Goal: Information Seeking & Learning: Learn about a topic

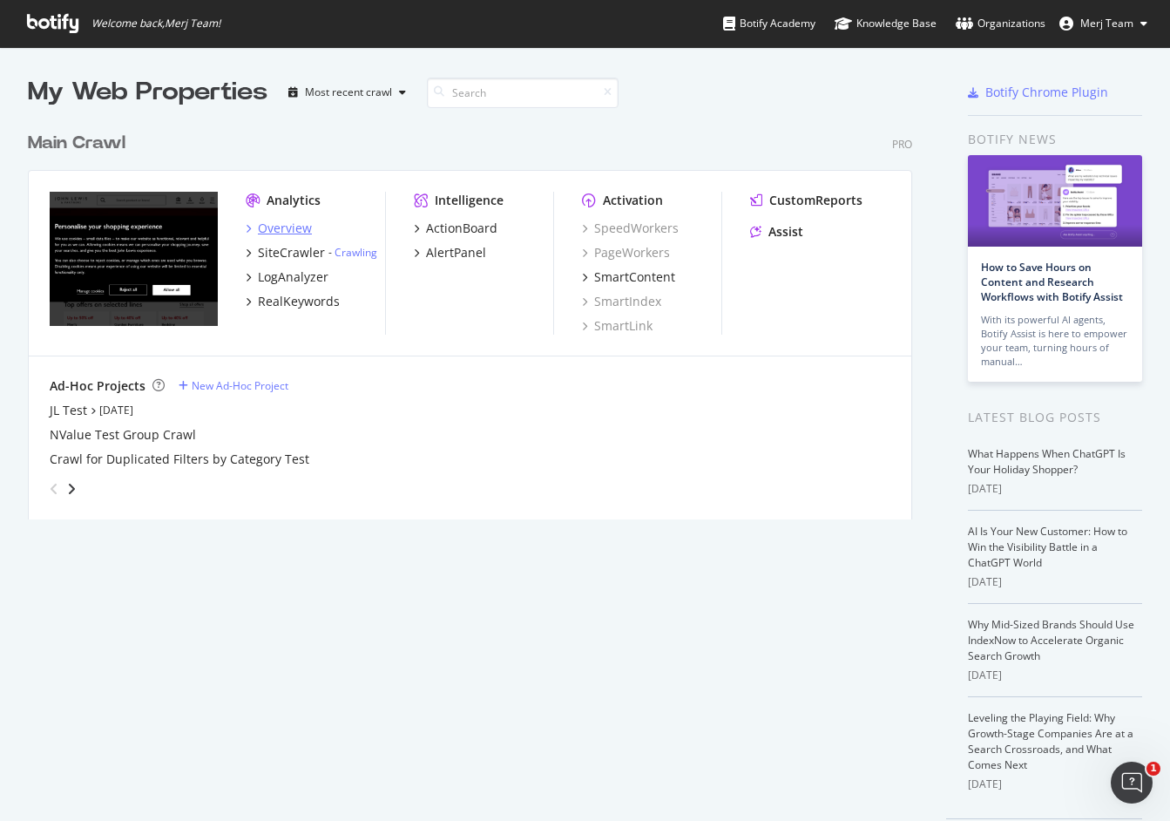
click at [301, 228] on div "Overview" at bounding box center [285, 228] width 54 height 17
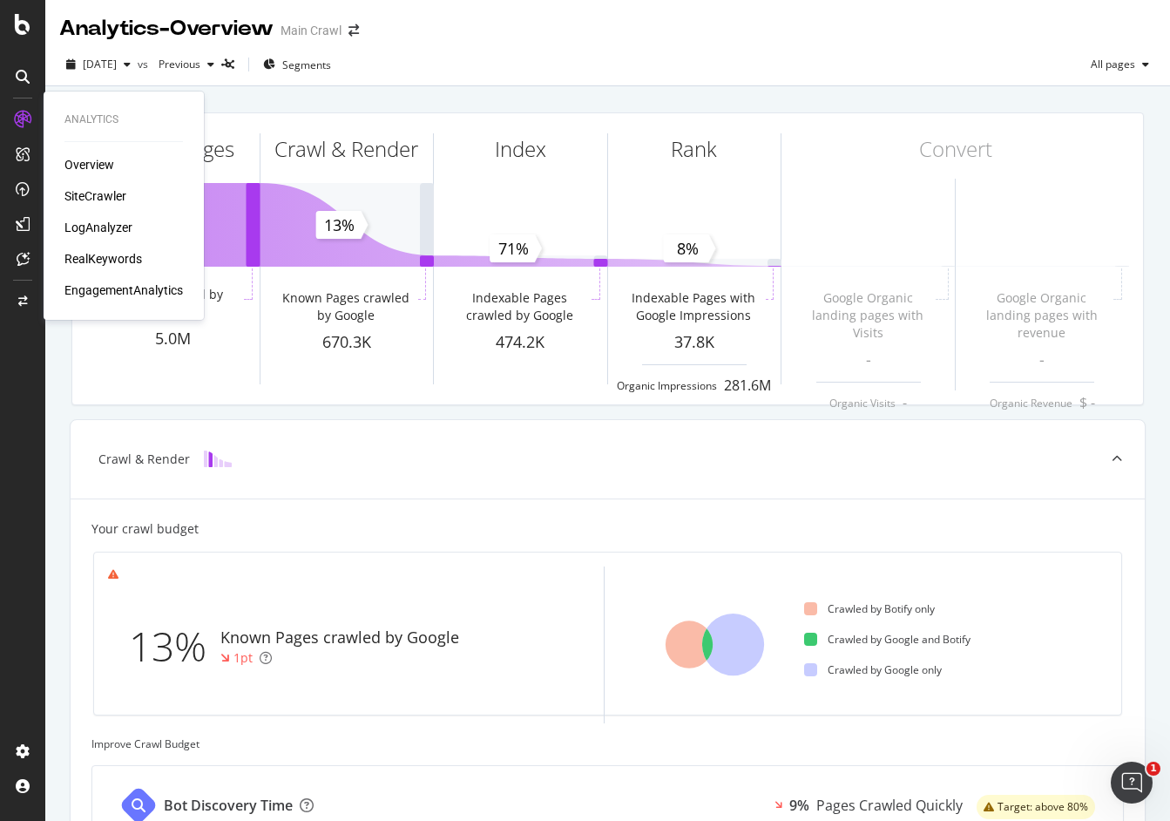
click at [117, 204] on div "SiteCrawler" at bounding box center [95, 195] width 62 height 17
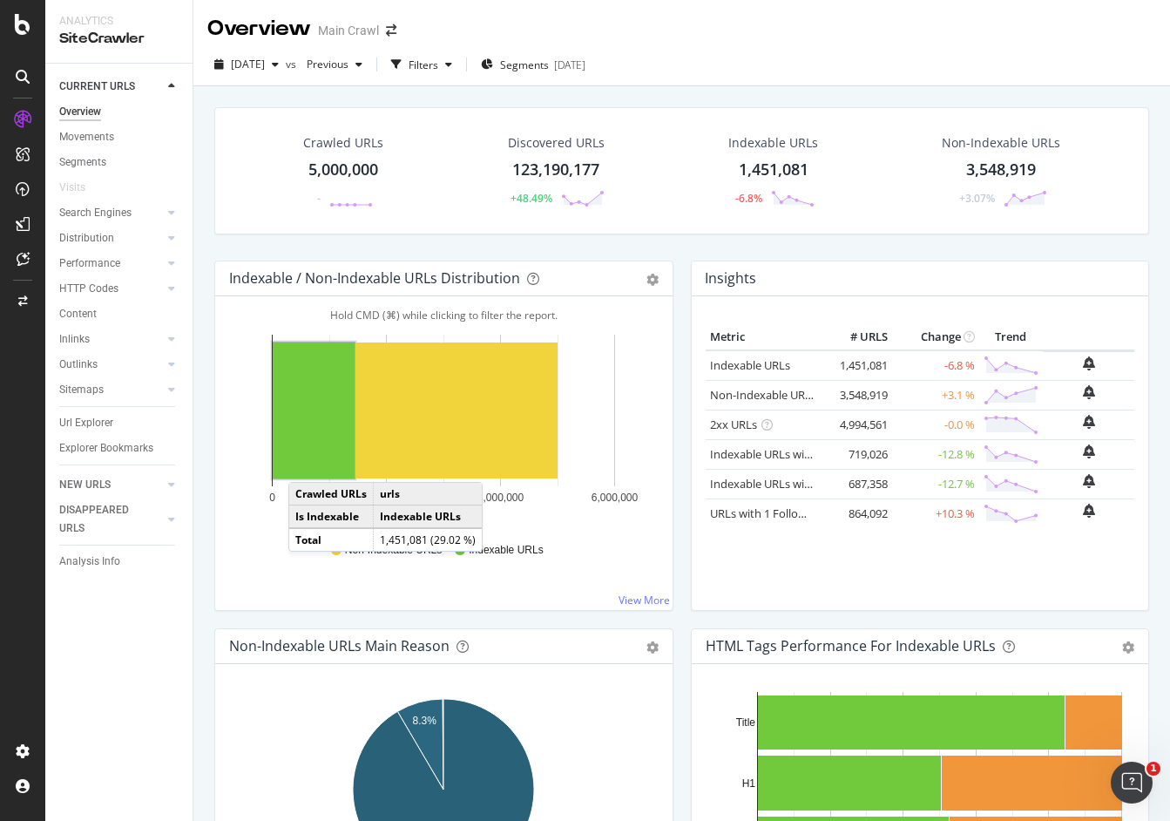
click at [318, 450] on rect "A chart." at bounding box center [314, 410] width 82 height 136
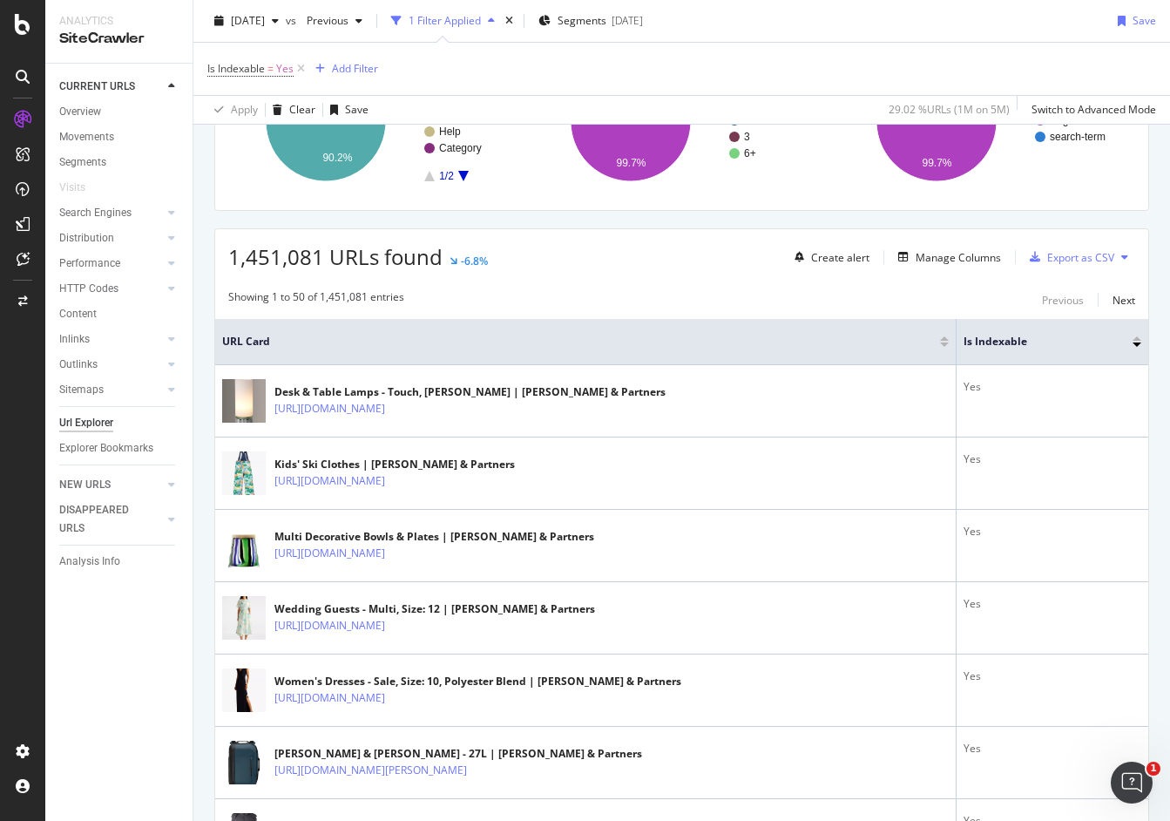
scroll to position [208, 0]
click at [926, 60] on div "Is Indexable = Yes Add Filter" at bounding box center [681, 69] width 949 height 52
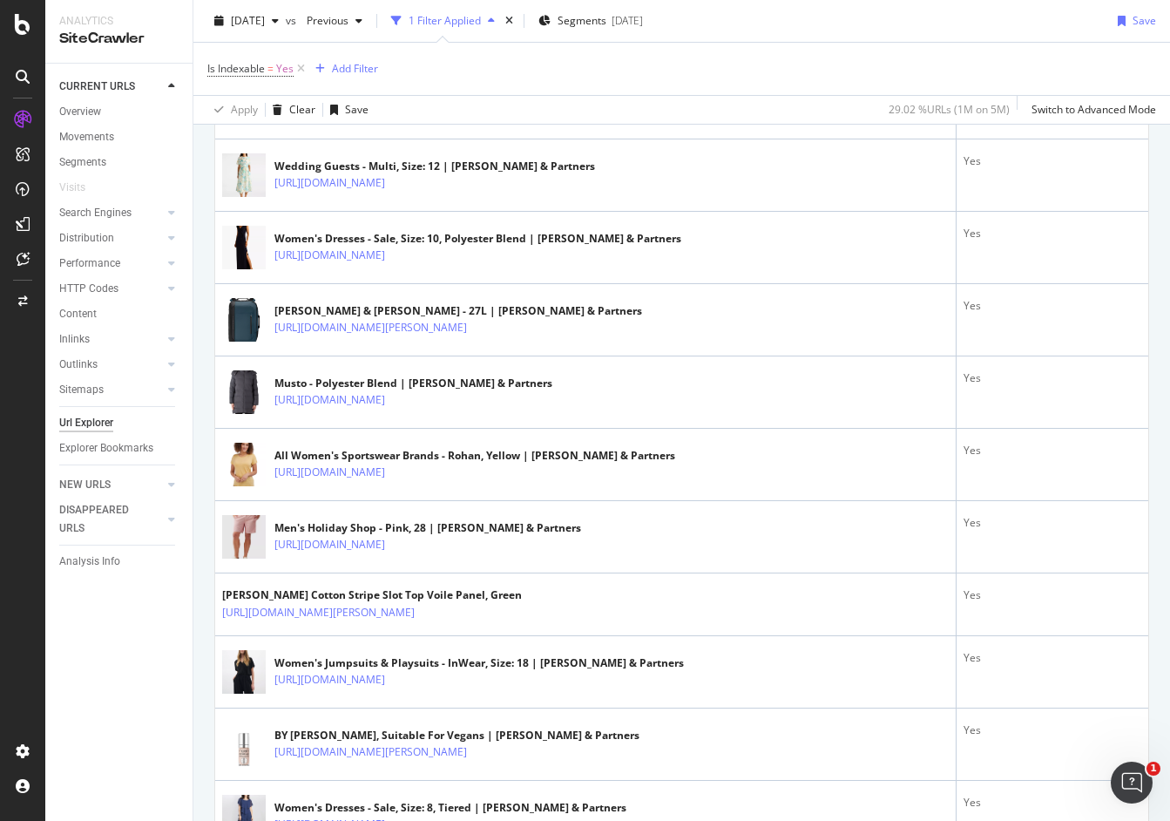
scroll to position [657, 0]
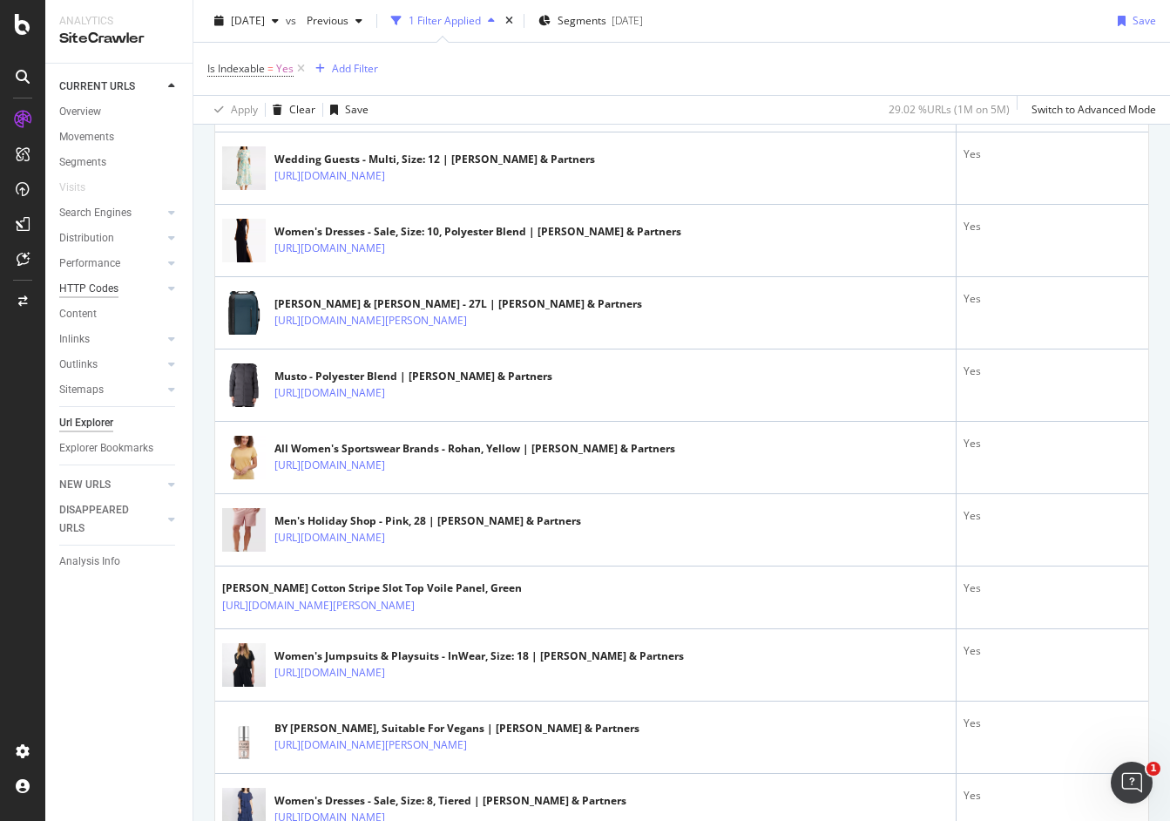
click at [89, 285] on div "HTTP Codes" at bounding box center [88, 289] width 59 height 18
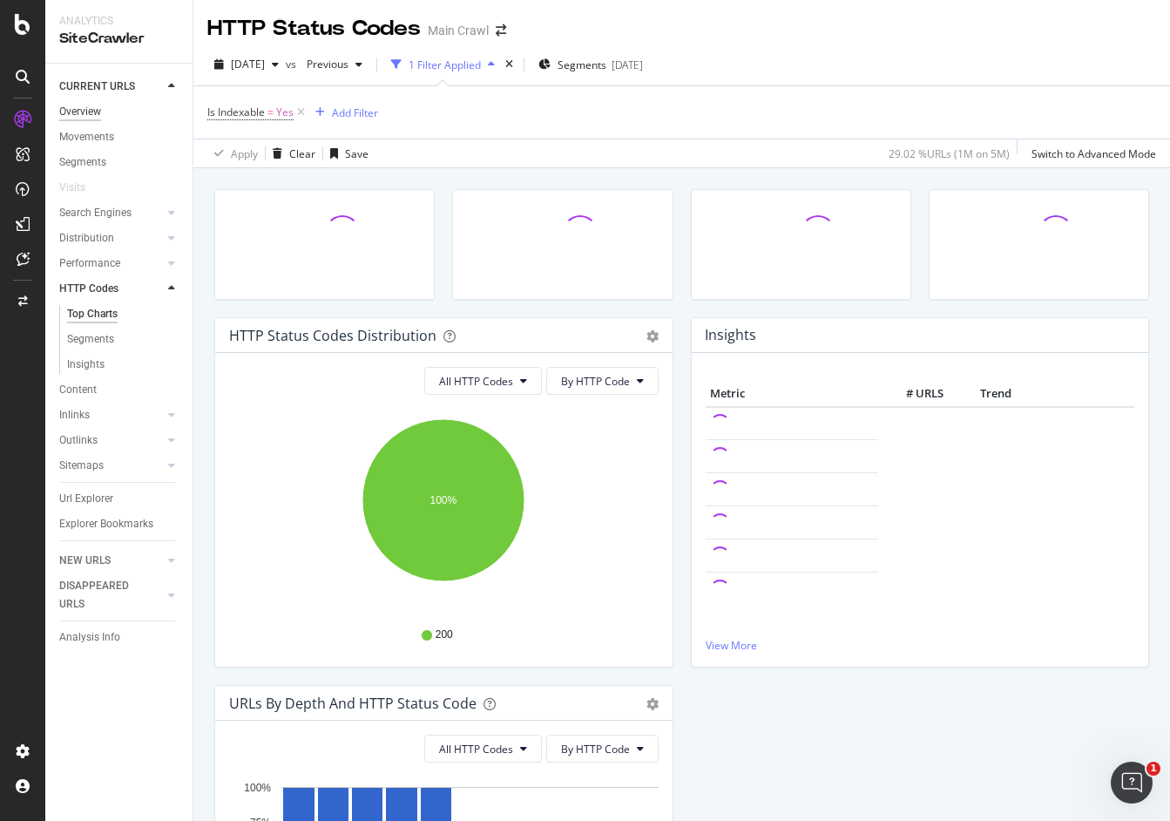
click at [93, 110] on div "Overview" at bounding box center [80, 112] width 42 height 18
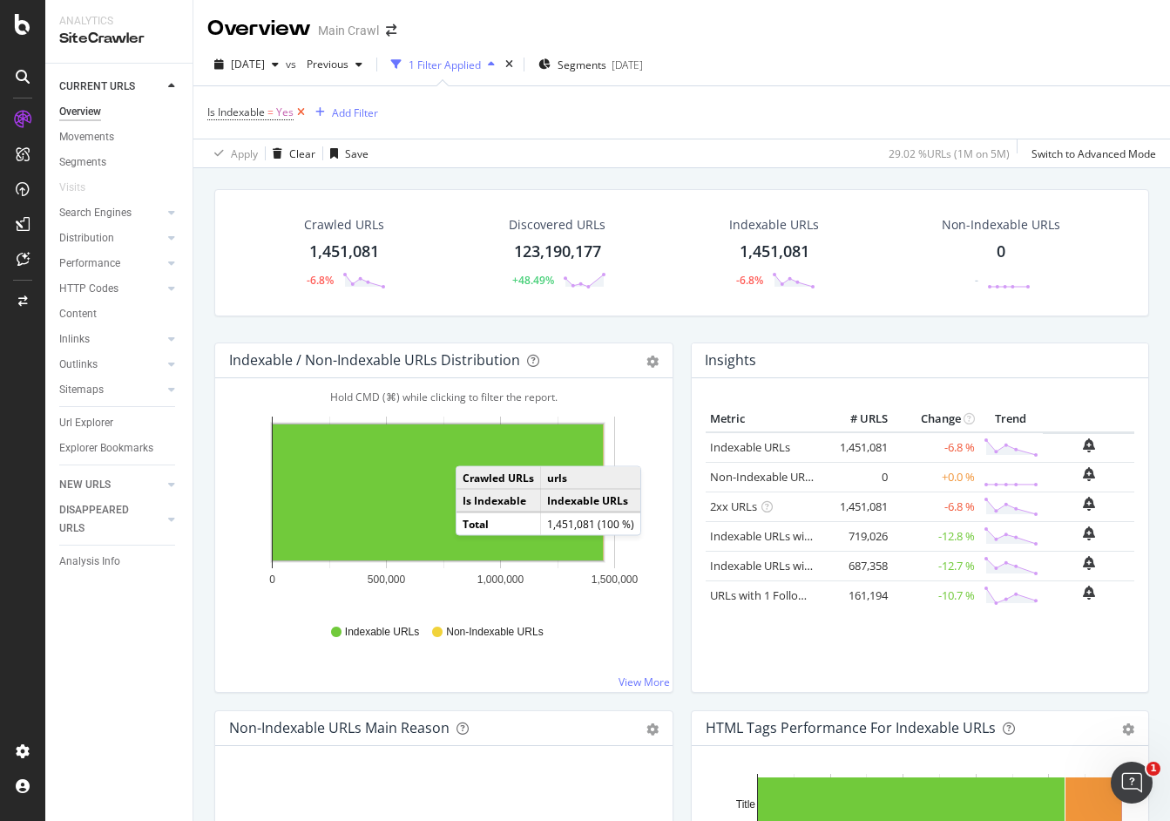
click at [305, 109] on icon at bounding box center [301, 112] width 15 height 17
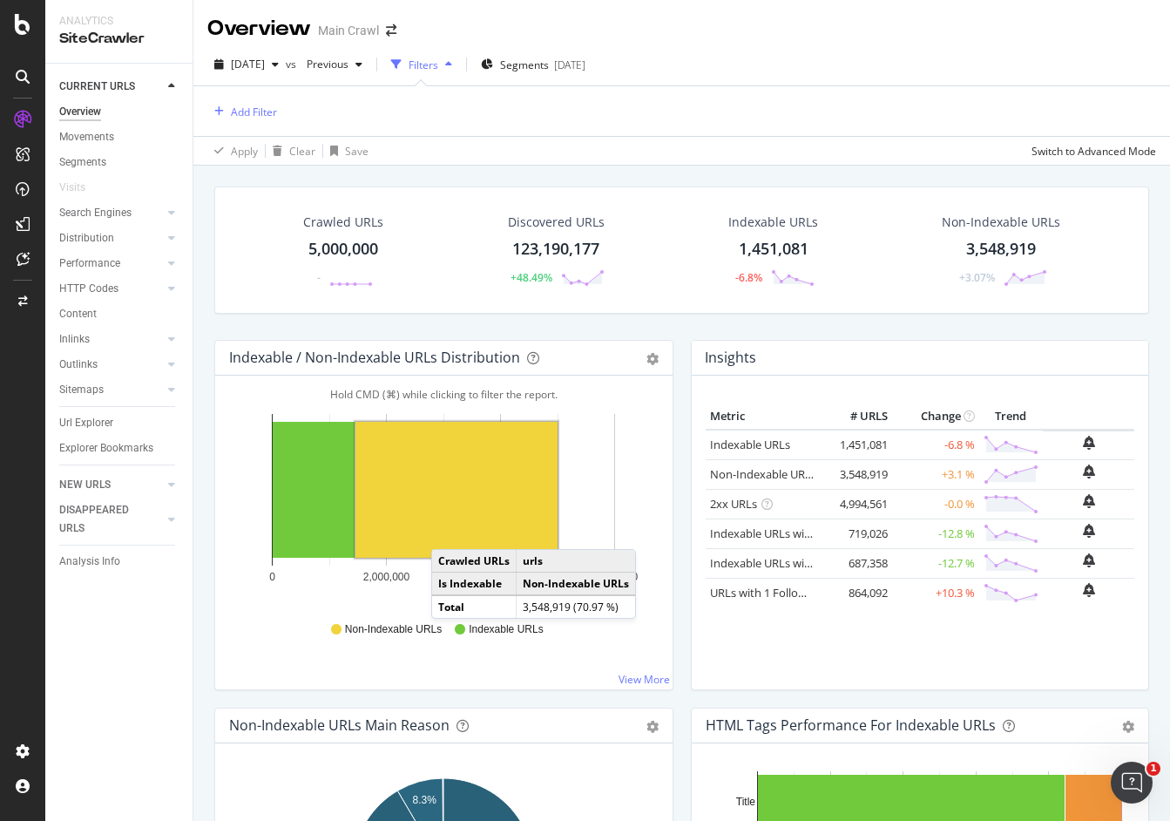
click at [449, 531] on rect "A chart." at bounding box center [456, 490] width 202 height 136
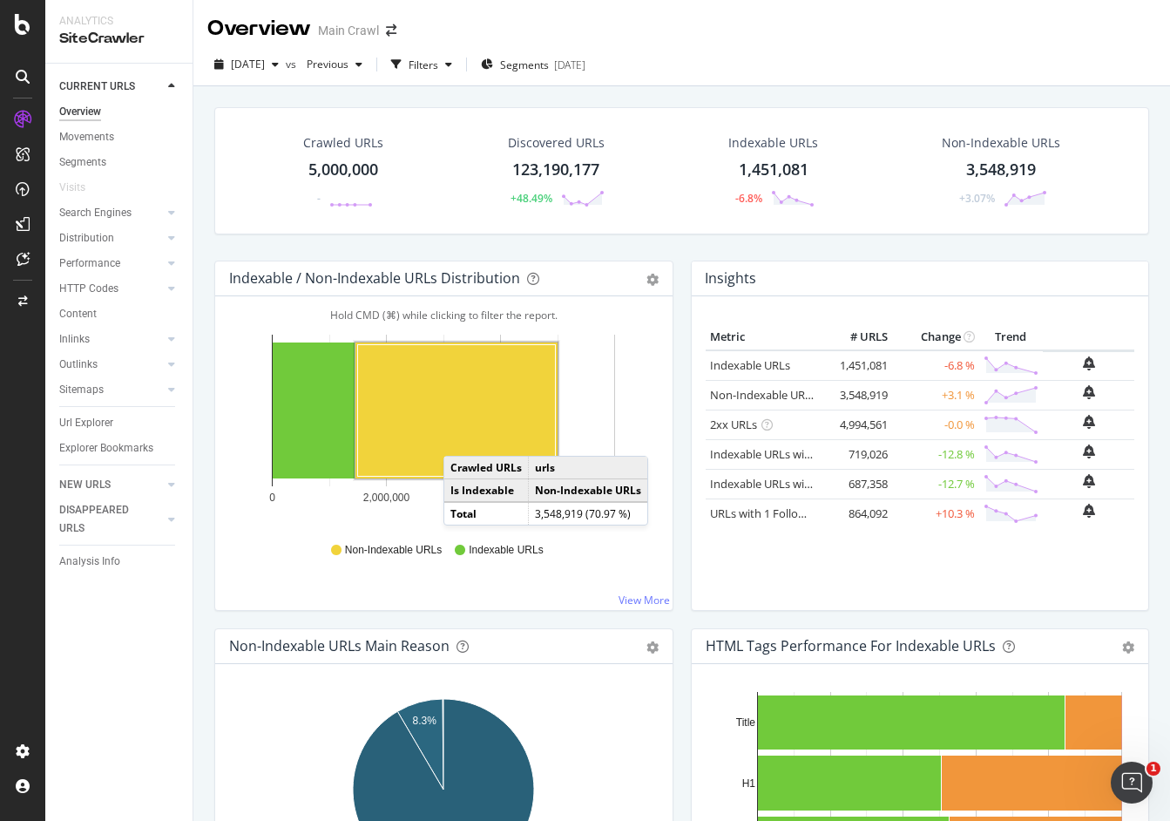
click at [461, 438] on rect "A chart." at bounding box center [457, 410] width 198 height 132
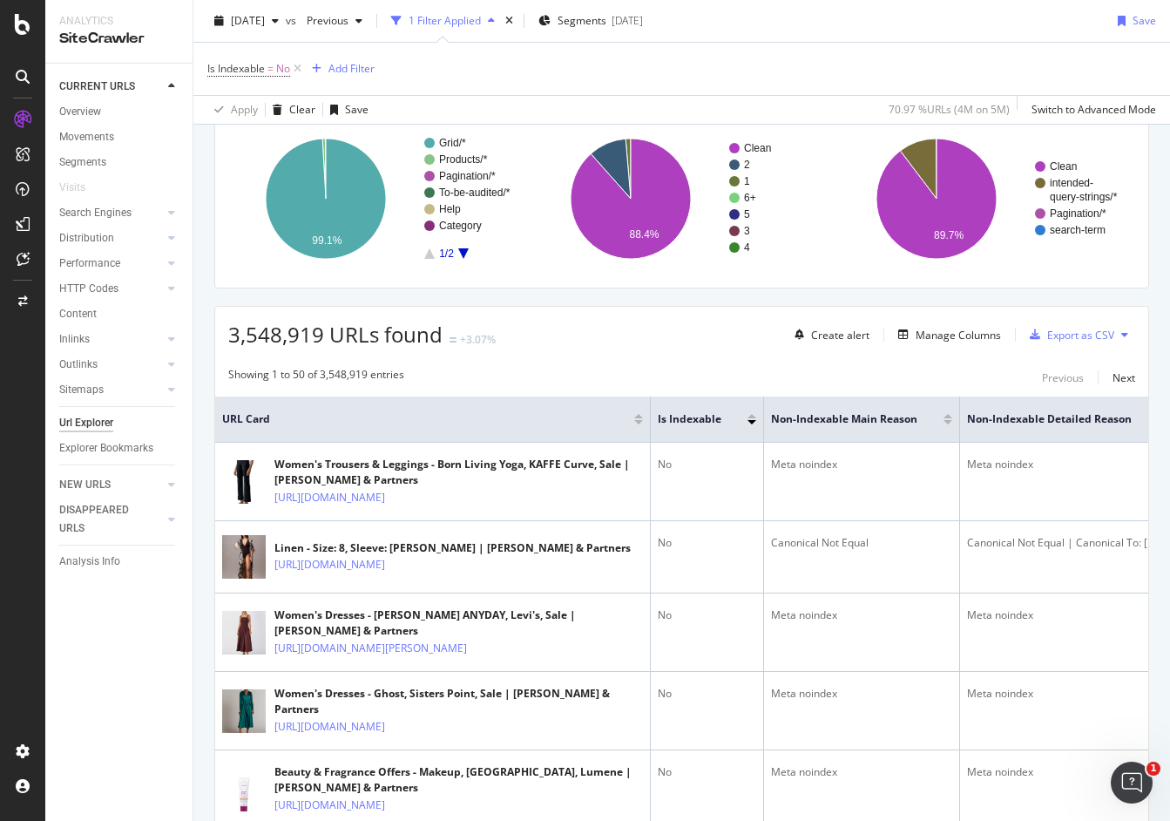
scroll to position [134, 0]
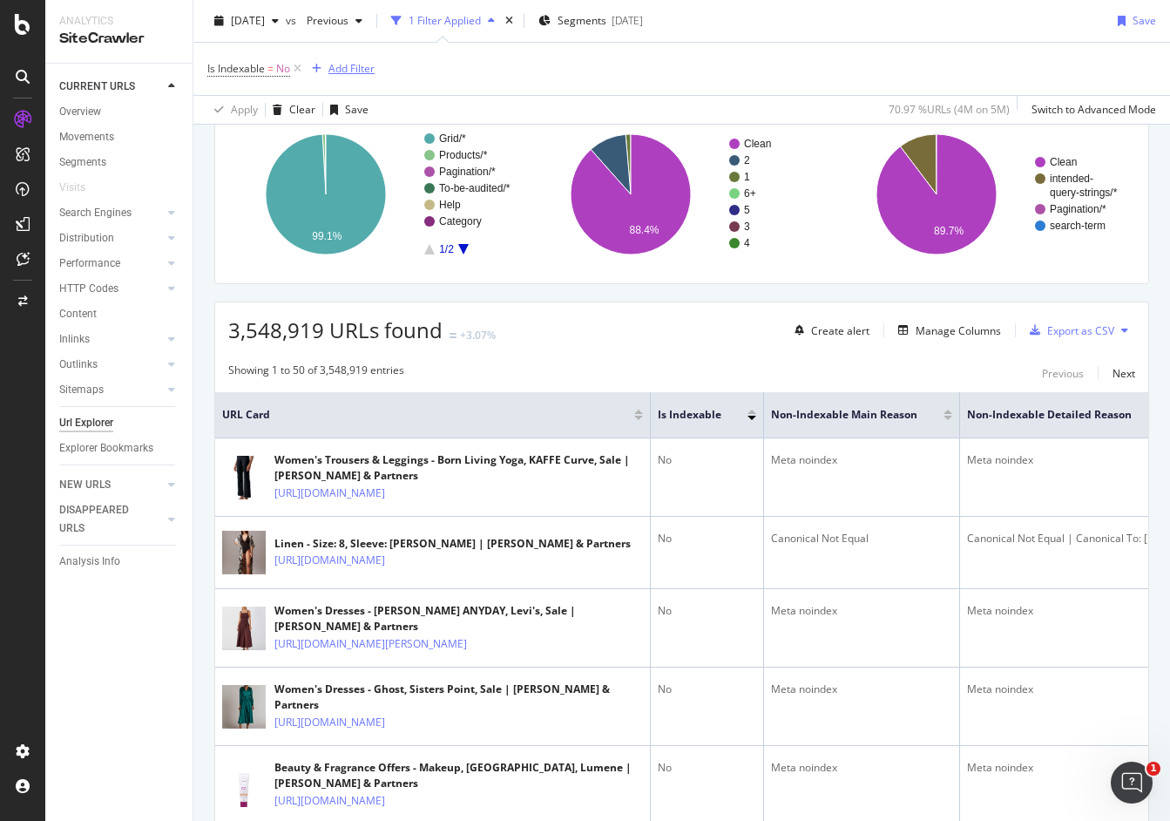
click at [348, 70] on div "Add Filter" at bounding box center [351, 68] width 46 height 15
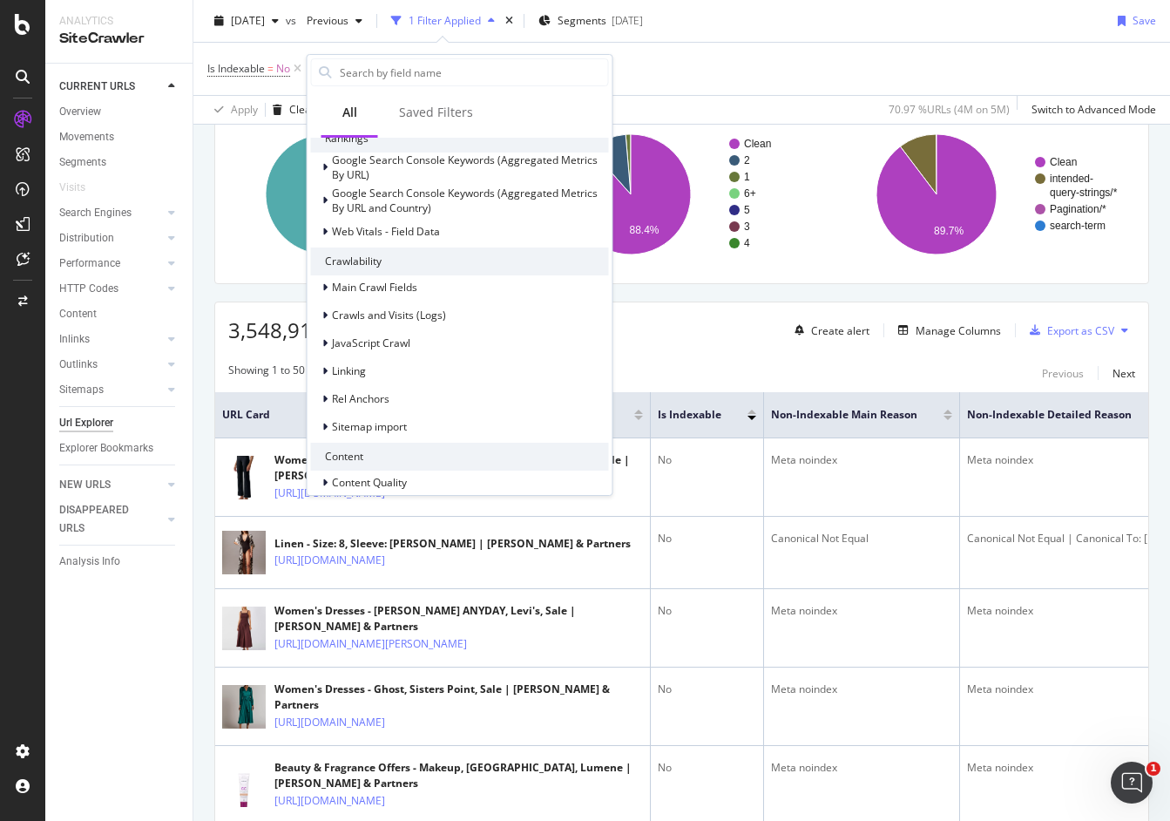
scroll to position [369, 0]
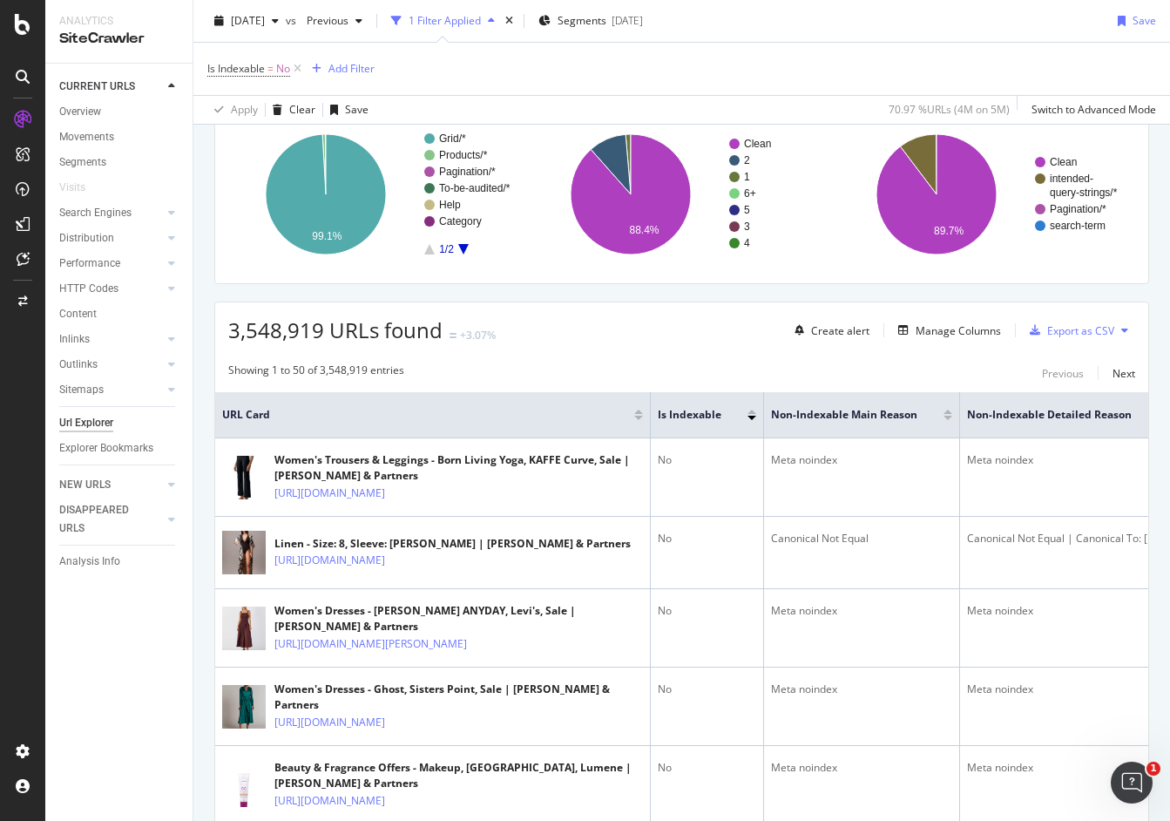
click at [645, 341] on div "3,548,919 URLs found +3.07% Create alert Manage Columns Export as CSV" at bounding box center [681, 323] width 933 height 43
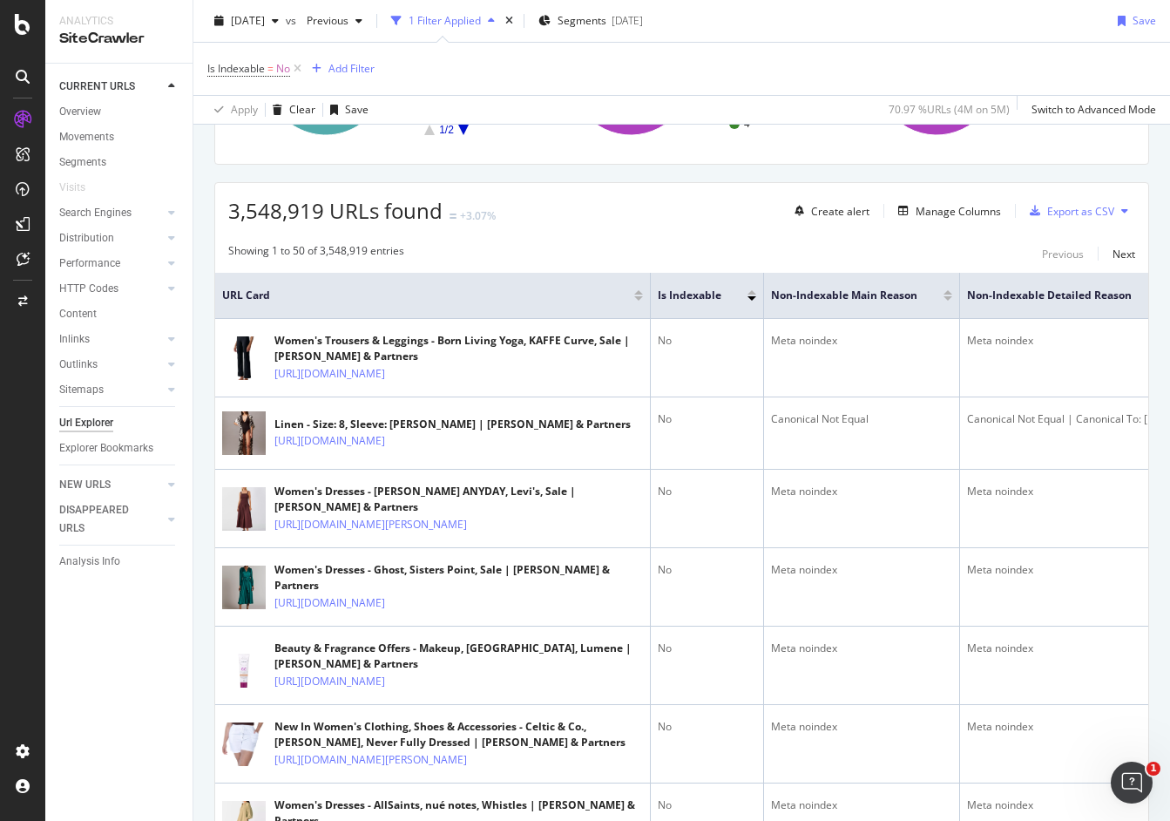
scroll to position [255, 0]
click at [98, 293] on div "HTTP Codes" at bounding box center [88, 289] width 59 height 18
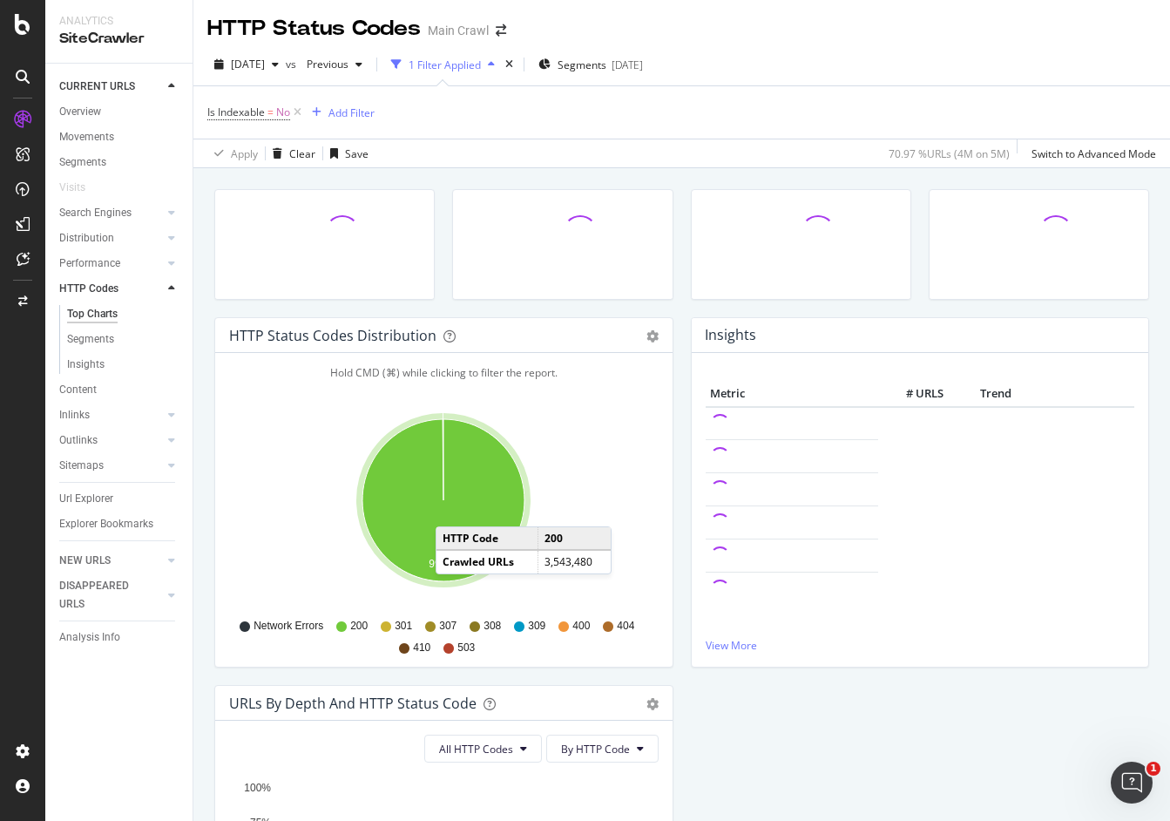
scroll to position [294, 0]
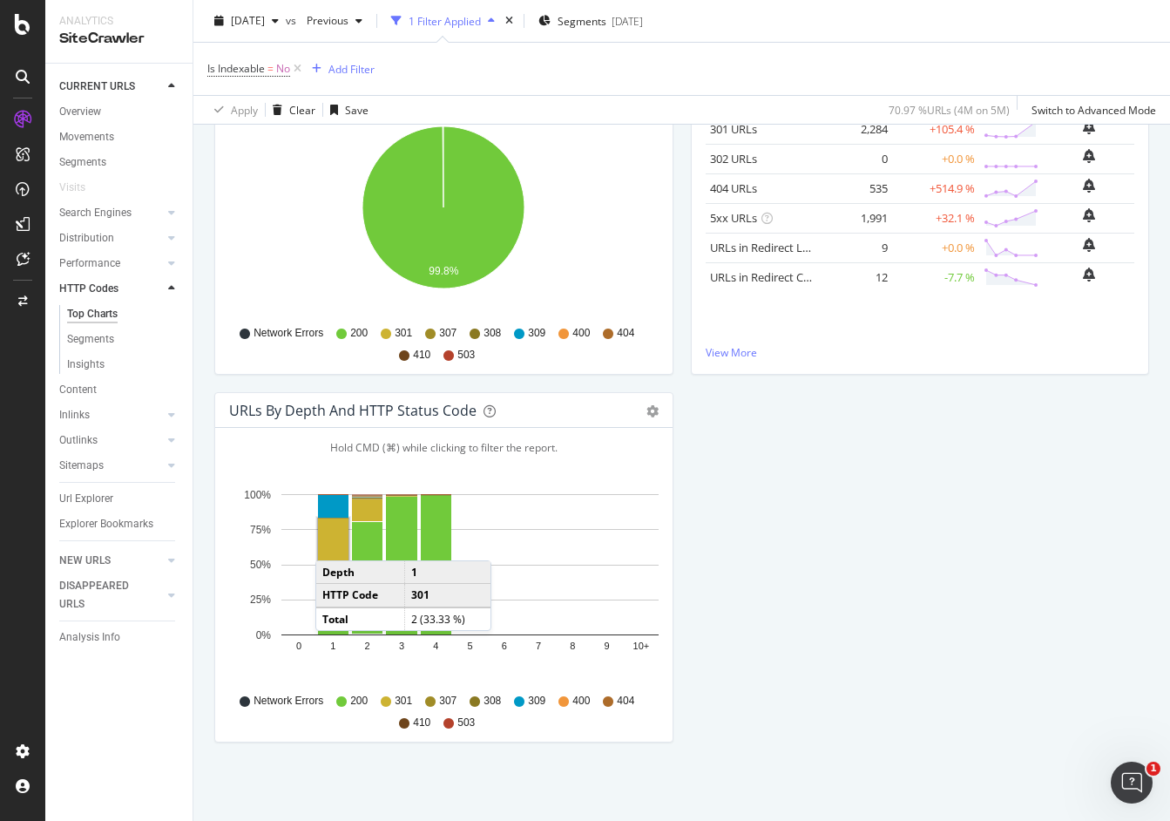
click at [333, 543] on rect "A chart." at bounding box center [333, 541] width 30 height 46
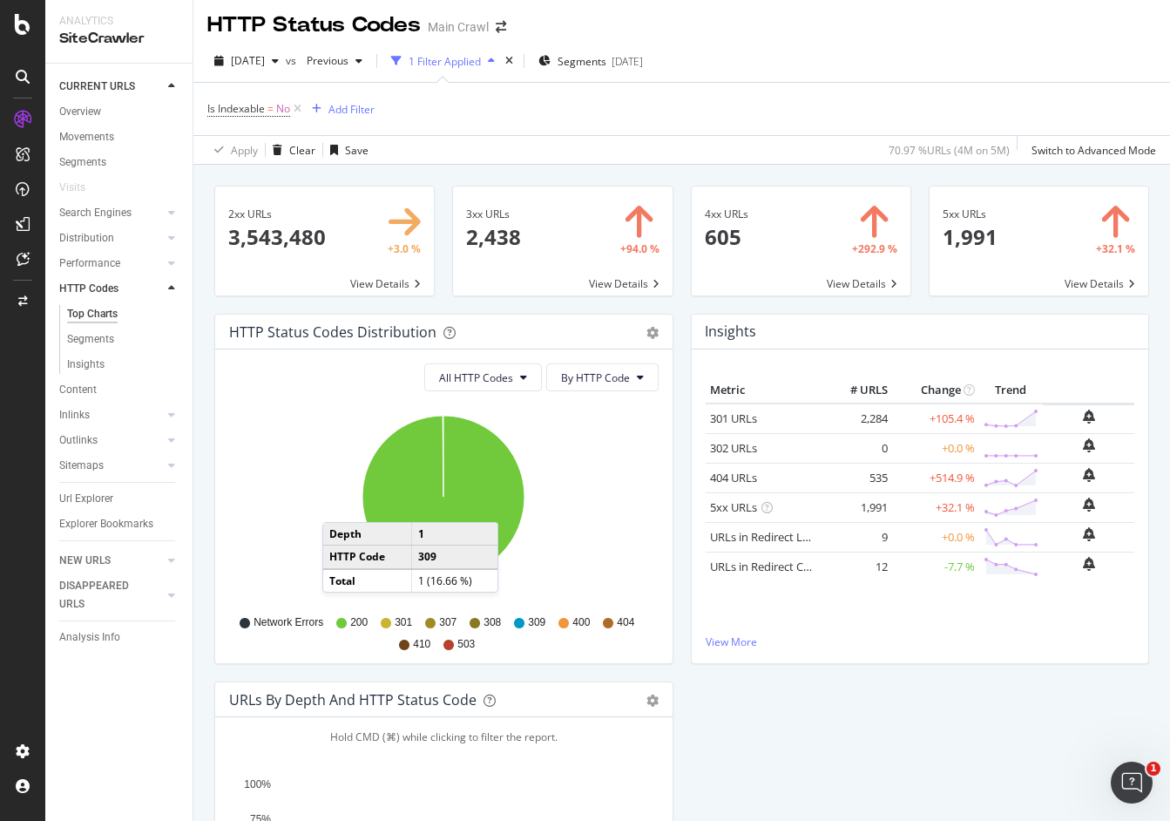
scroll to position [5, 0]
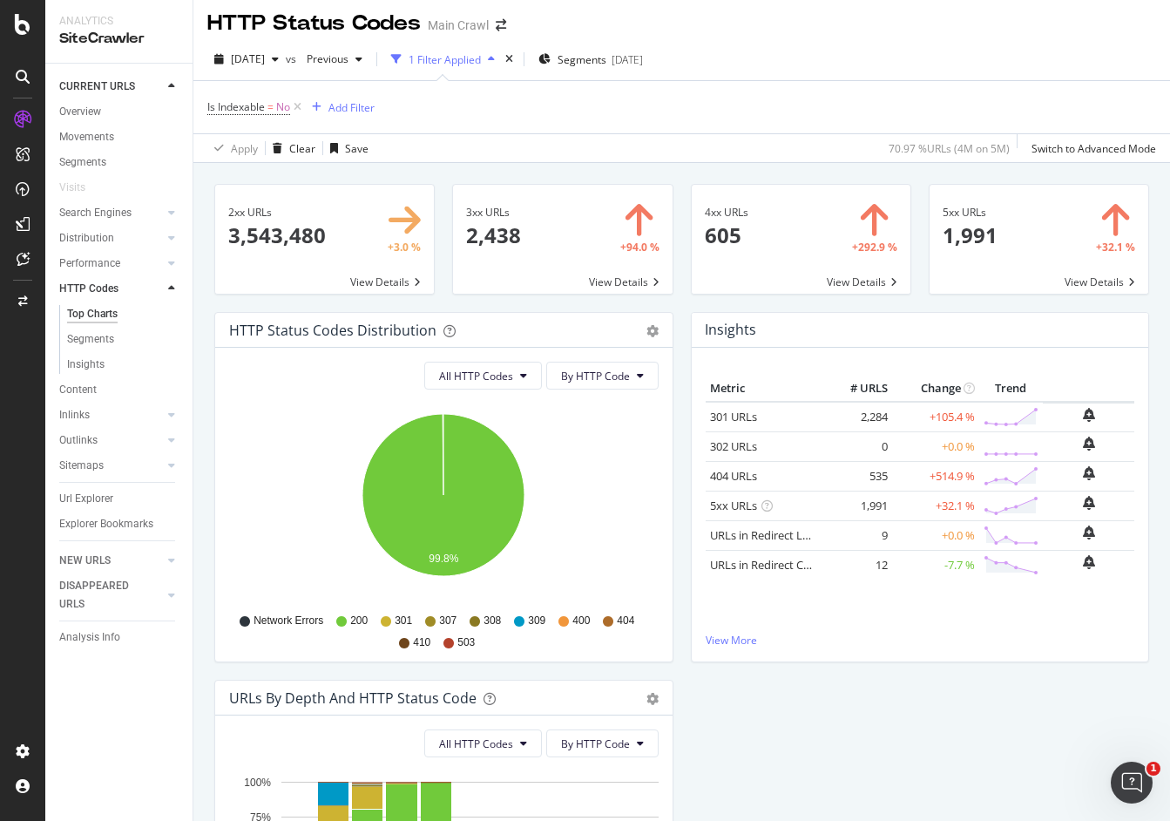
click at [748, 231] on span at bounding box center [801, 239] width 219 height 109
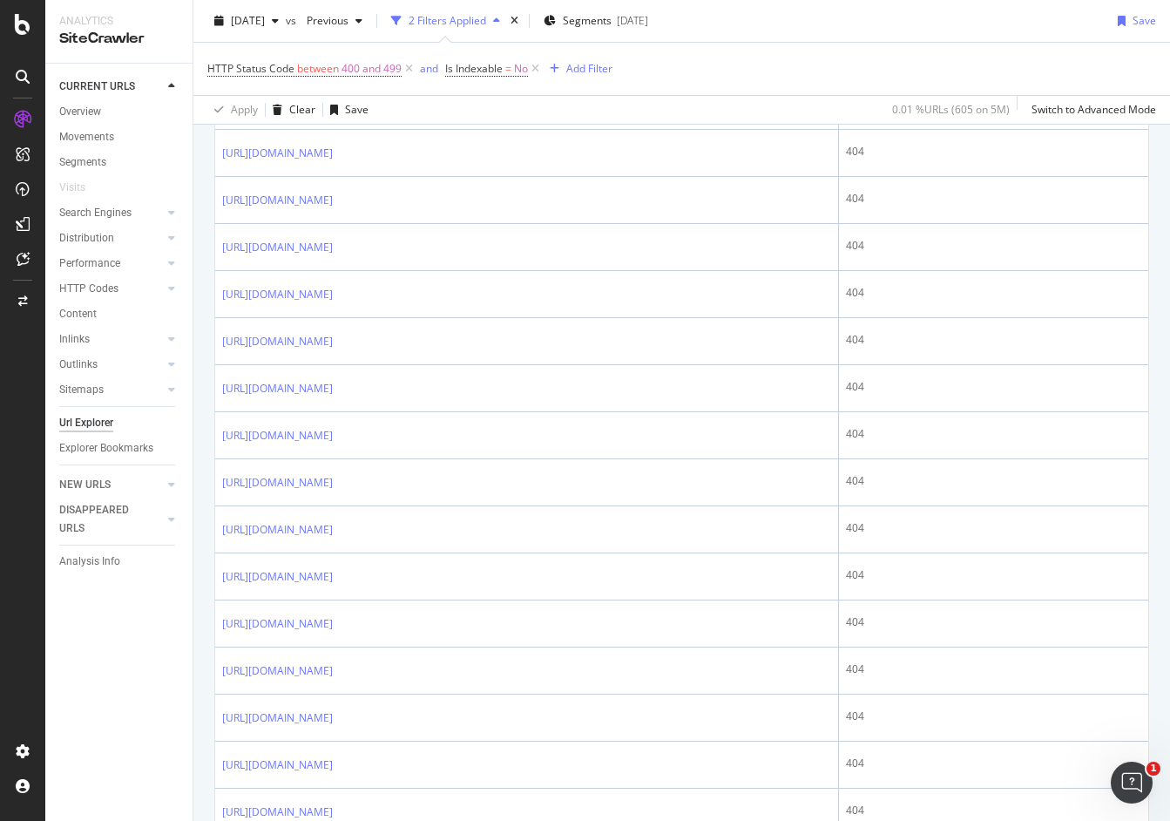
scroll to position [2040, 0]
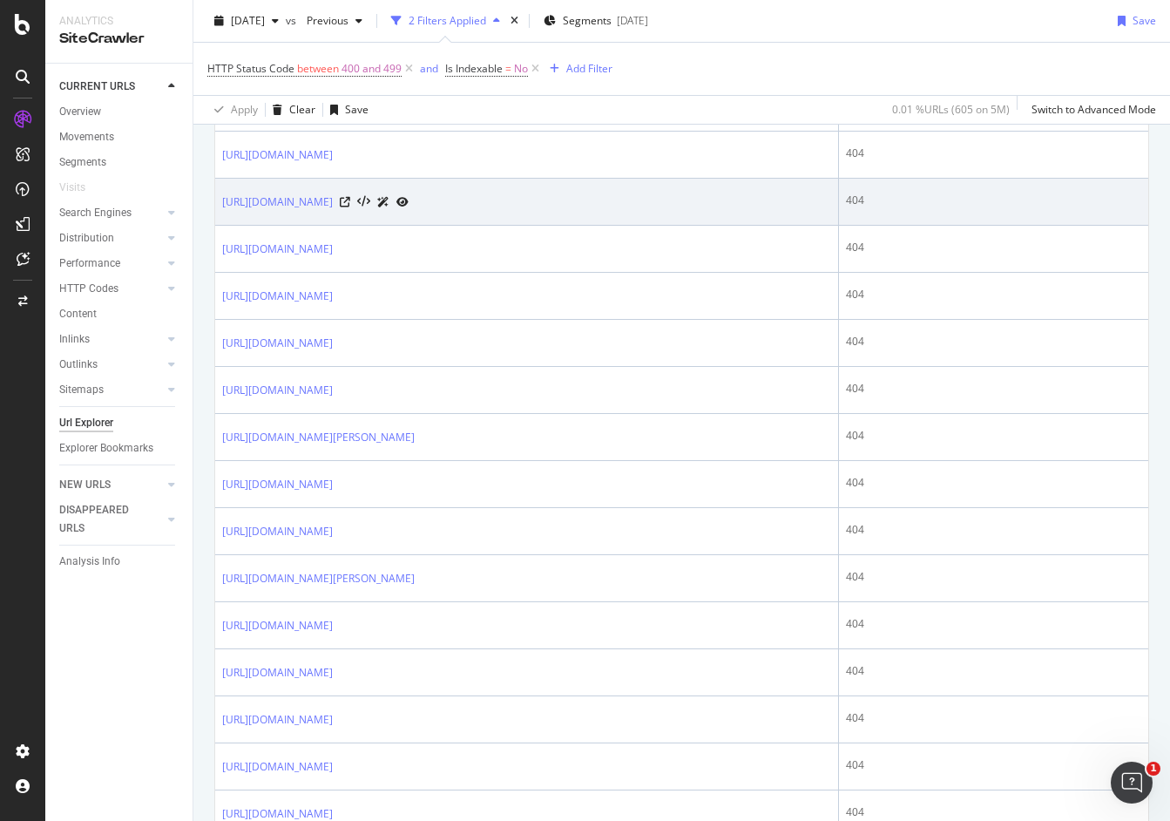
drag, startPoint x: 783, startPoint y: 618, endPoint x: 217, endPoint y: 579, distance: 567.6
click at [217, 226] on td "[URL][DOMAIN_NAME]" at bounding box center [527, 202] width 624 height 47
copy link "[URL][DOMAIN_NAME]"
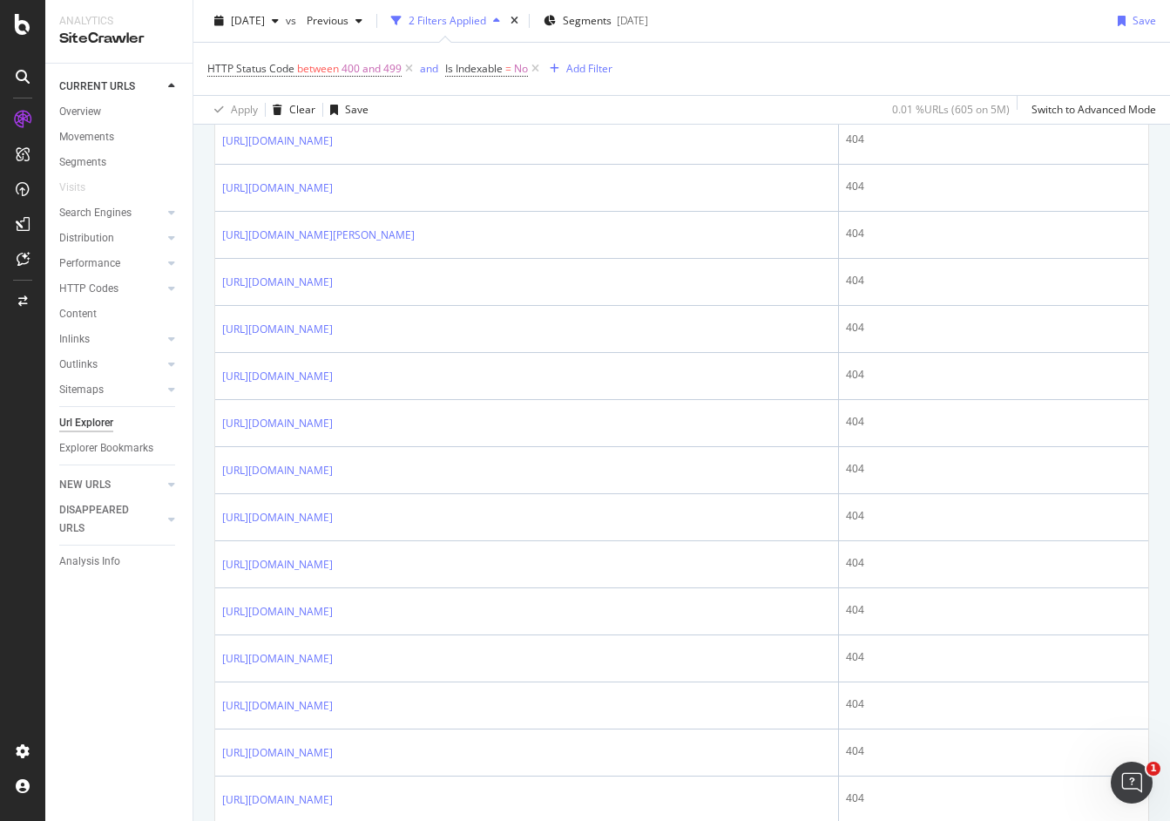
scroll to position [1234, 0]
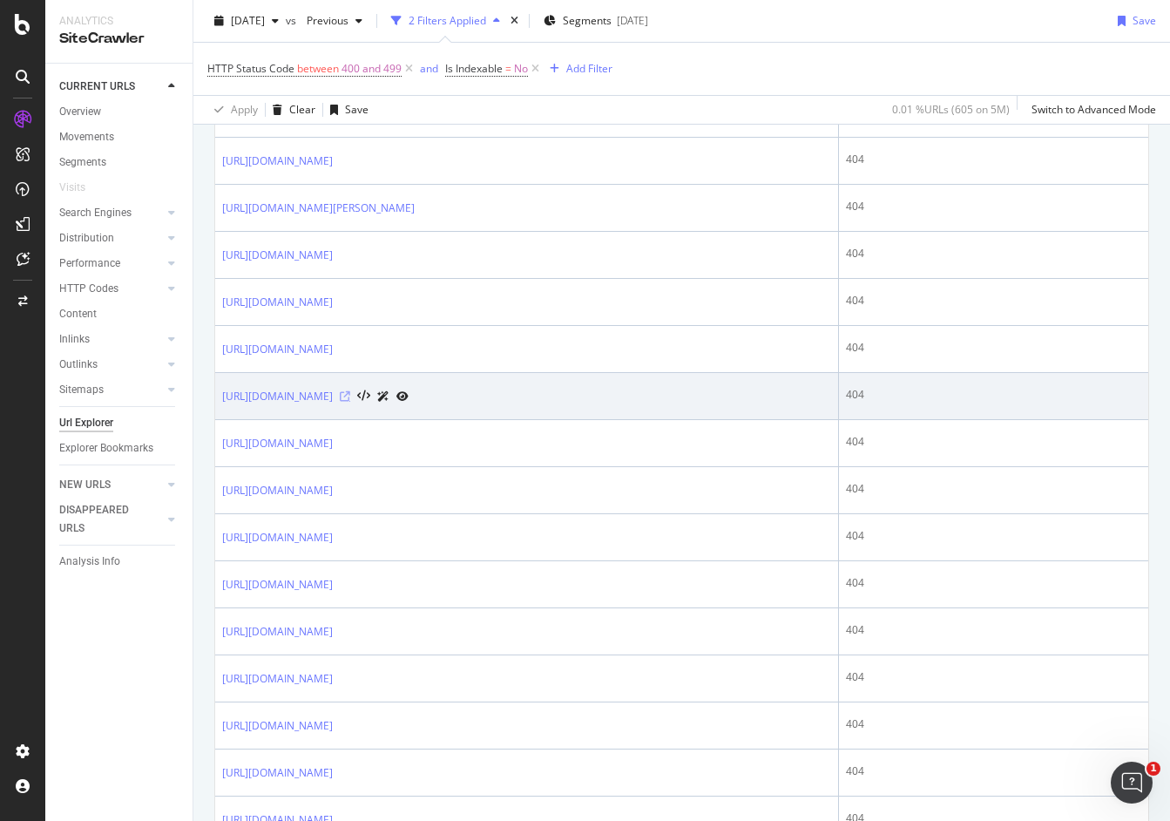
click at [350, 402] on icon at bounding box center [345, 396] width 10 height 10
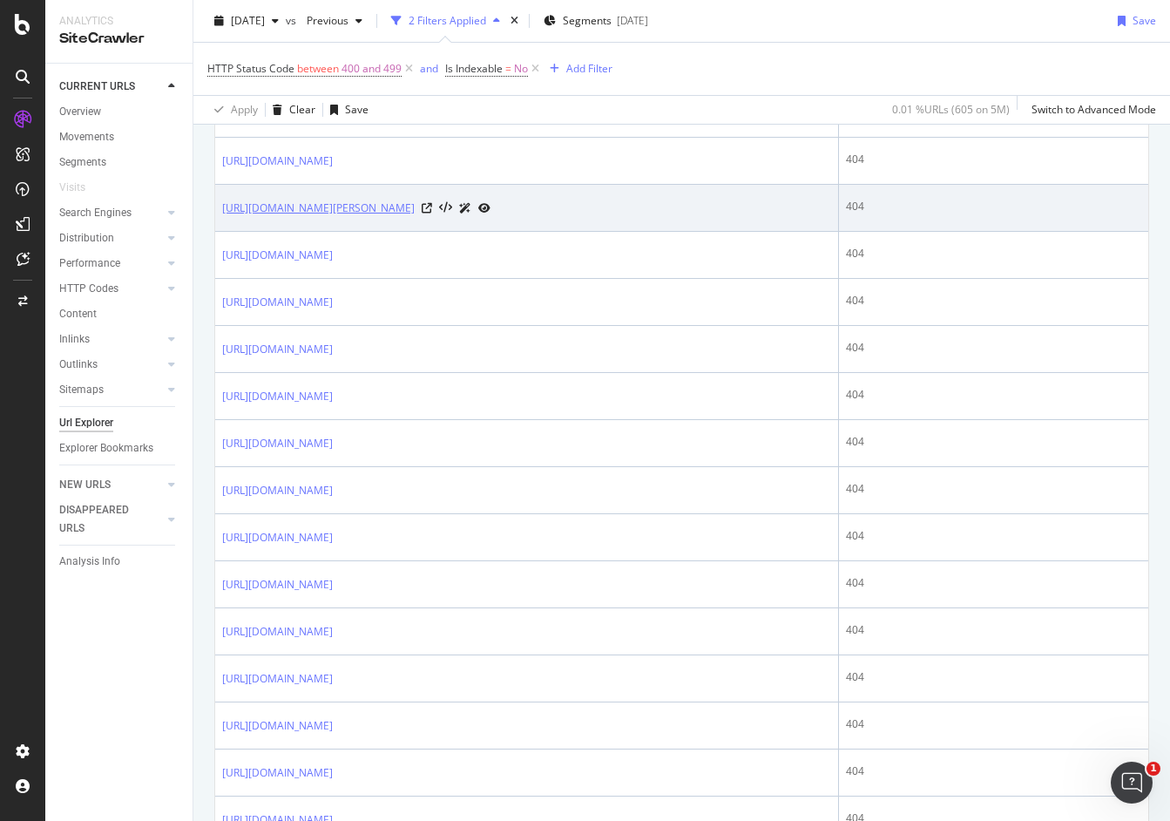
scroll to position [0, 0]
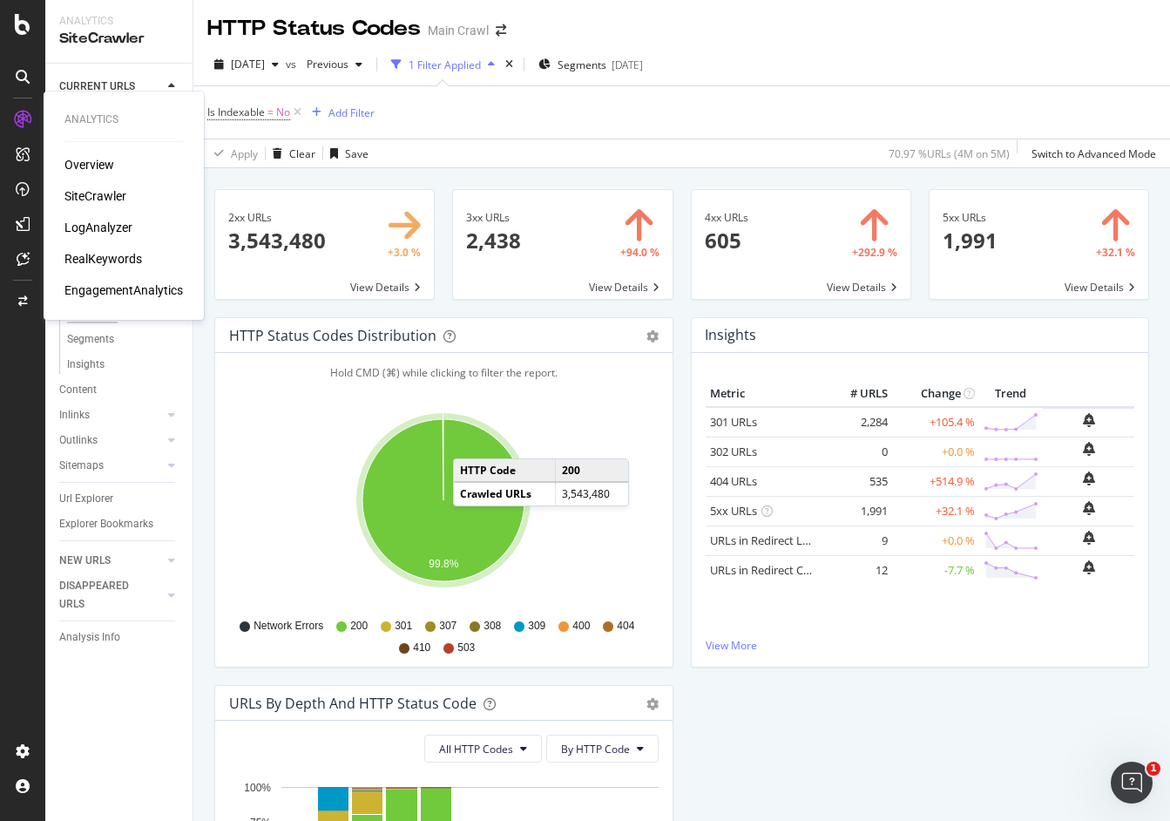
click at [118, 223] on div "LogAnalyzer" at bounding box center [98, 227] width 68 height 17
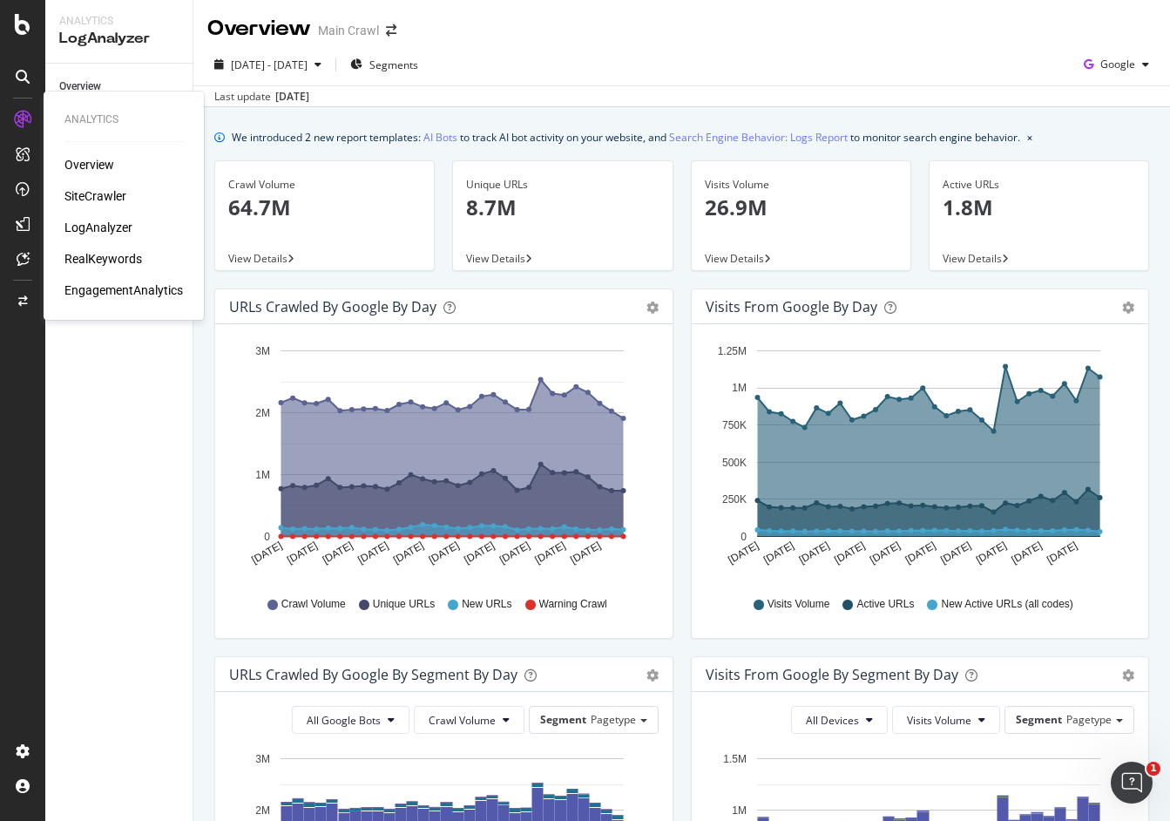
click at [116, 160] on div "Overview" at bounding box center [123, 164] width 118 height 17
click at [101, 159] on div "Overview" at bounding box center [89, 164] width 50 height 17
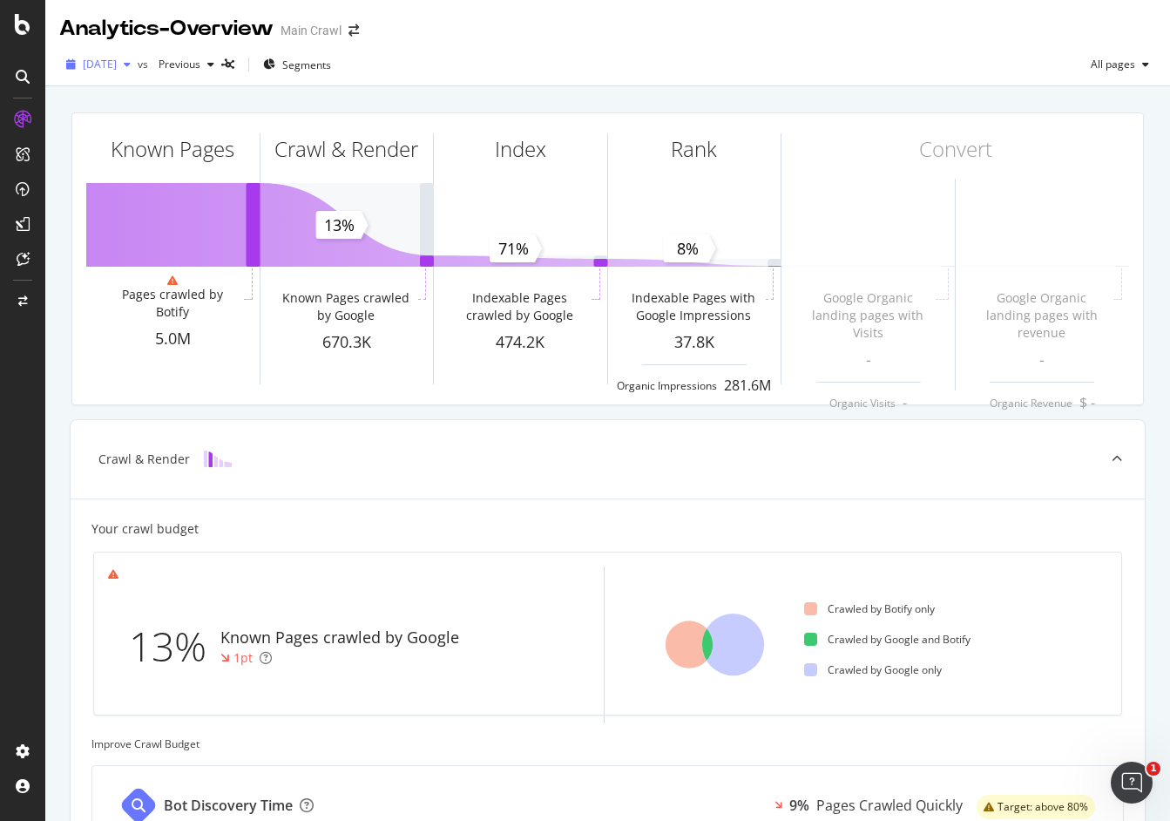
click at [117, 66] on span "[DATE]" at bounding box center [100, 64] width 34 height 15
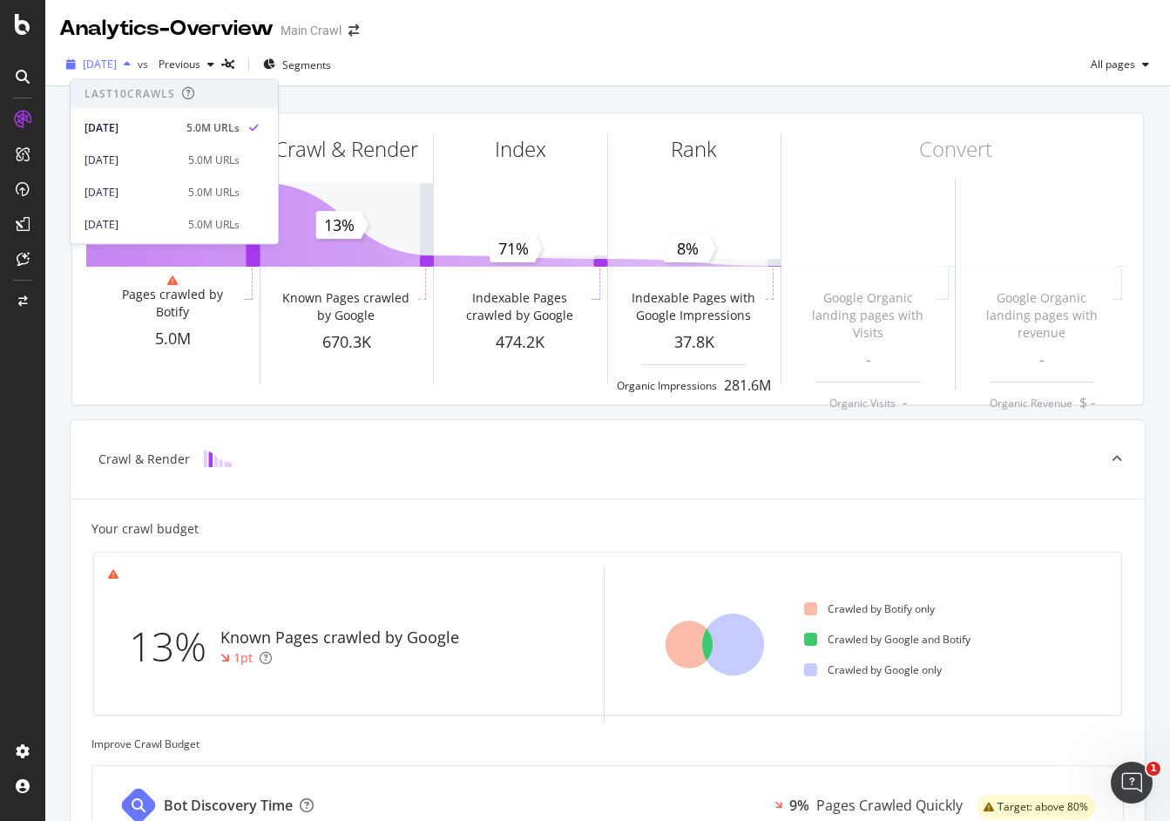
click at [117, 66] on span "[DATE]" at bounding box center [100, 64] width 34 height 15
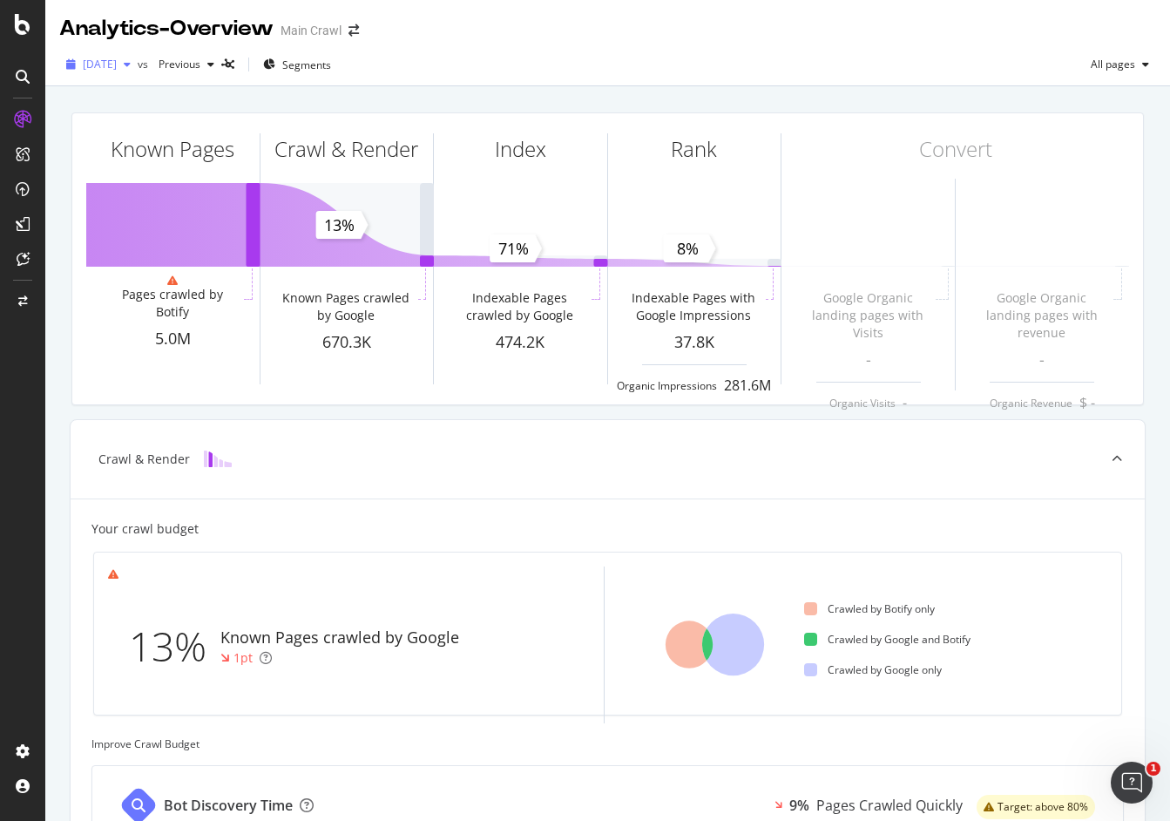
click at [117, 65] on span "[DATE]" at bounding box center [100, 64] width 34 height 15
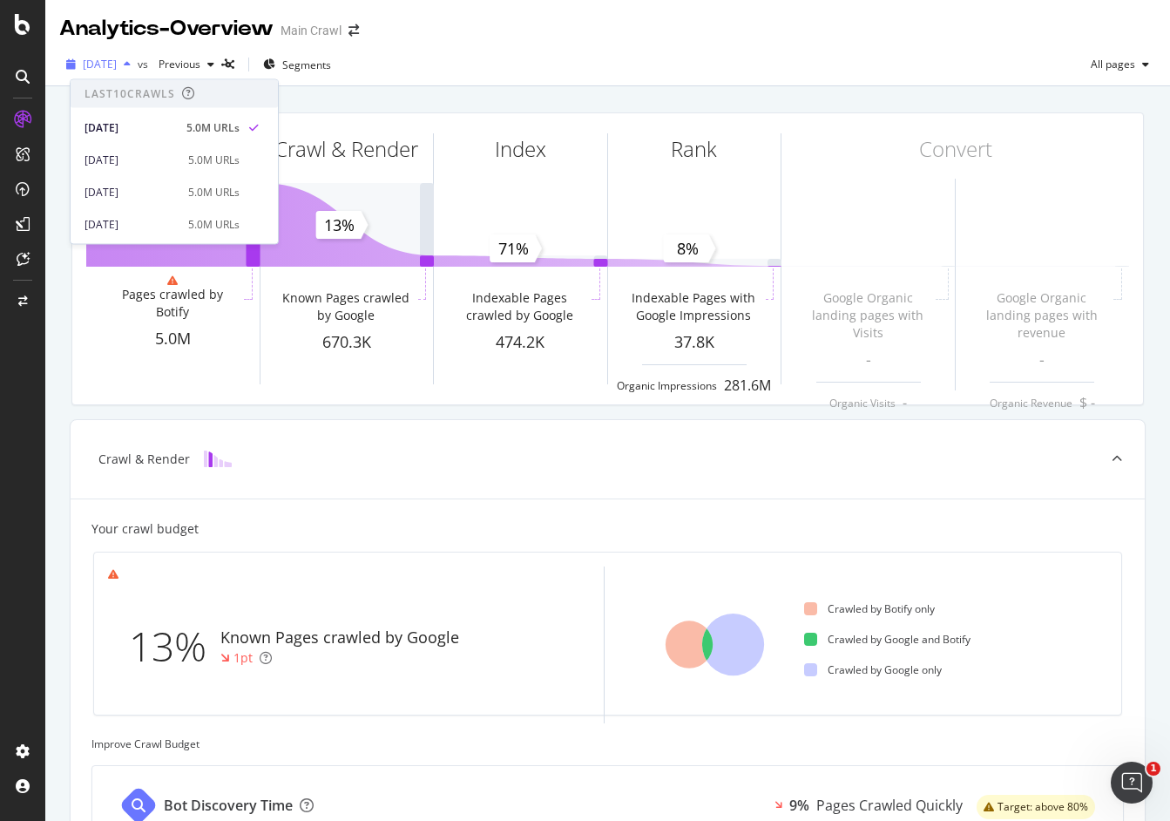
click at [117, 65] on span "[DATE]" at bounding box center [100, 64] width 34 height 15
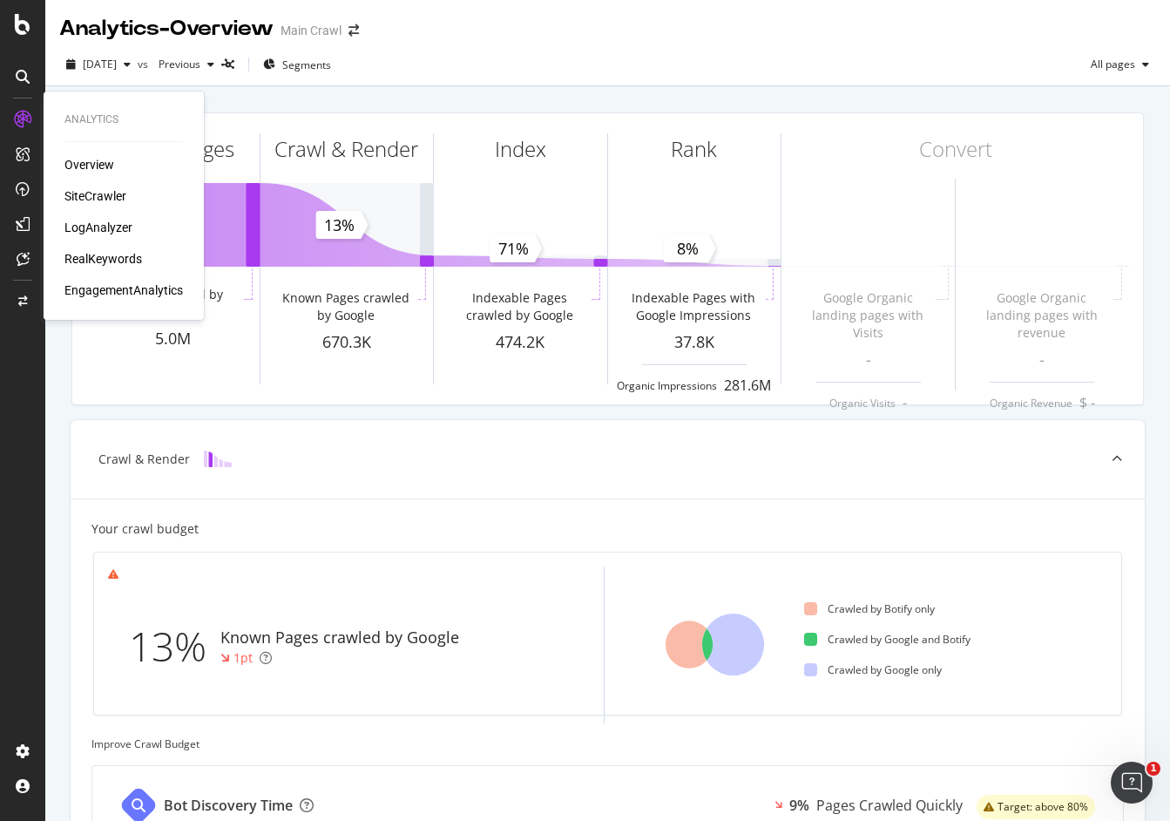
click at [106, 191] on div "SiteCrawler" at bounding box center [95, 195] width 62 height 17
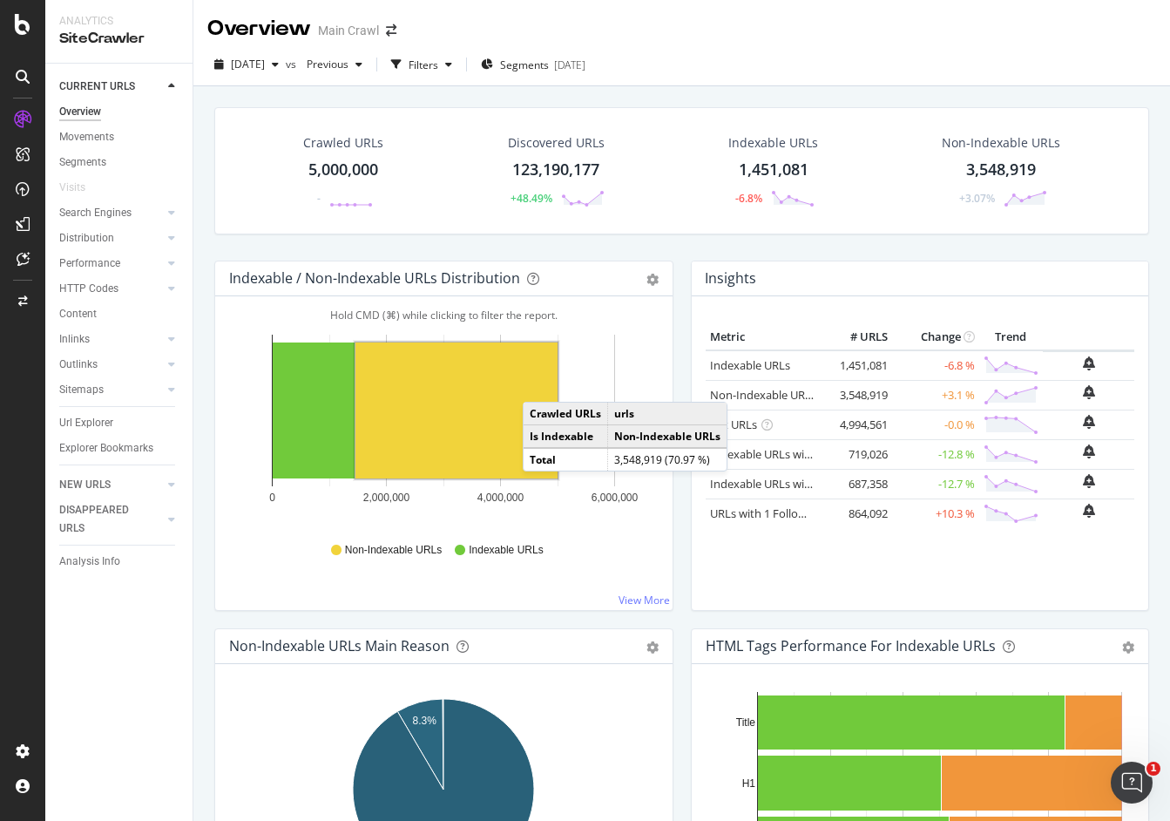
click at [540, 384] on rect "A chart." at bounding box center [456, 410] width 202 height 136
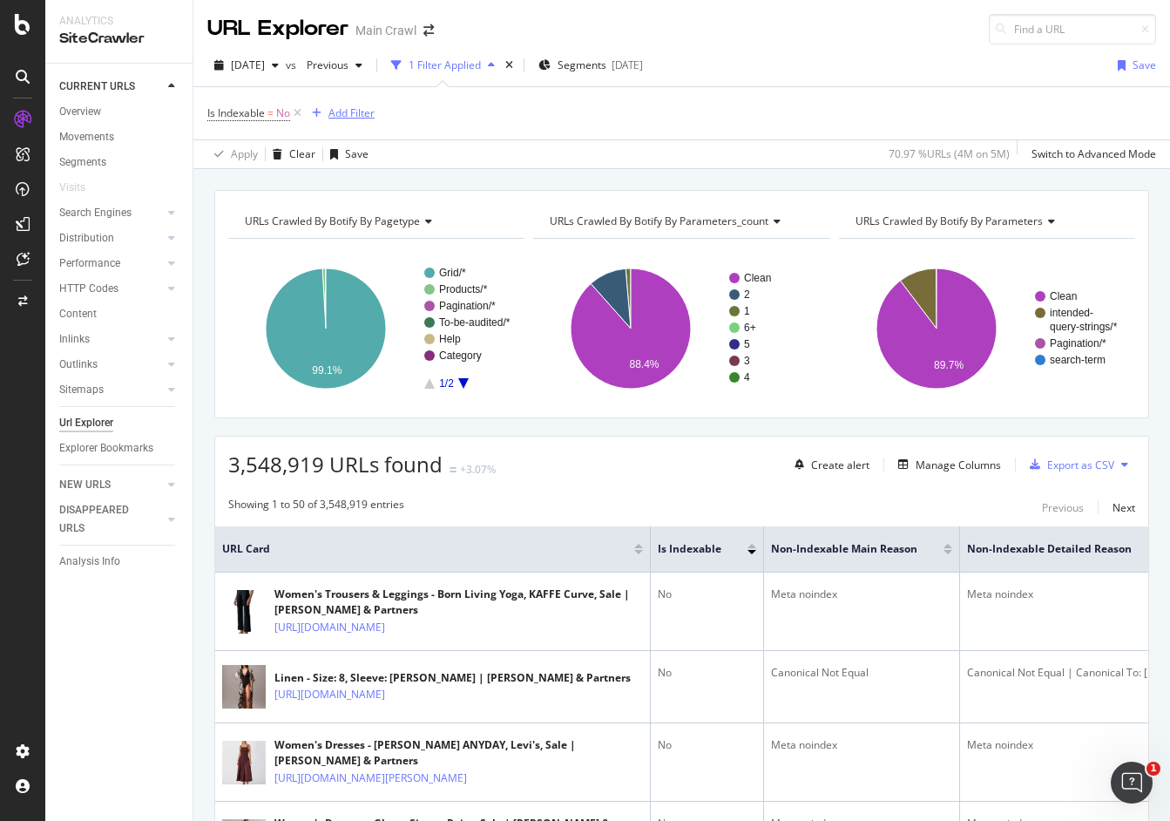
click at [355, 111] on div "Add Filter" at bounding box center [351, 112] width 46 height 15
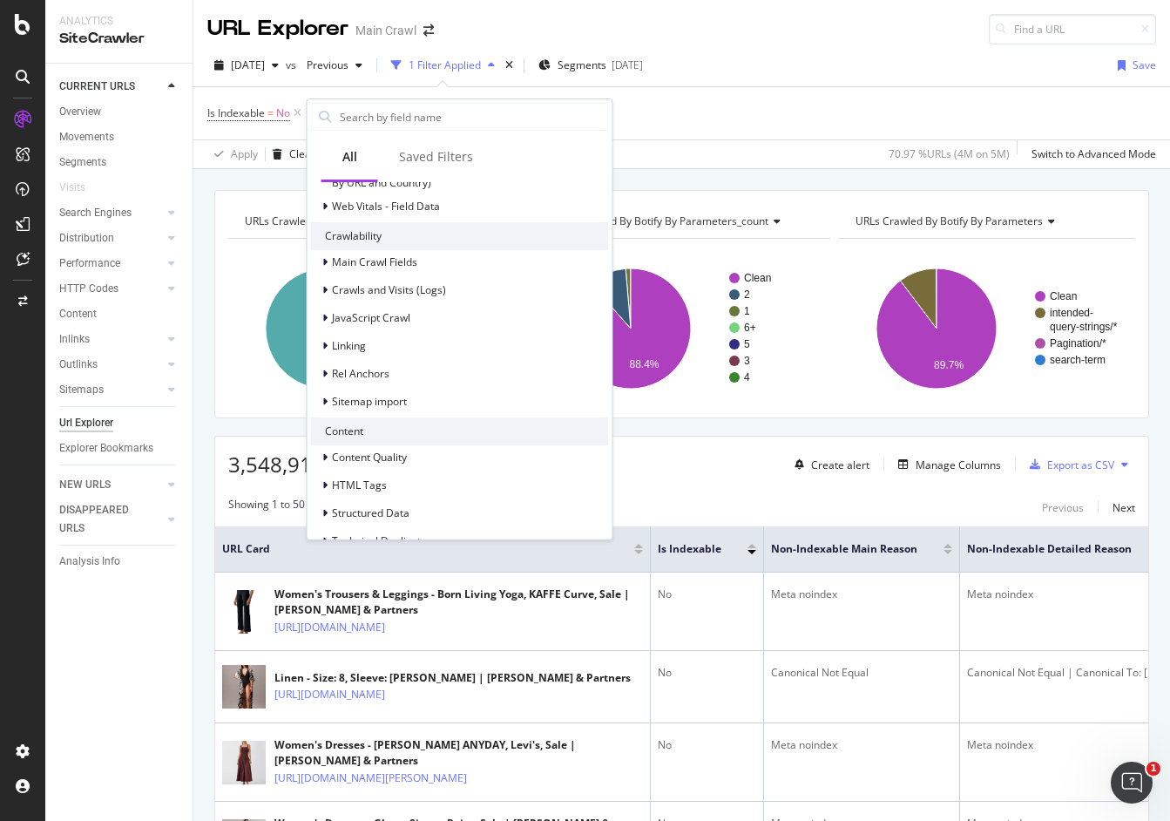
scroll to position [452, 0]
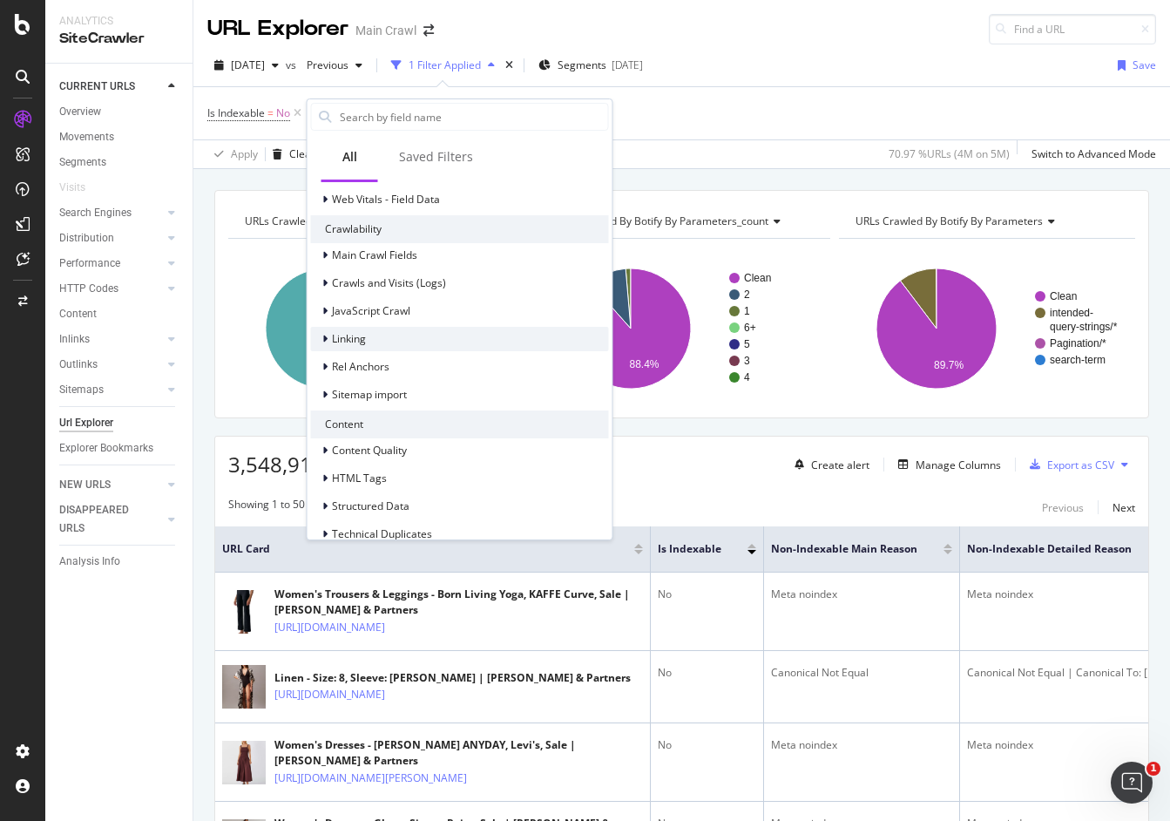
click at [354, 334] on span "Linking" at bounding box center [349, 338] width 34 height 15
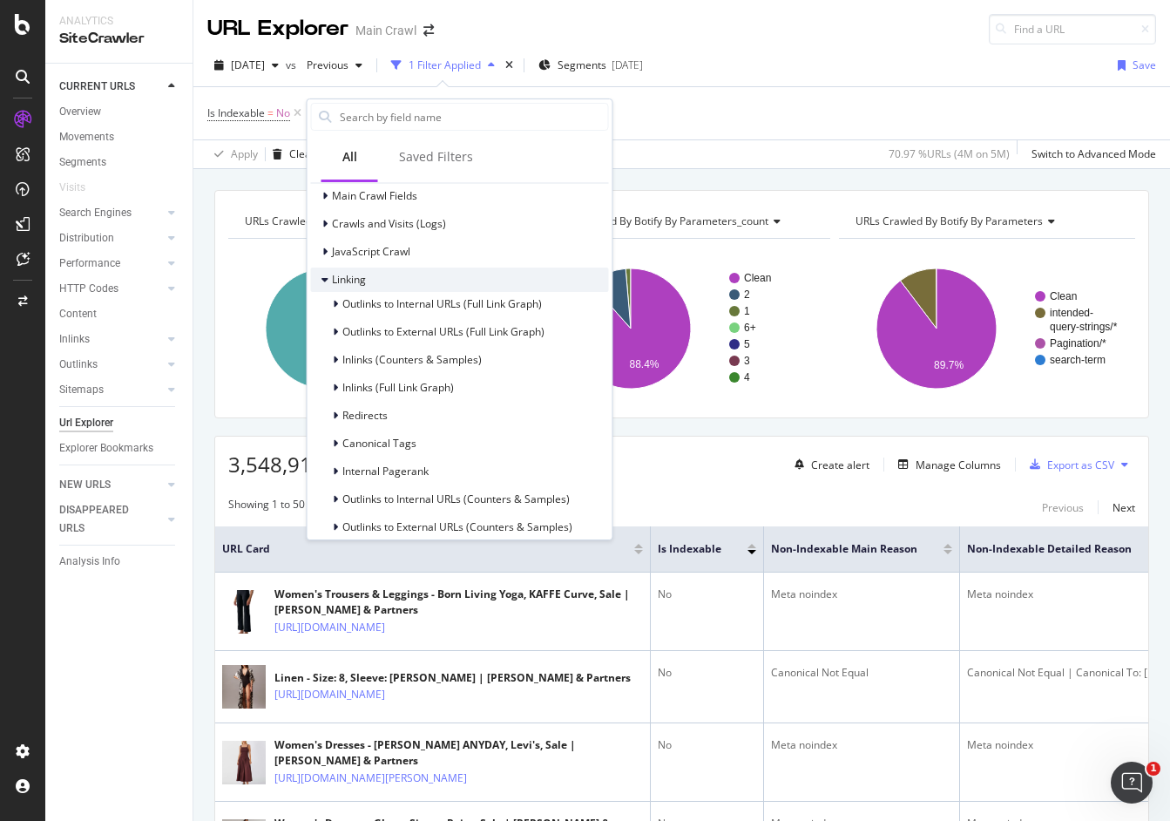
scroll to position [530, 0]
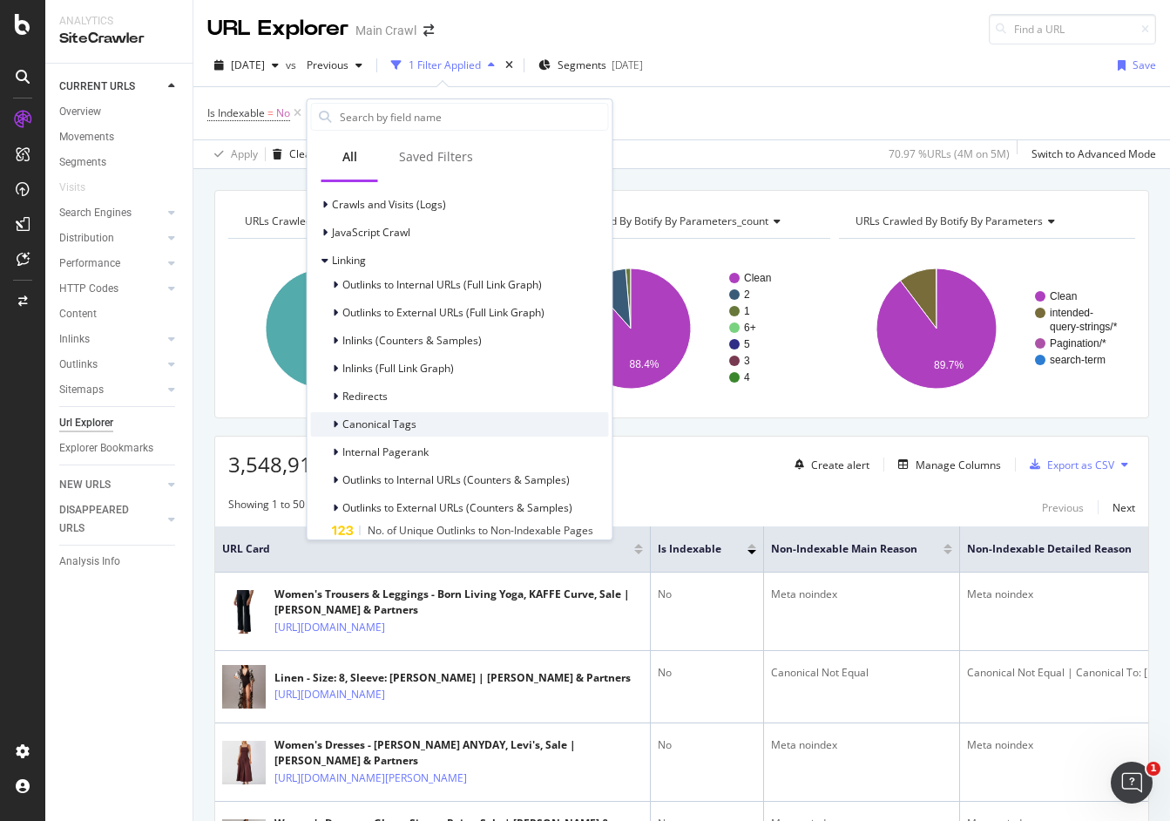
click at [368, 417] on span "Canonical Tags" at bounding box center [379, 423] width 74 height 15
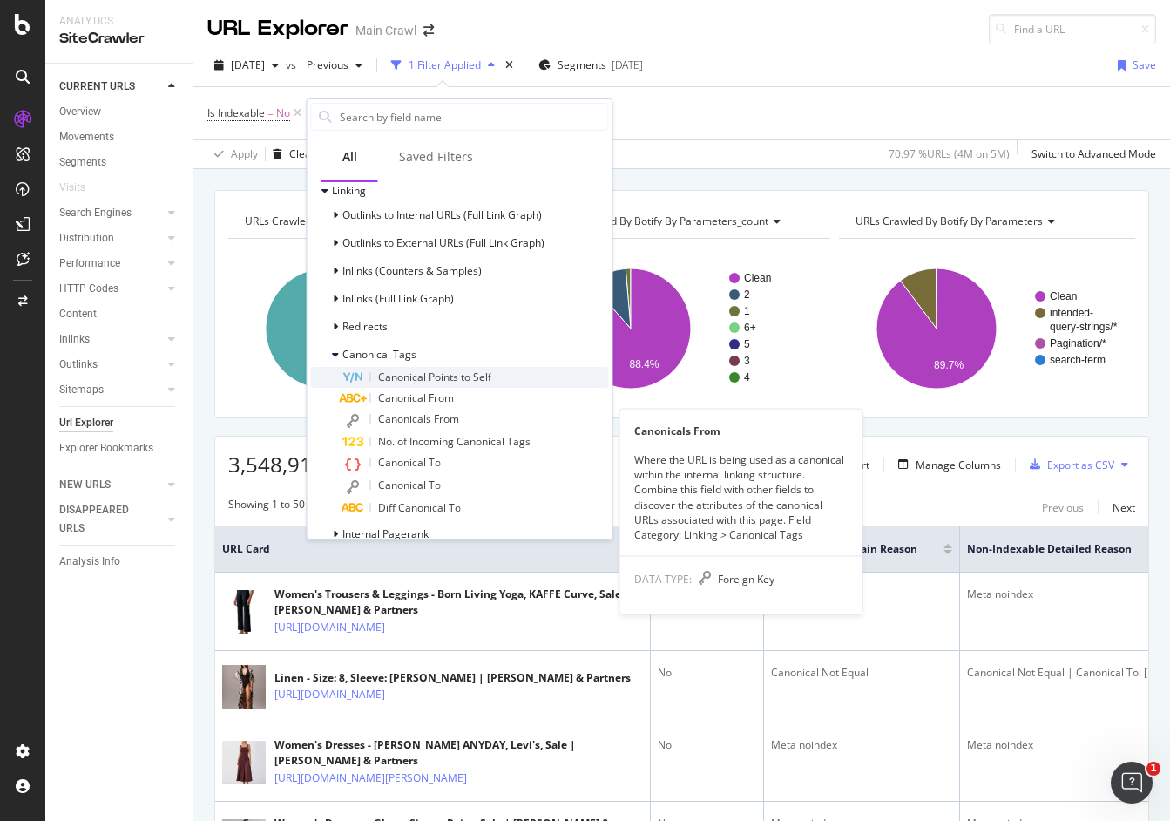
scroll to position [598, 0]
click at [426, 426] on span "Canonicals From" at bounding box center [418, 421] width 81 height 15
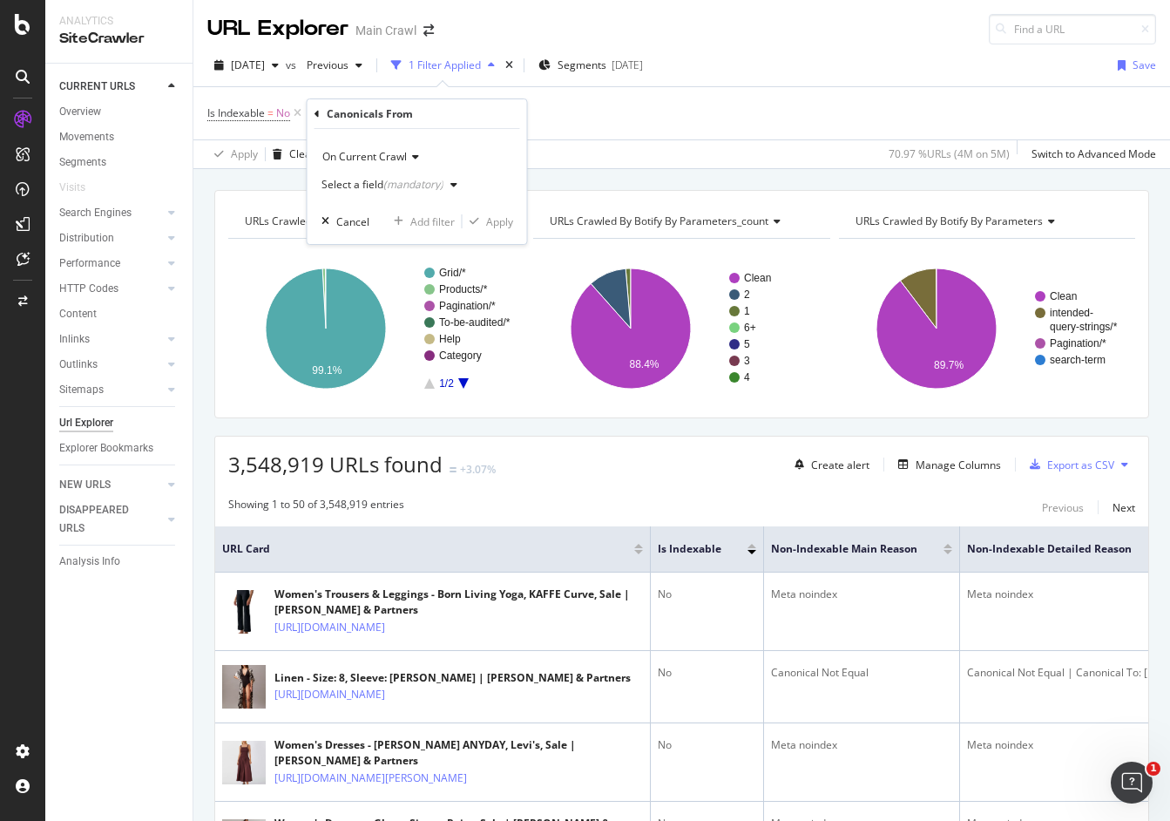
click at [322, 115] on div "Canonicals From" at bounding box center [417, 114] width 206 height 30
click at [317, 114] on icon at bounding box center [316, 114] width 5 height 10
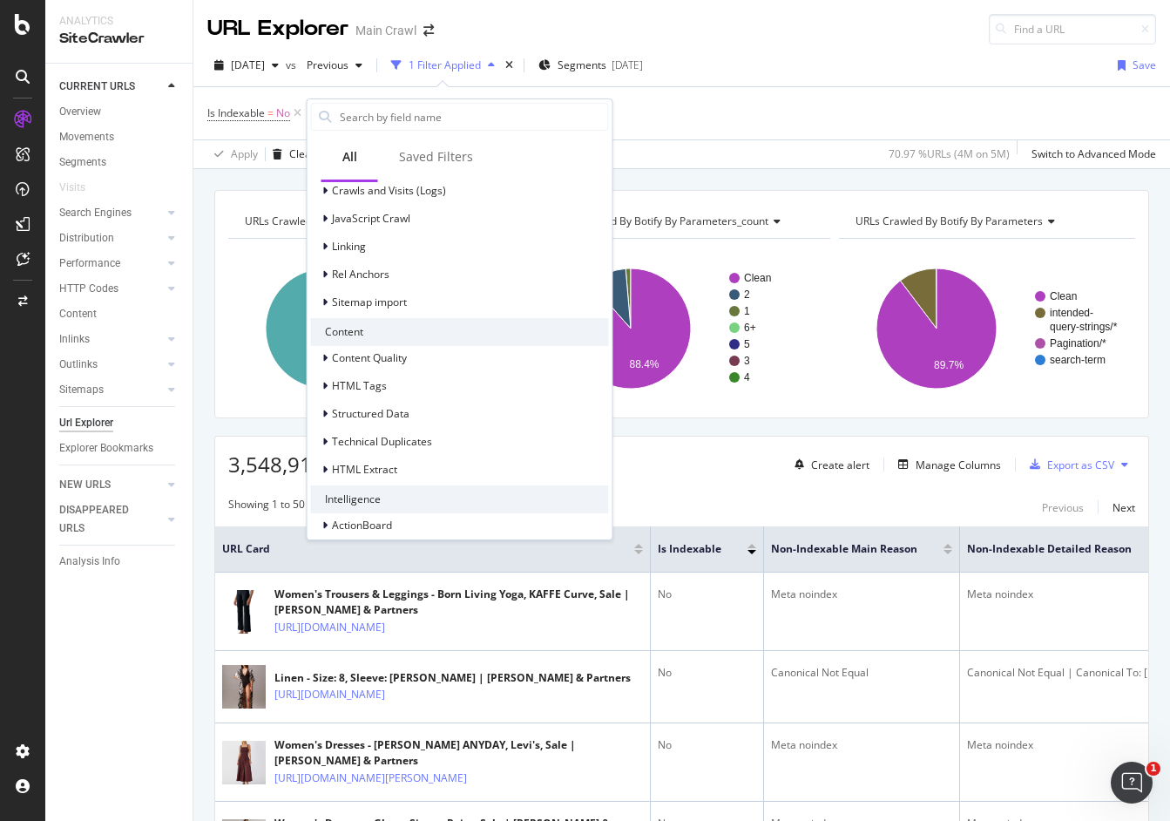
scroll to position [556, 0]
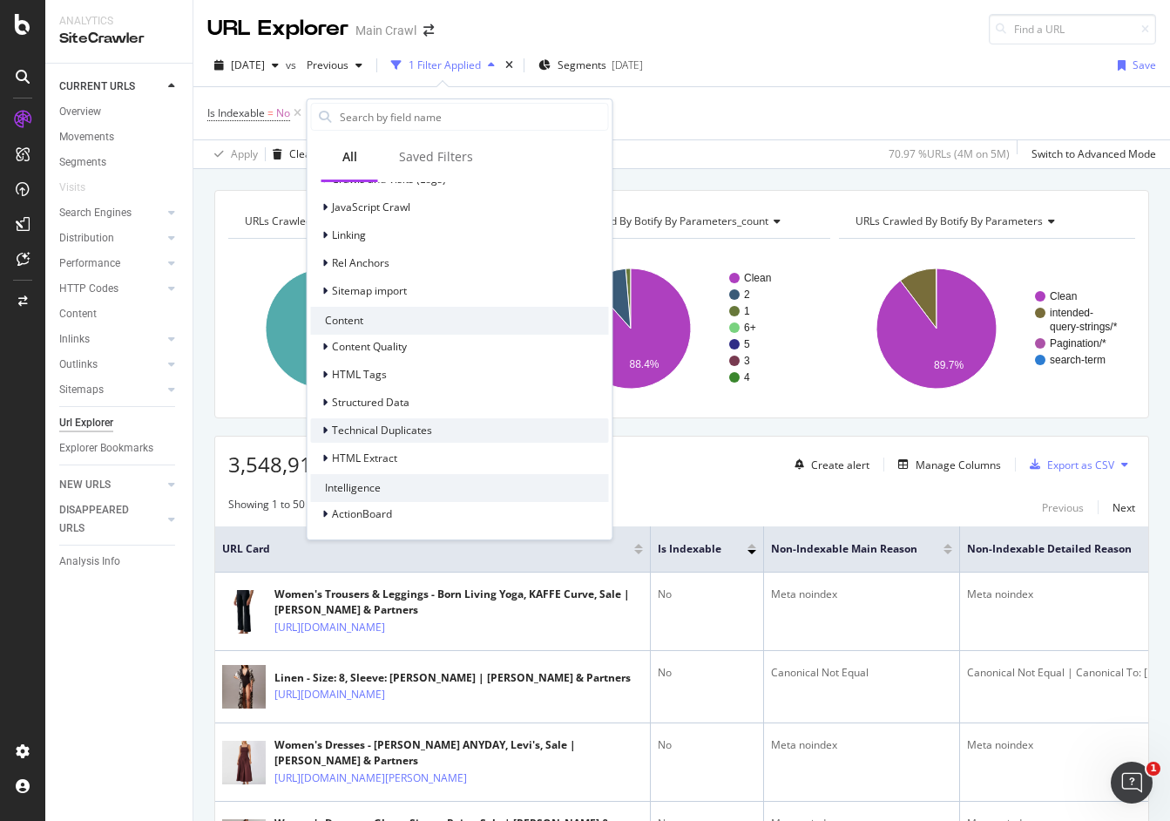
click at [410, 428] on span "Technical Duplicates" at bounding box center [382, 429] width 100 height 15
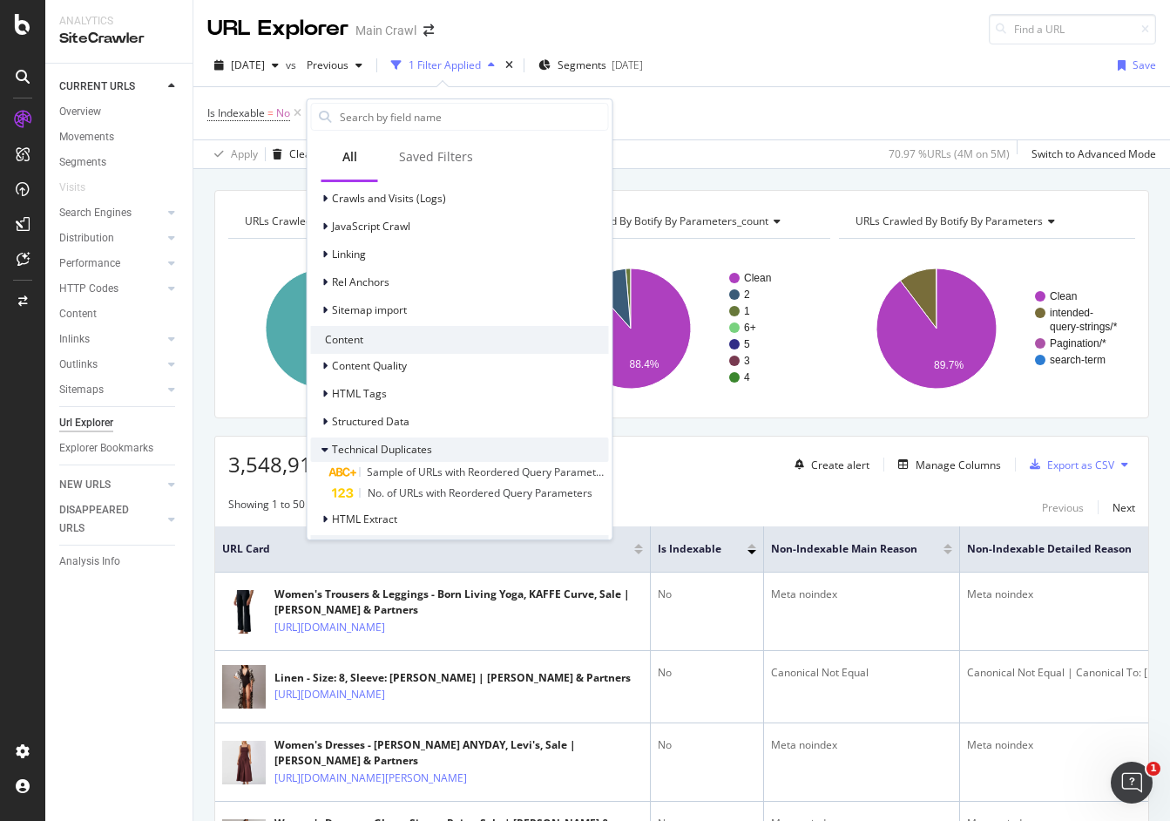
scroll to position [530, 0]
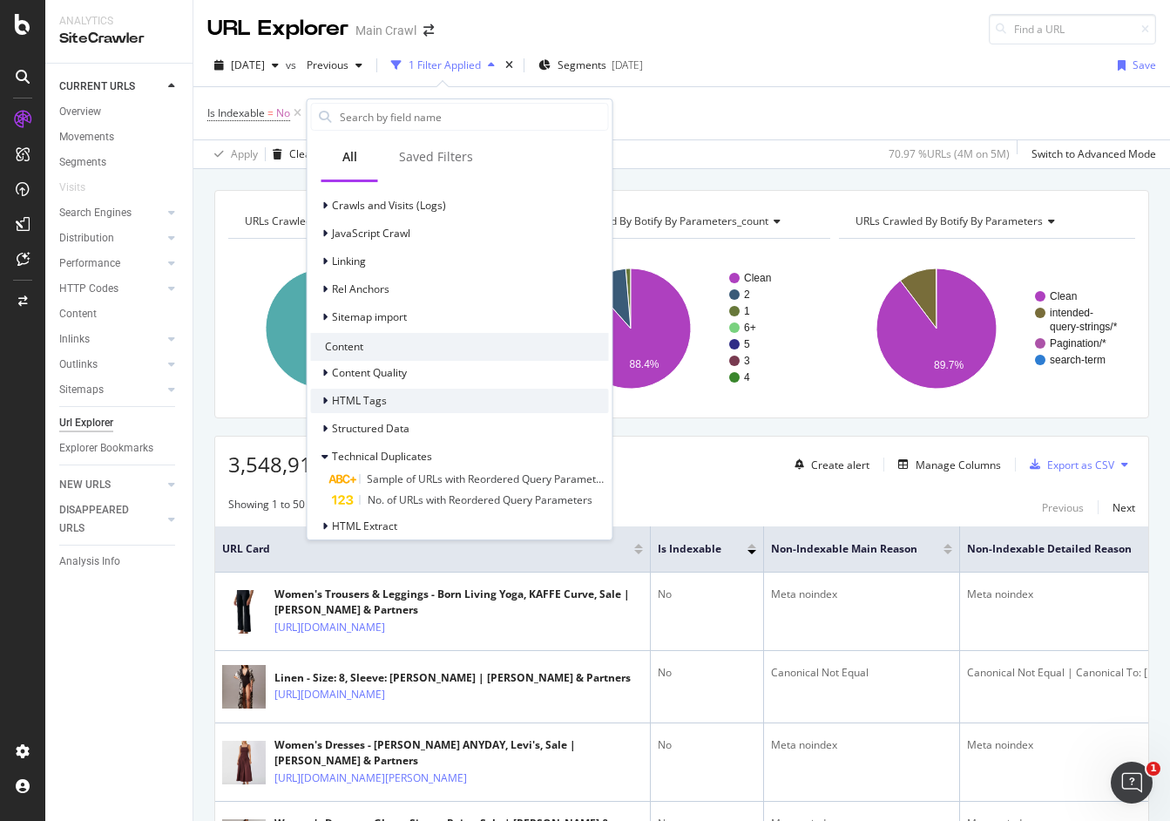
click at [397, 397] on div "HTML Tags" at bounding box center [460, 400] width 298 height 24
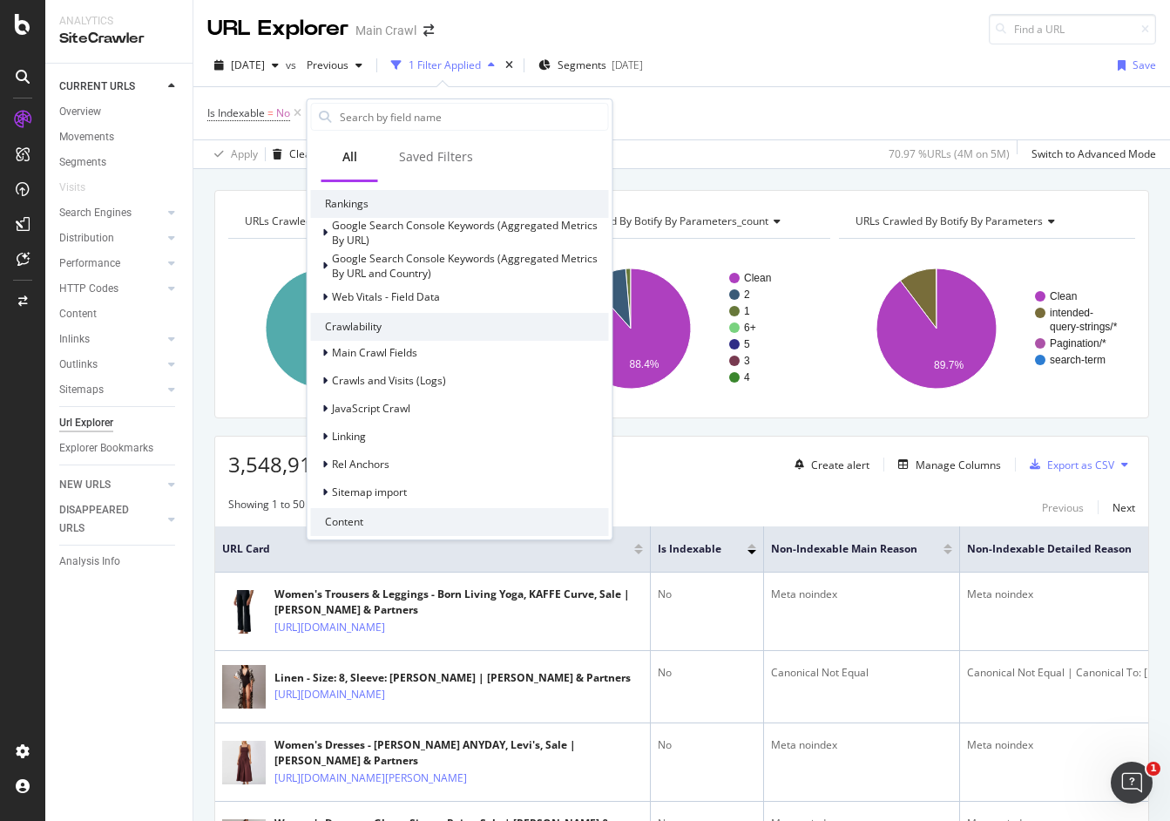
scroll to position [571, 0]
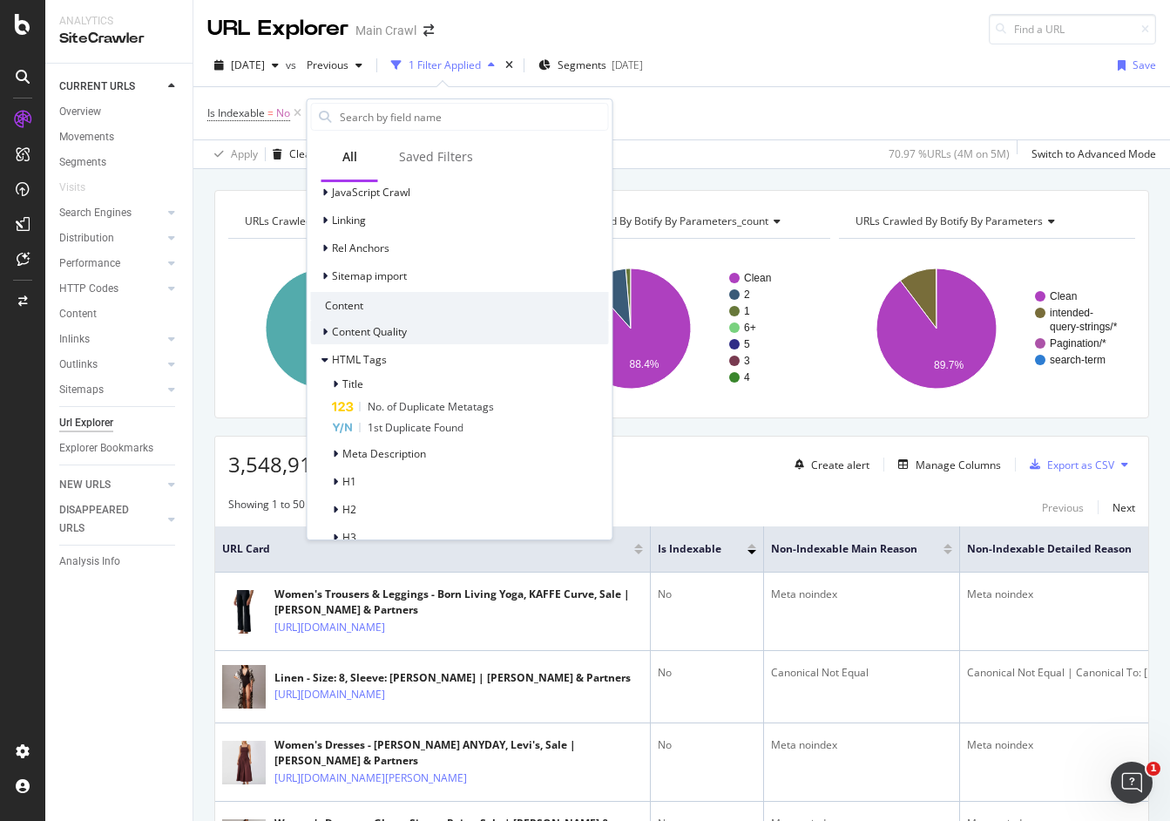
click at [382, 321] on div "Content Quality" at bounding box center [460, 332] width 298 height 24
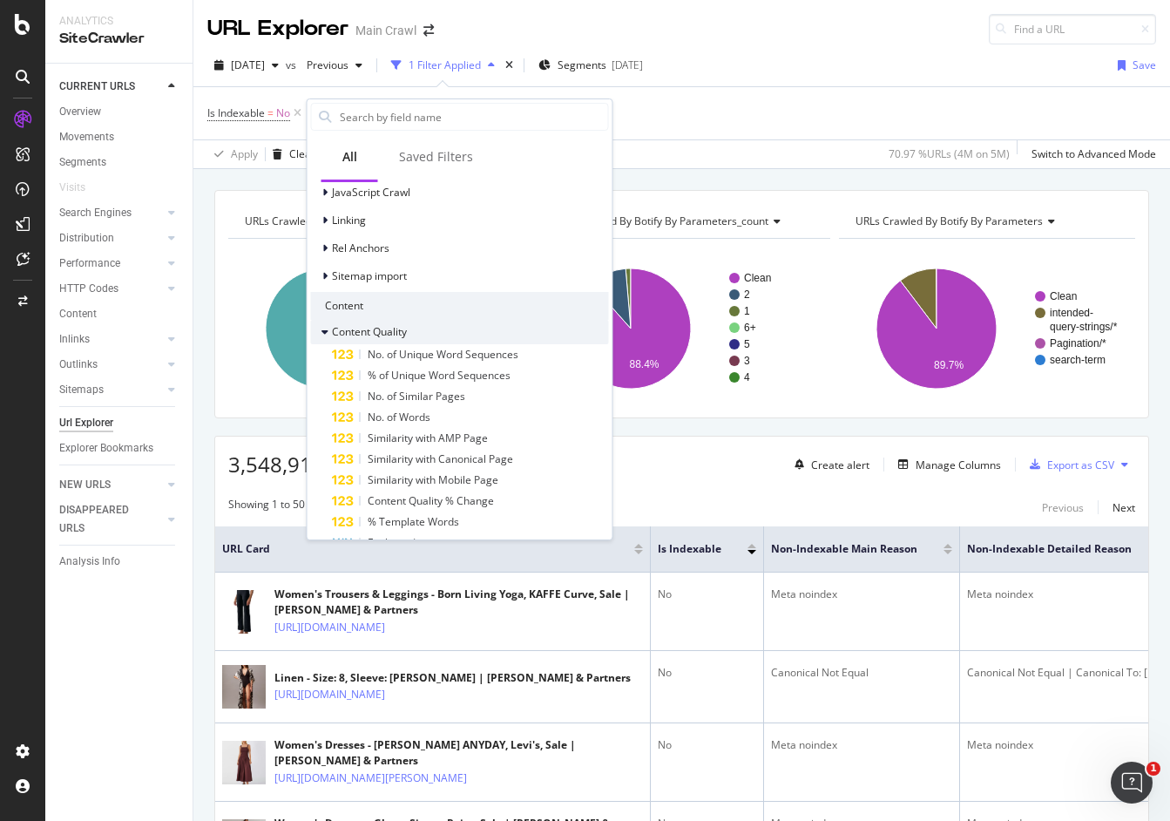
click at [382, 321] on div "Content Quality" at bounding box center [460, 332] width 298 height 24
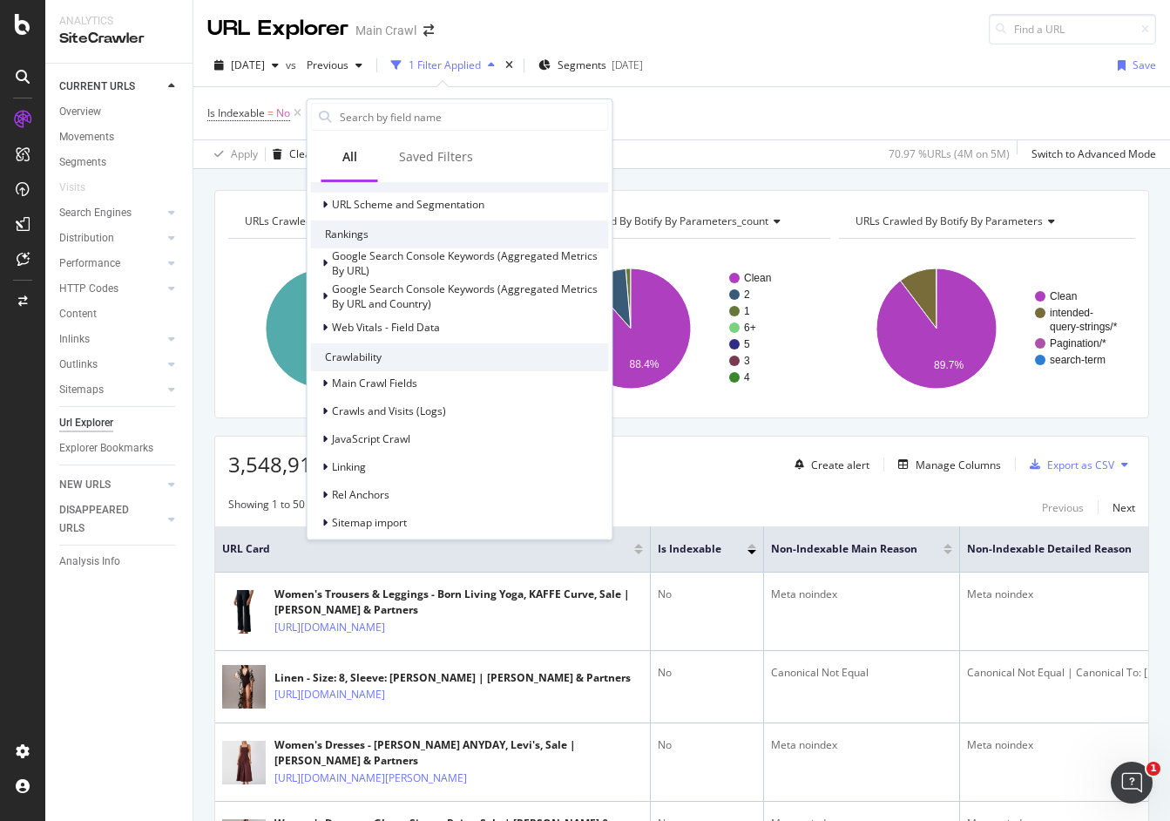
scroll to position [326, 0]
click at [350, 473] on div "Linking" at bounding box center [338, 464] width 55 height 17
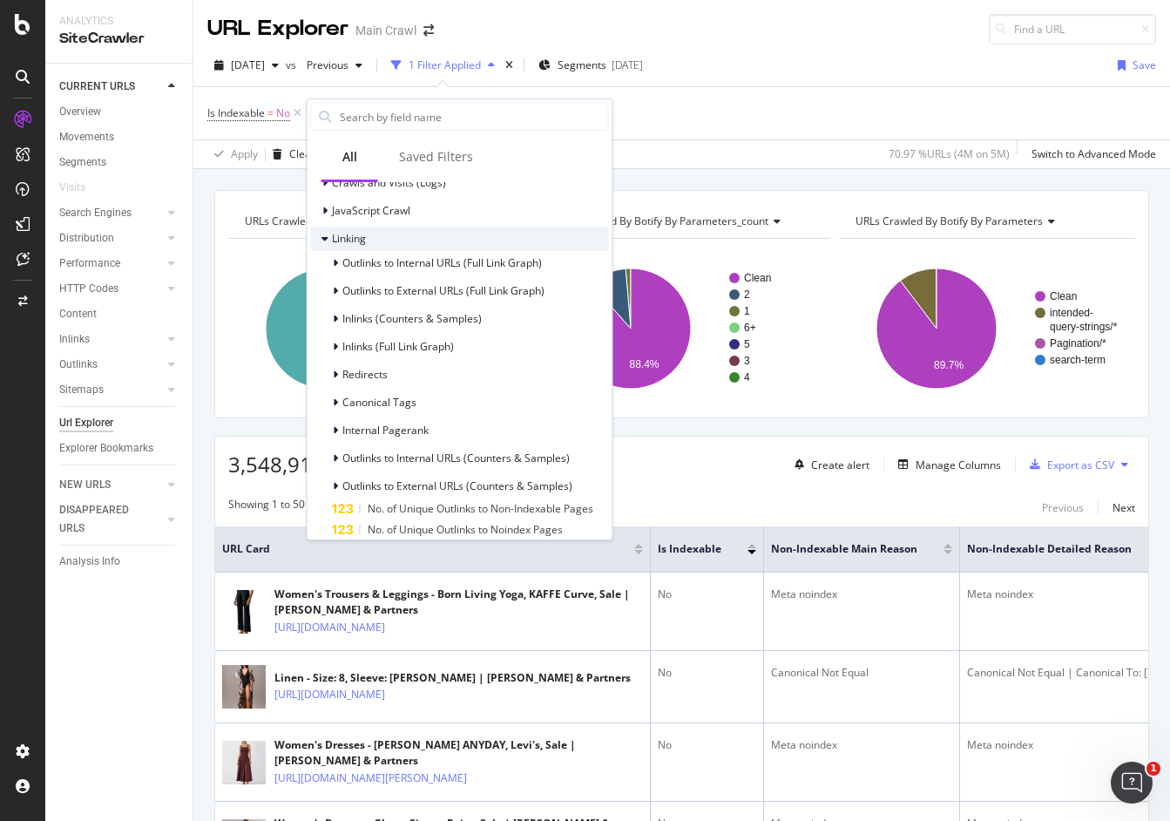
scroll to position [562, 0]
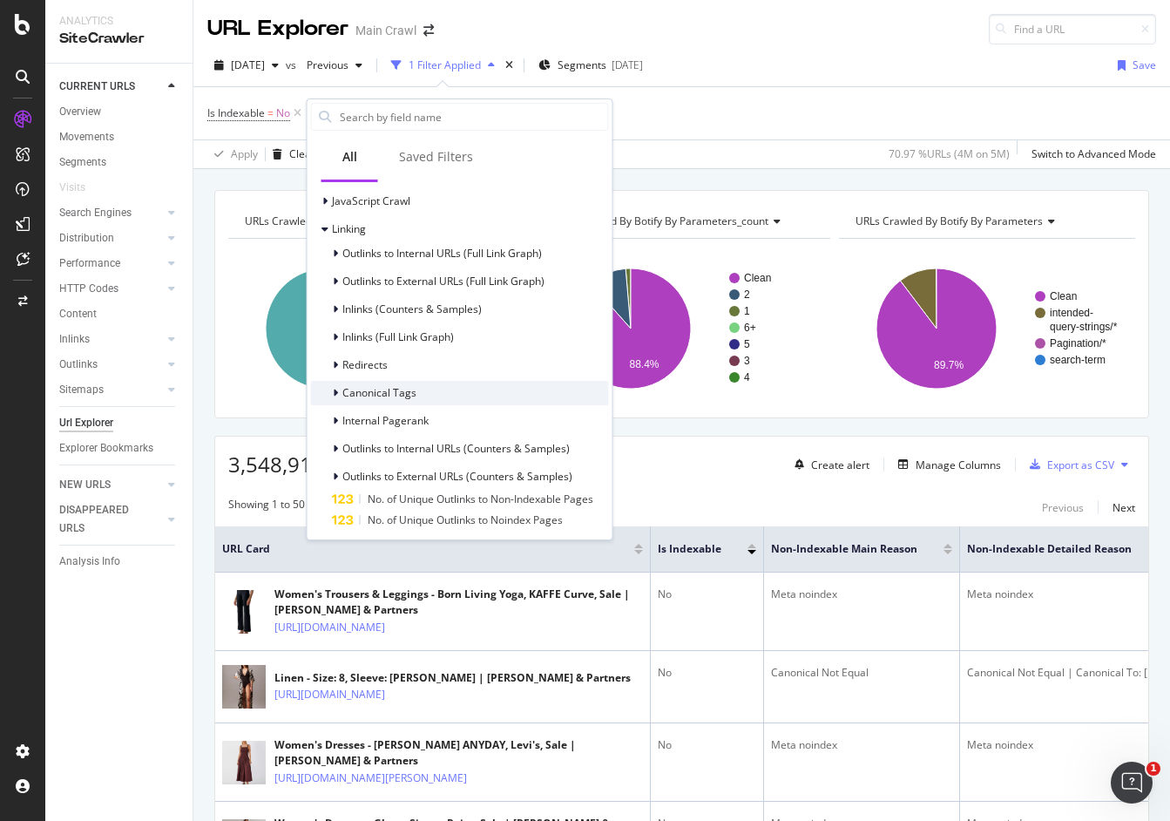
click at [337, 390] on icon at bounding box center [335, 393] width 5 height 10
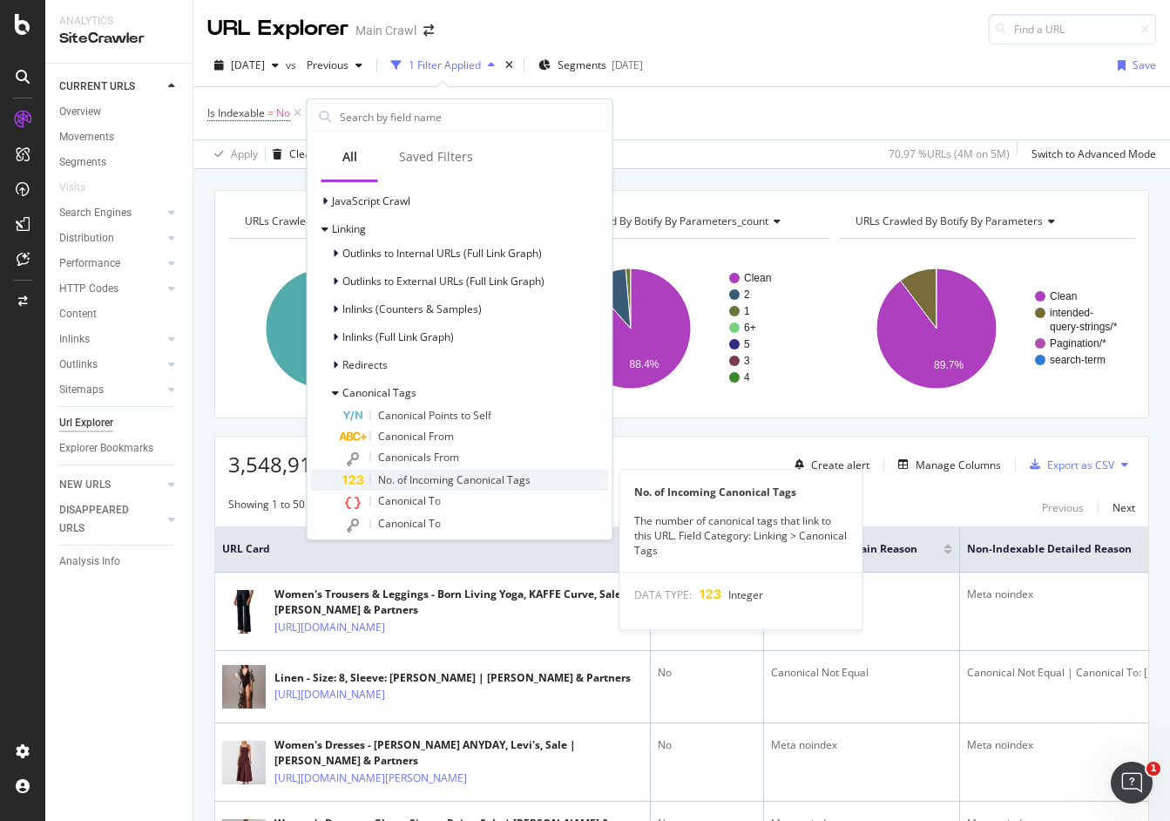
click at [422, 481] on span "No. of Incoming Canonical Tags" at bounding box center [454, 479] width 152 height 15
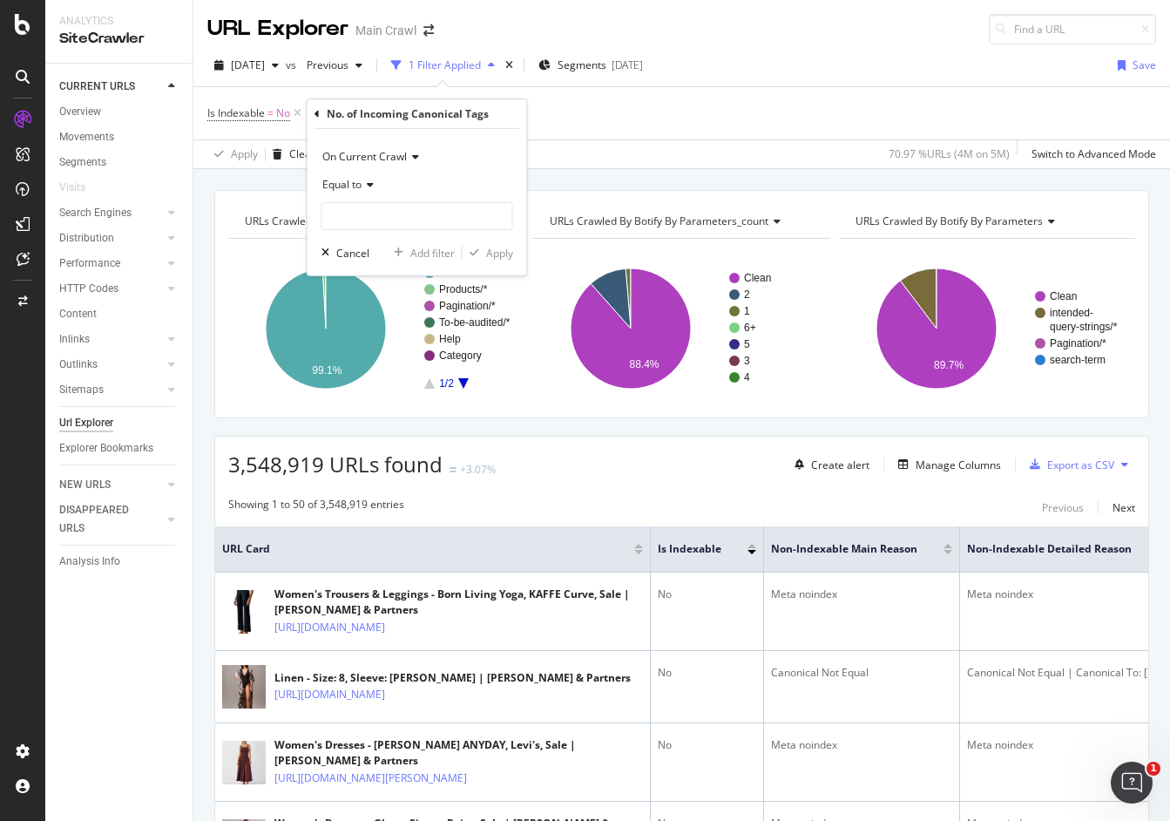
click at [368, 180] on icon at bounding box center [367, 184] width 12 height 10
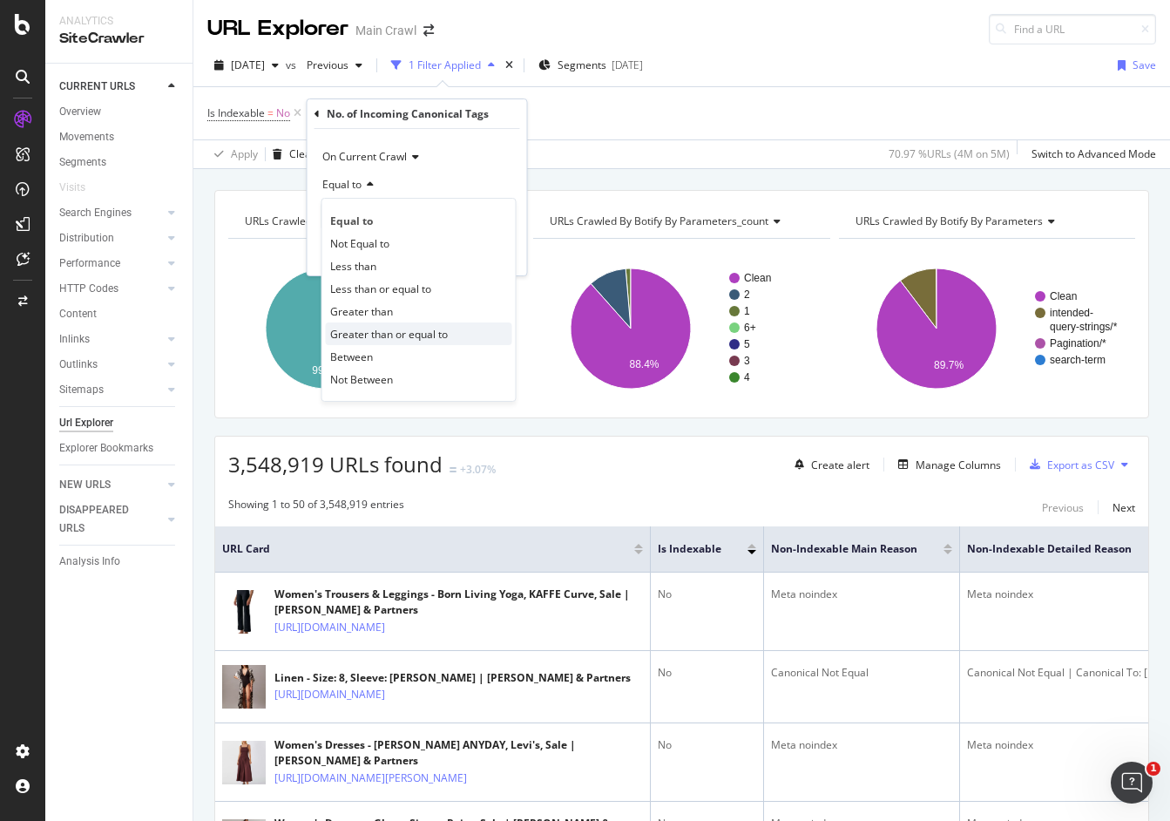
click at [382, 330] on span "Greater than or equal to" at bounding box center [389, 334] width 118 height 15
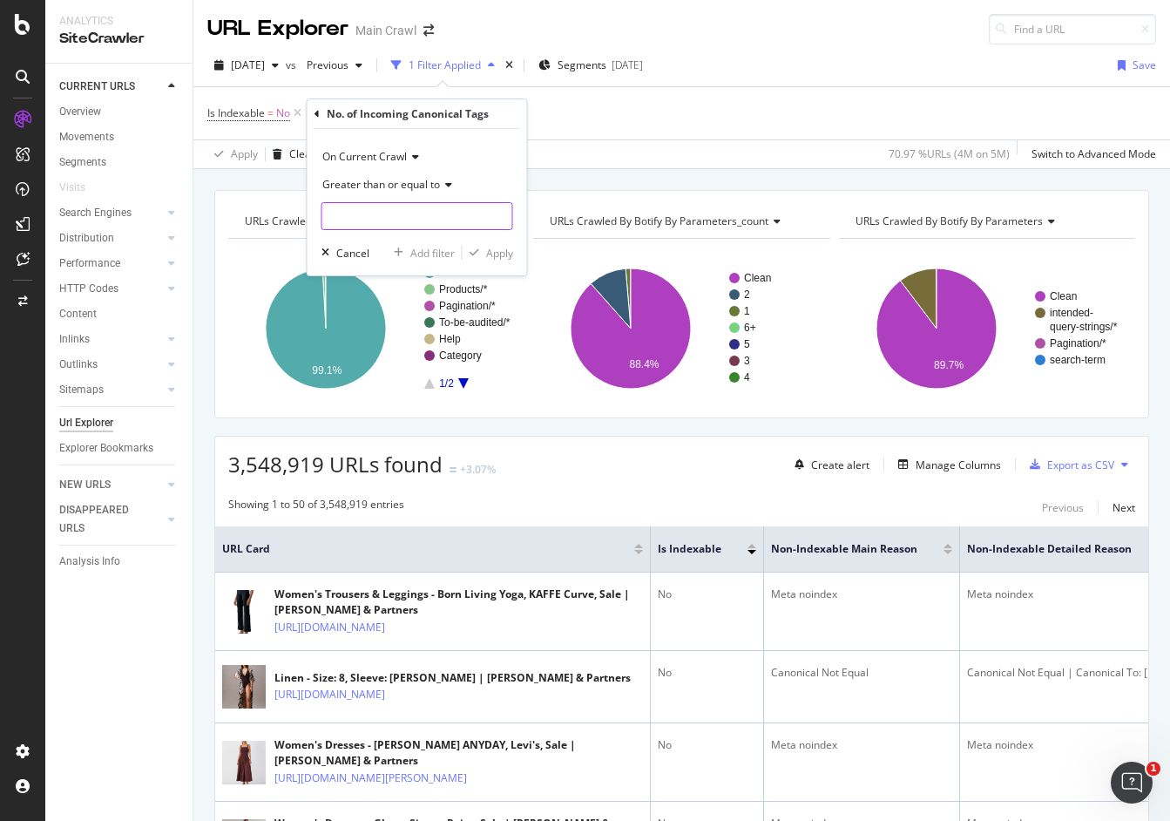
click at [364, 218] on input "number" at bounding box center [417, 216] width 192 height 28
type input "2"
click at [488, 254] on div "Apply" at bounding box center [499, 253] width 27 height 15
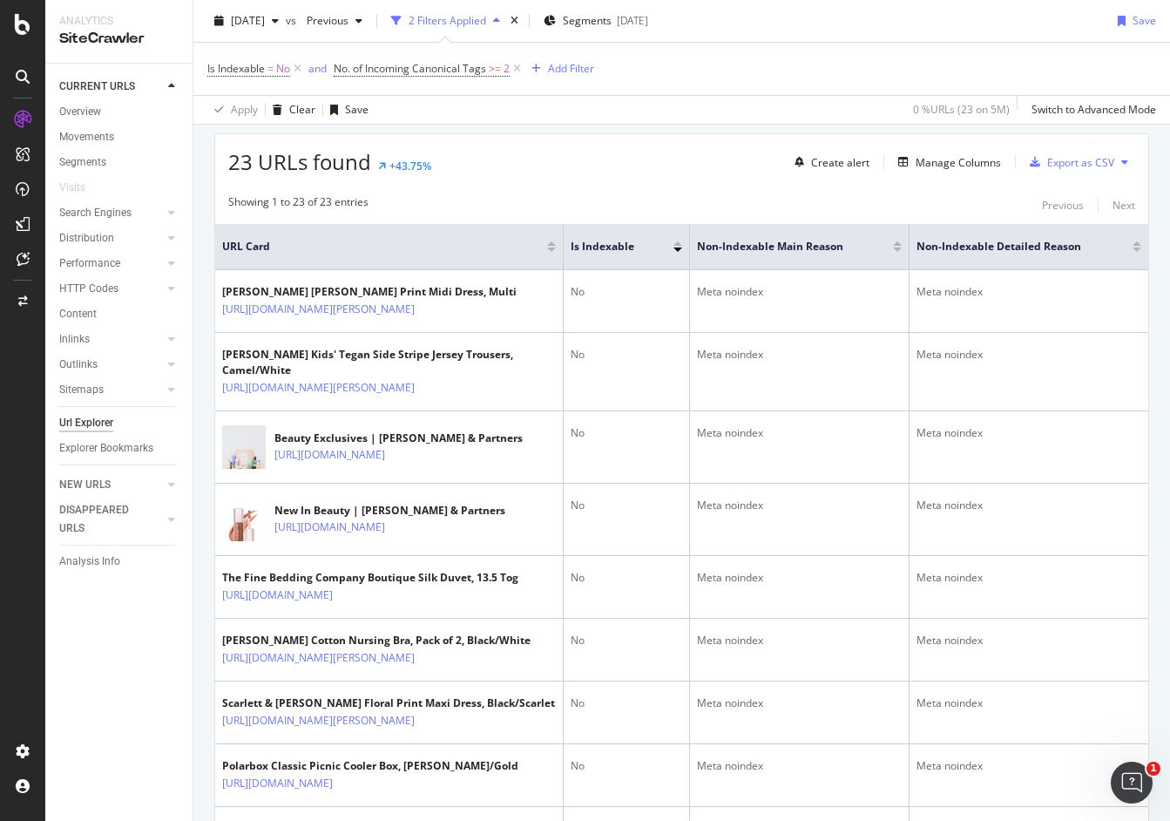
scroll to position [303, 0]
click at [977, 164] on div "Manage Columns" at bounding box center [957, 161] width 85 height 15
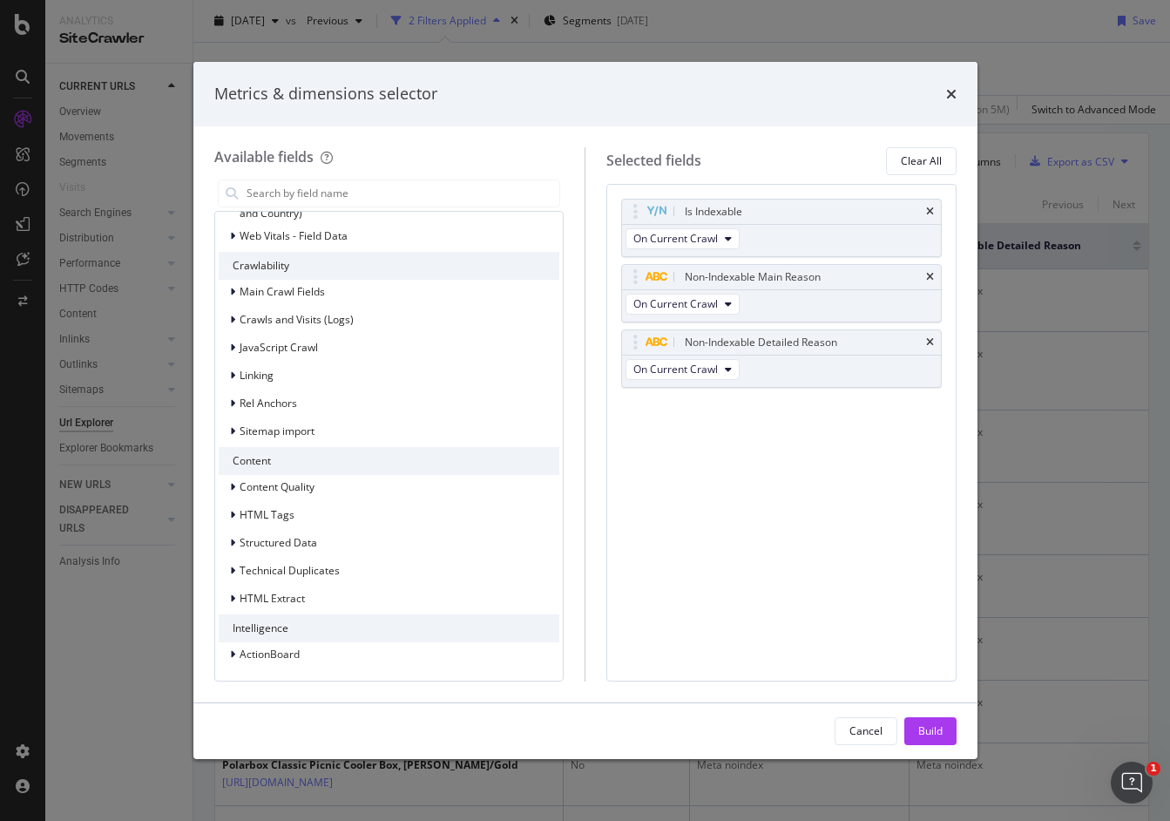
scroll to position [0, 0]
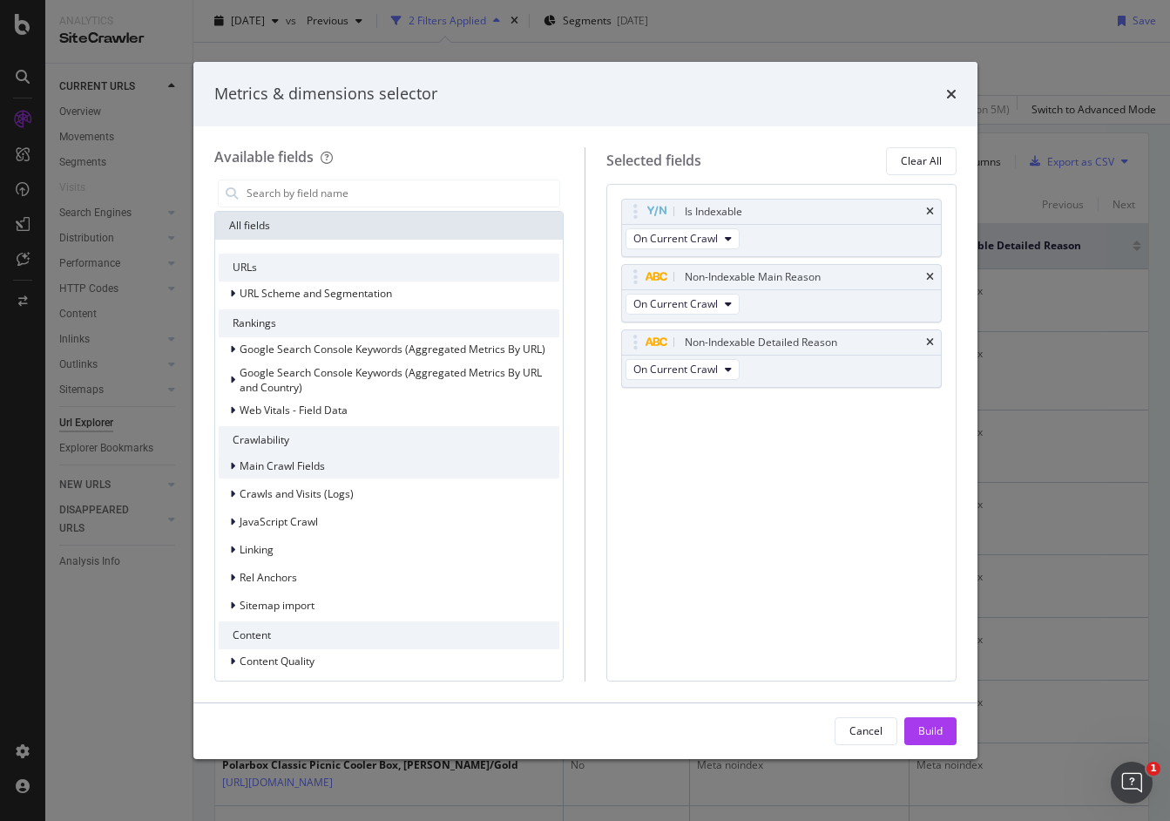
click at [238, 464] on div "modal" at bounding box center [234, 465] width 10 height 17
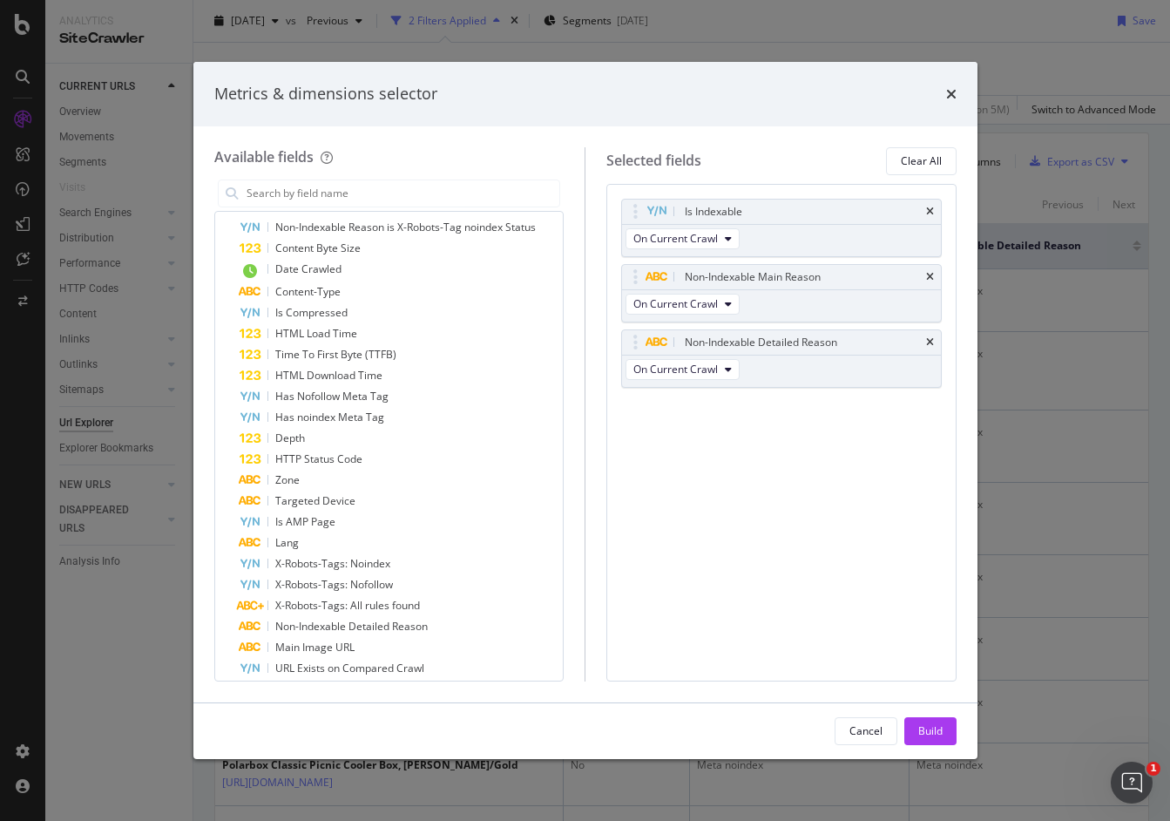
scroll to position [782, 0]
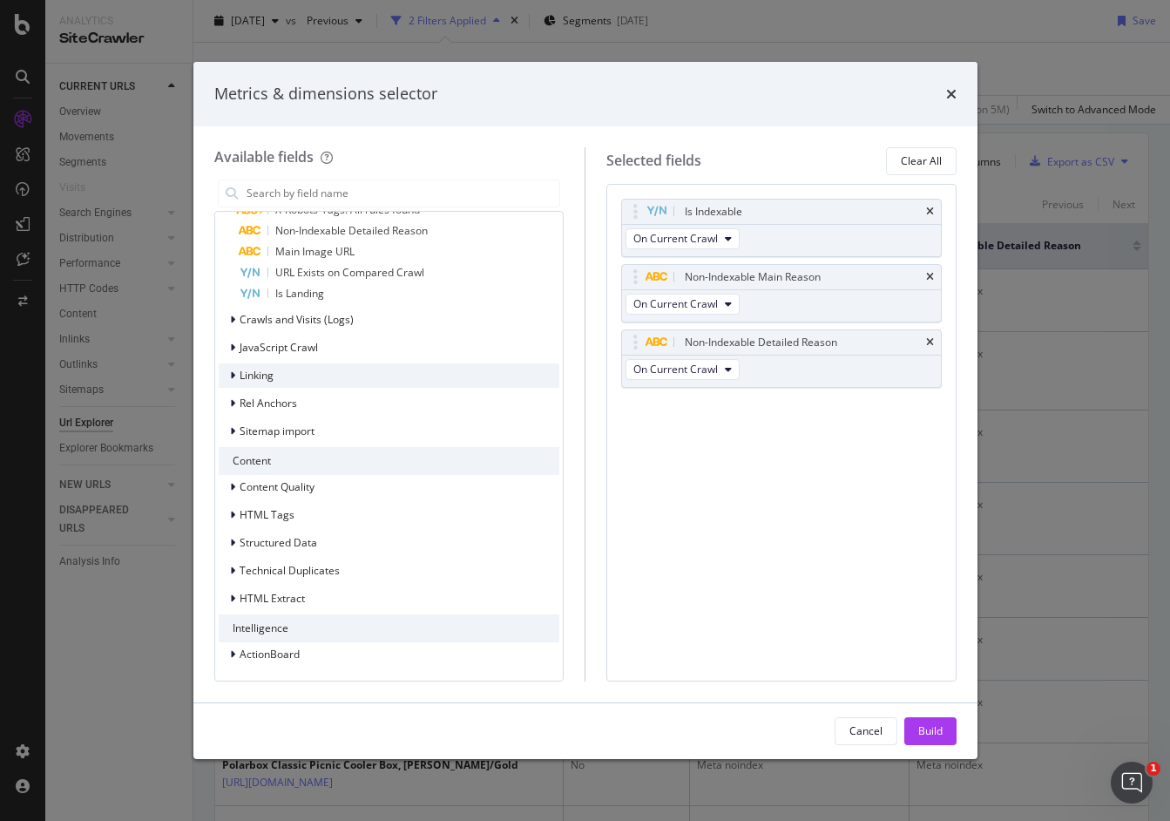
click at [234, 374] on icon "modal" at bounding box center [232, 375] width 5 height 10
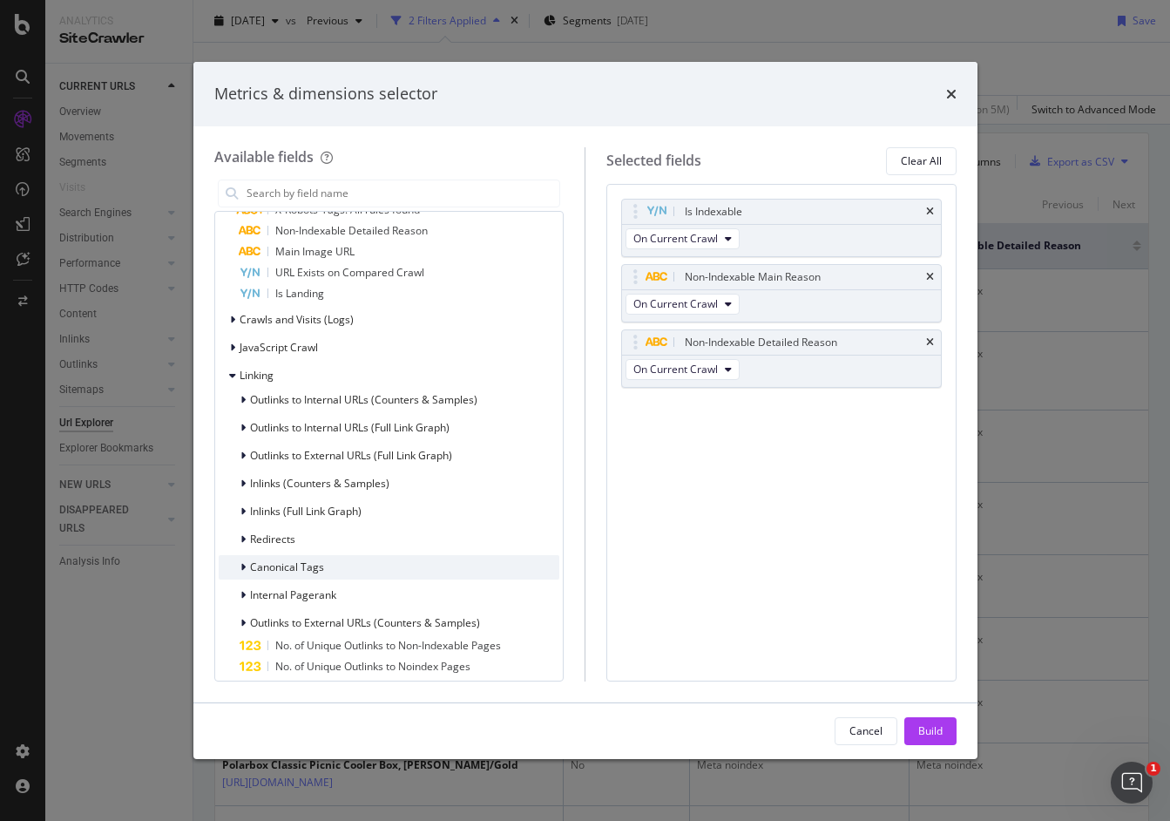
click at [242, 565] on icon "modal" at bounding box center [242, 567] width 5 height 10
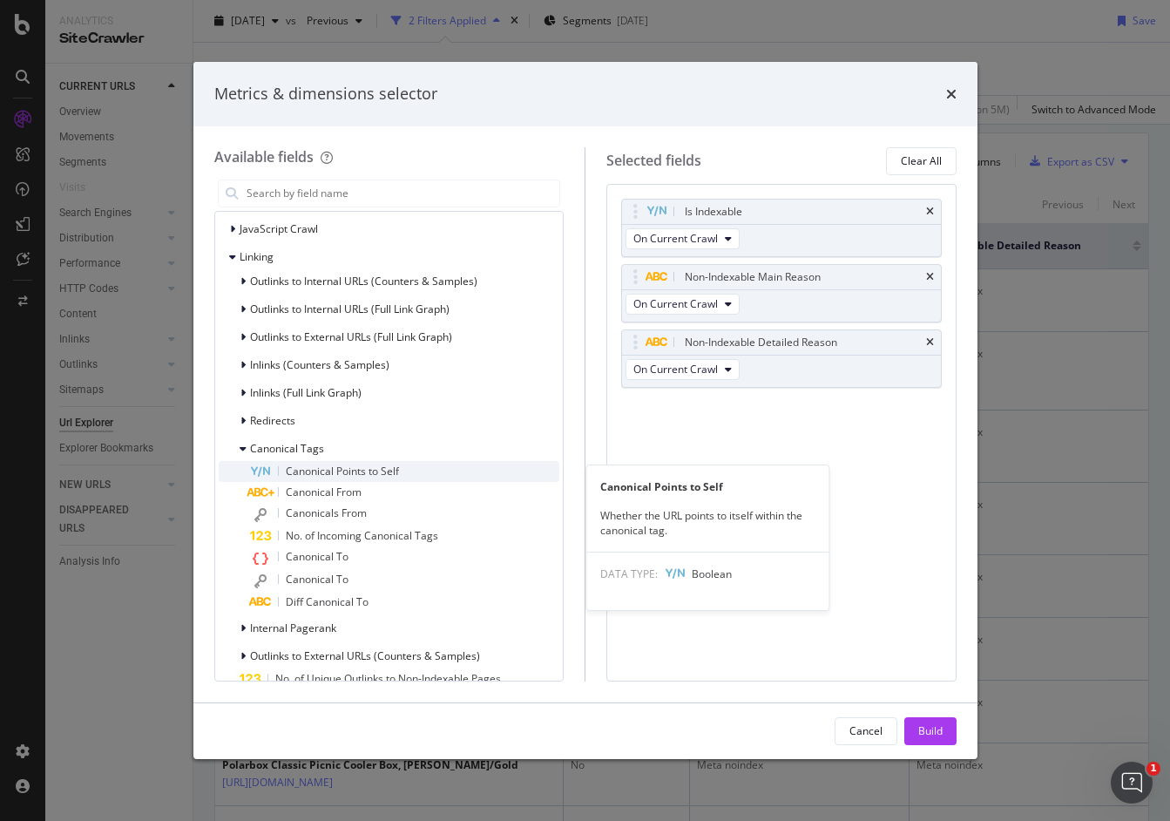
scroll to position [909, 0]
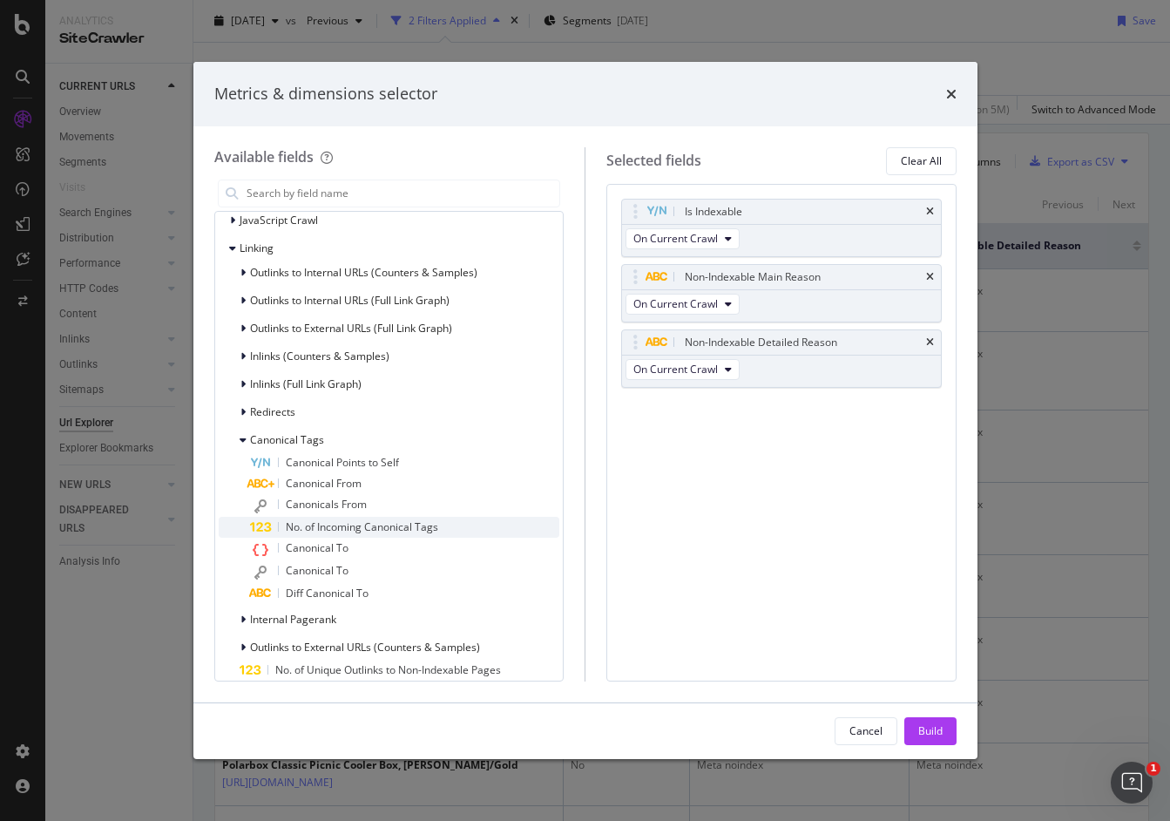
click at [343, 526] on span "No. of Incoming Canonical Tags" at bounding box center [362, 526] width 152 height 15
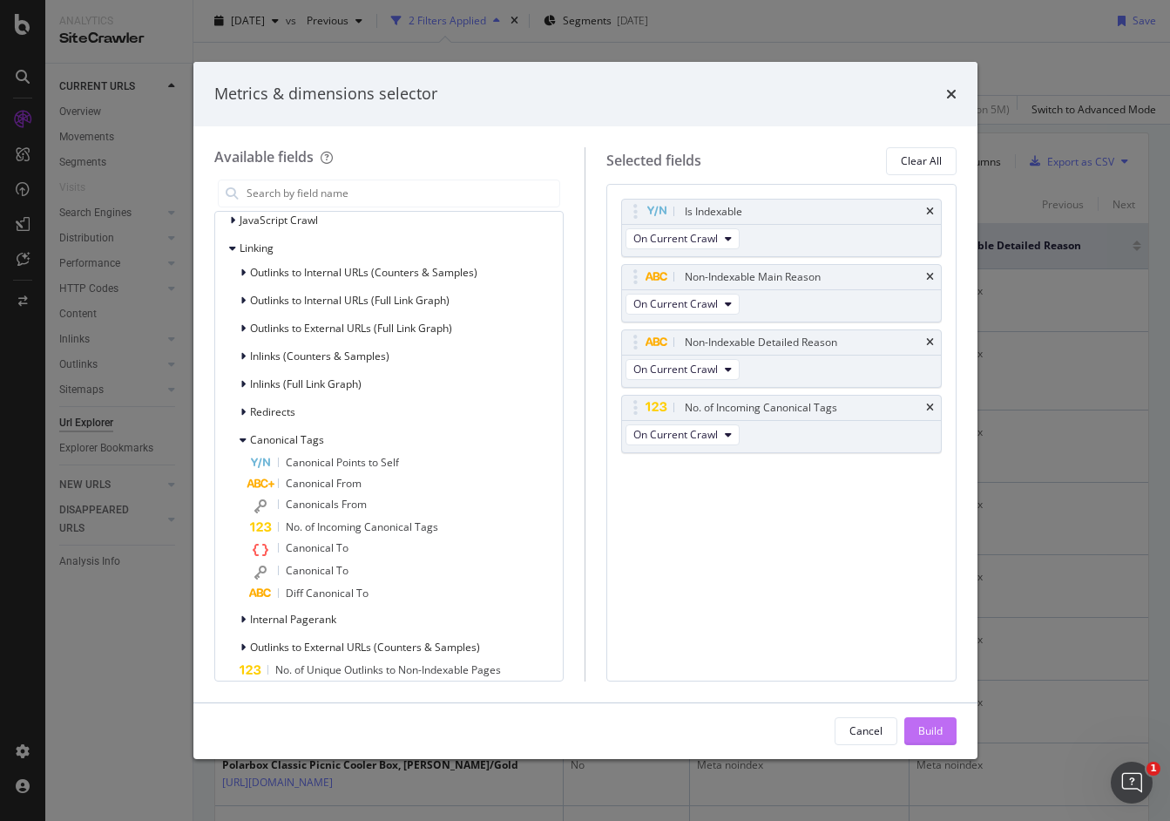
click at [930, 724] on div "Build" at bounding box center [930, 730] width 24 height 15
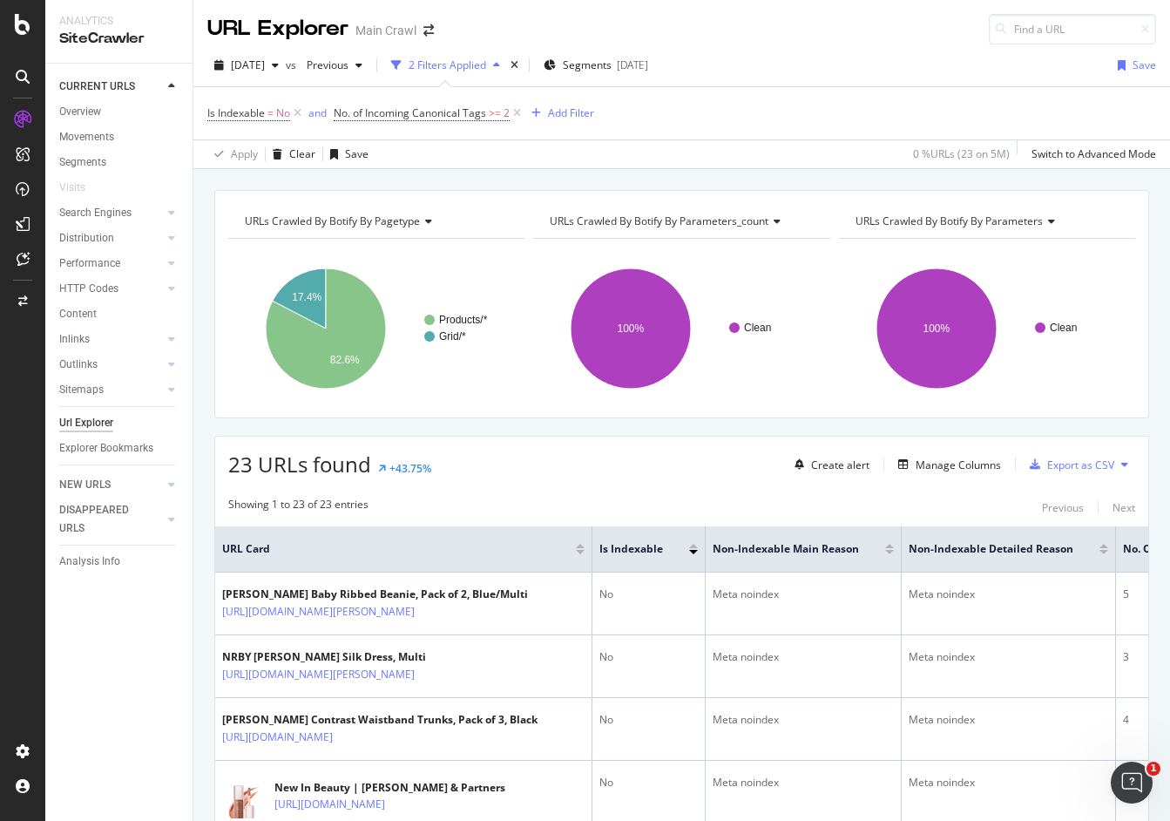
click at [662, 562] on th "Is Indexable" at bounding box center [648, 549] width 113 height 46
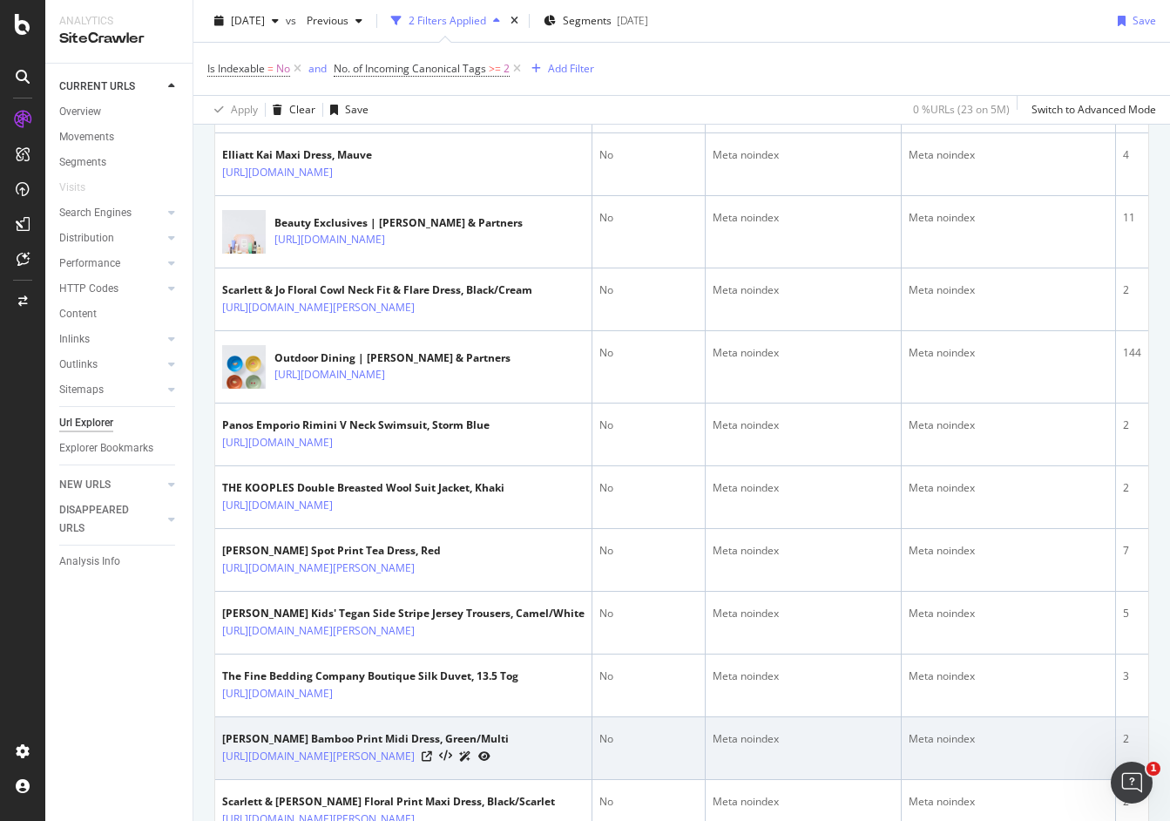
scroll to position [288, 0]
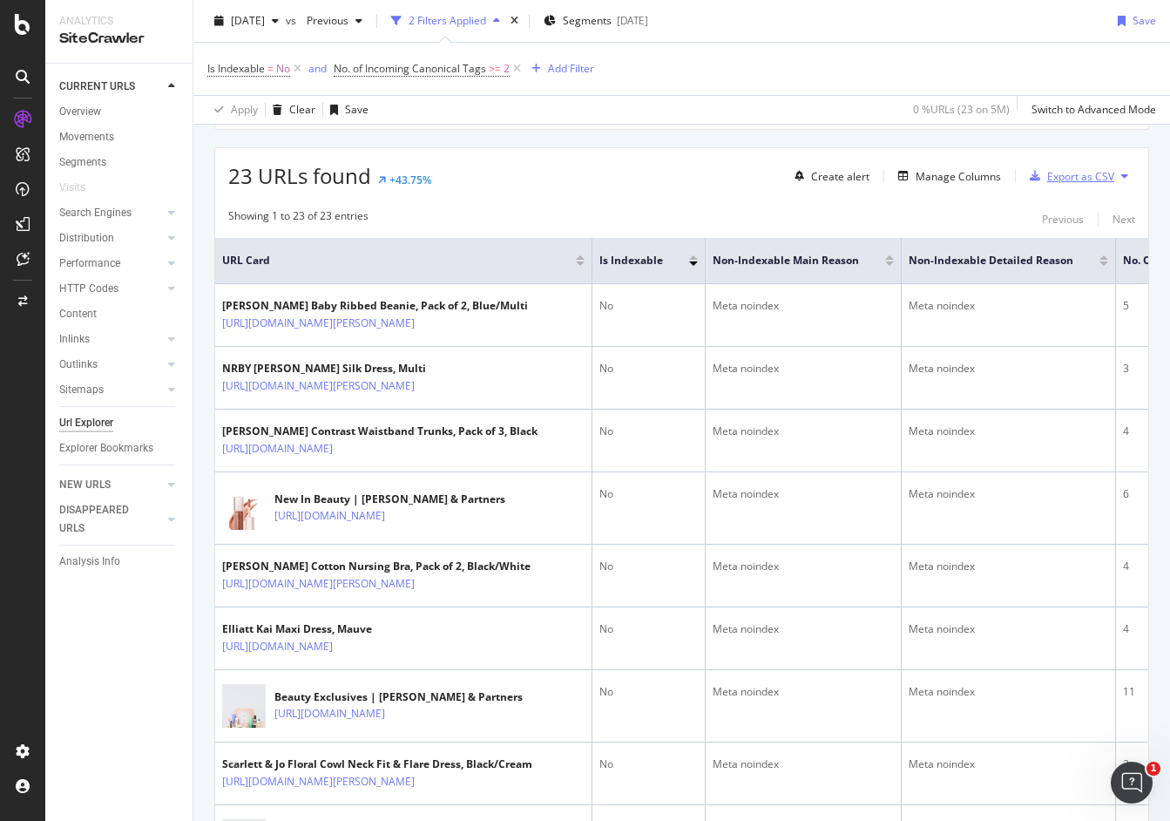
click at [1092, 178] on div "Export as CSV" at bounding box center [1080, 176] width 67 height 15
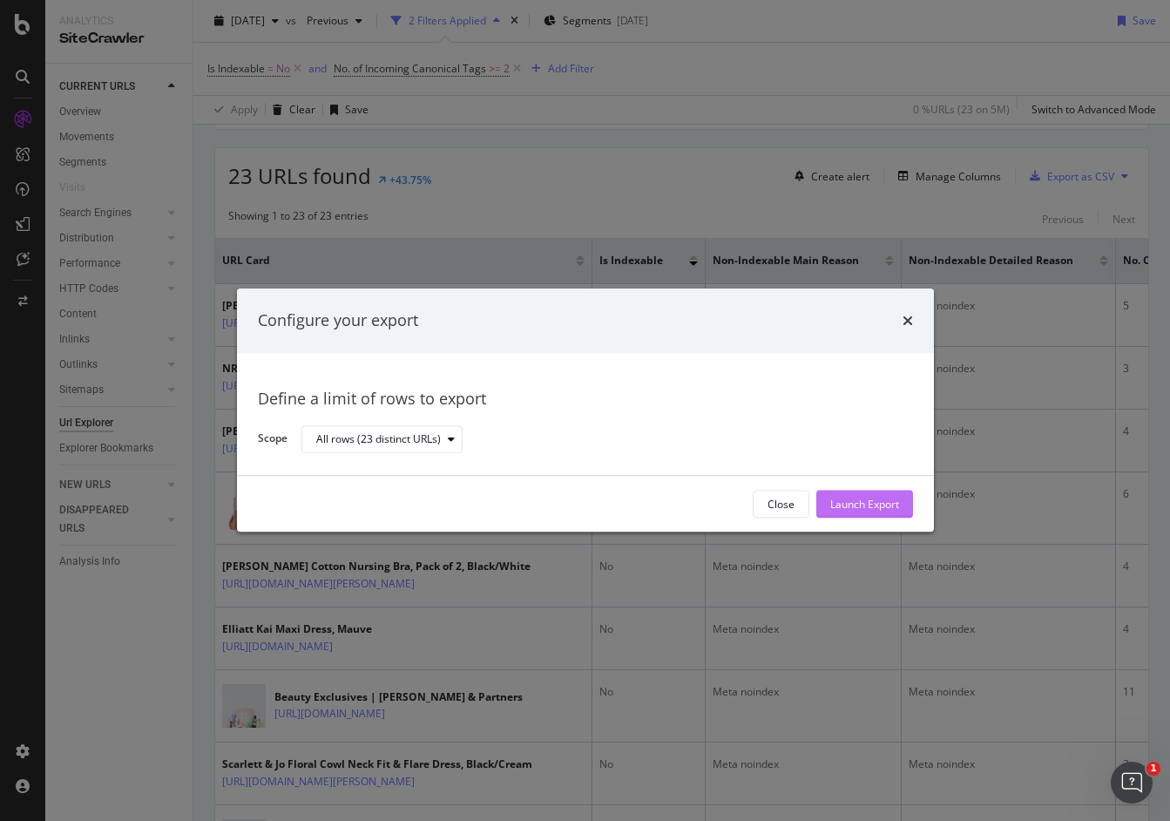
click at [850, 508] on div "Launch Export" at bounding box center [864, 504] width 69 height 15
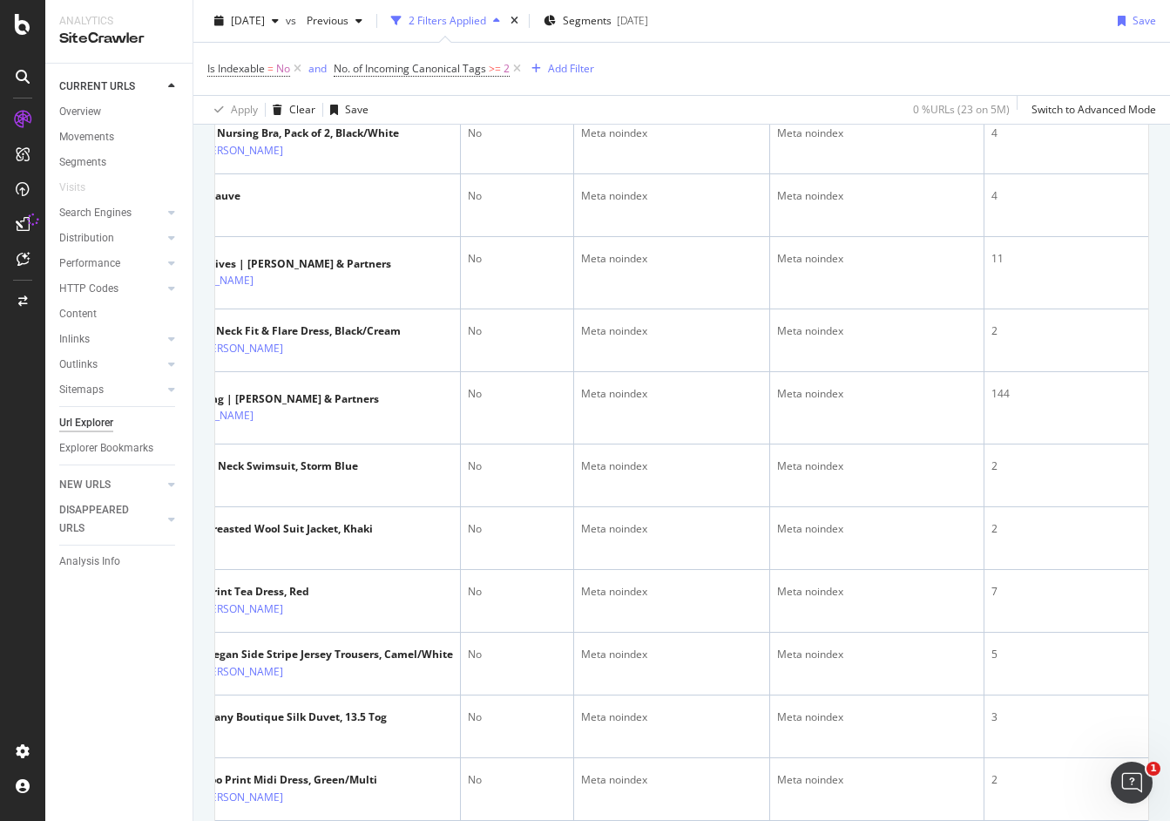
scroll to position [0, 0]
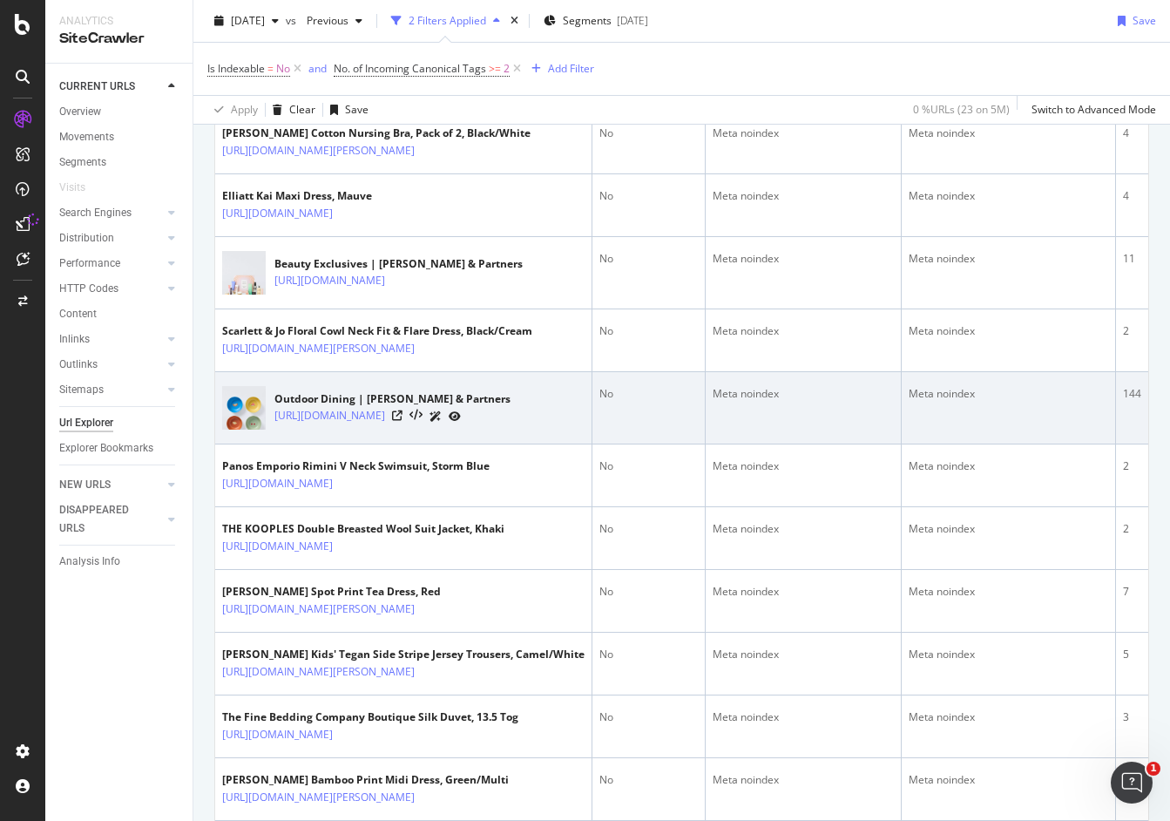
click at [461, 422] on icon at bounding box center [455, 416] width 12 height 10
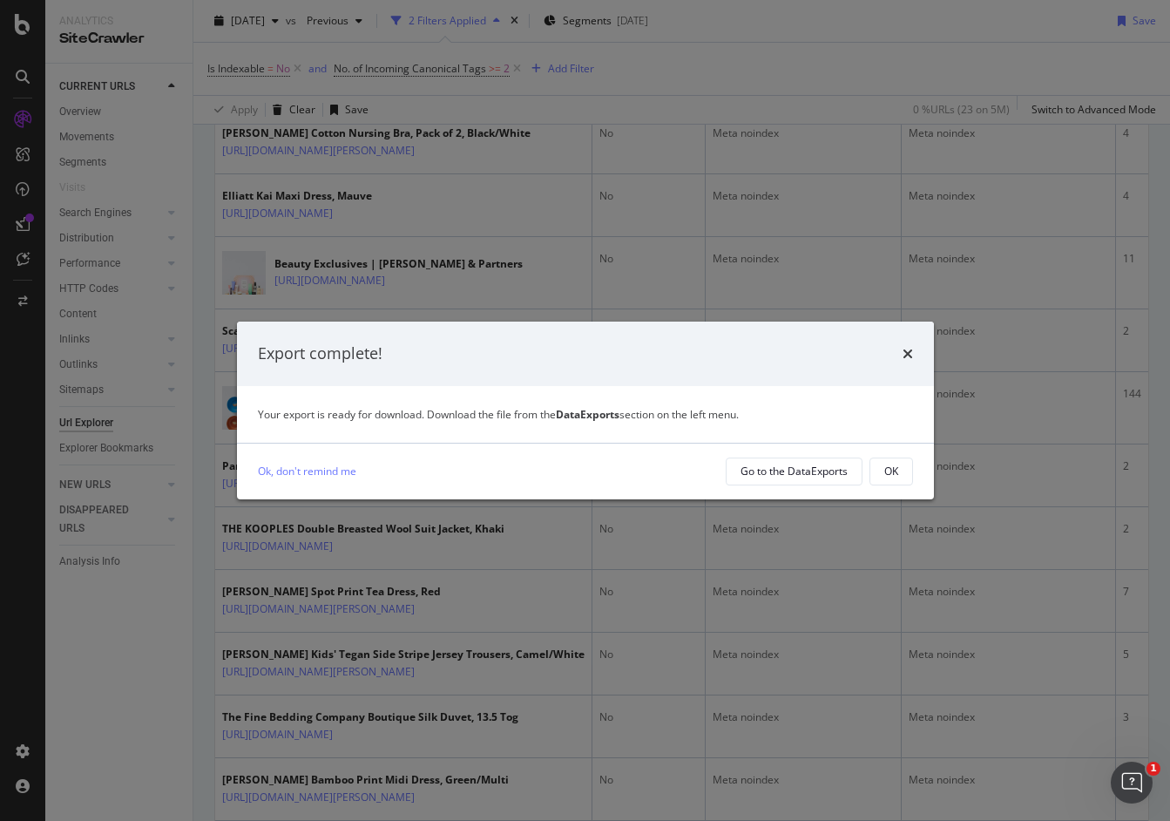
click at [898, 341] on div "Export complete!" at bounding box center [585, 353] width 697 height 64
click at [911, 350] on icon "times" at bounding box center [907, 354] width 10 height 14
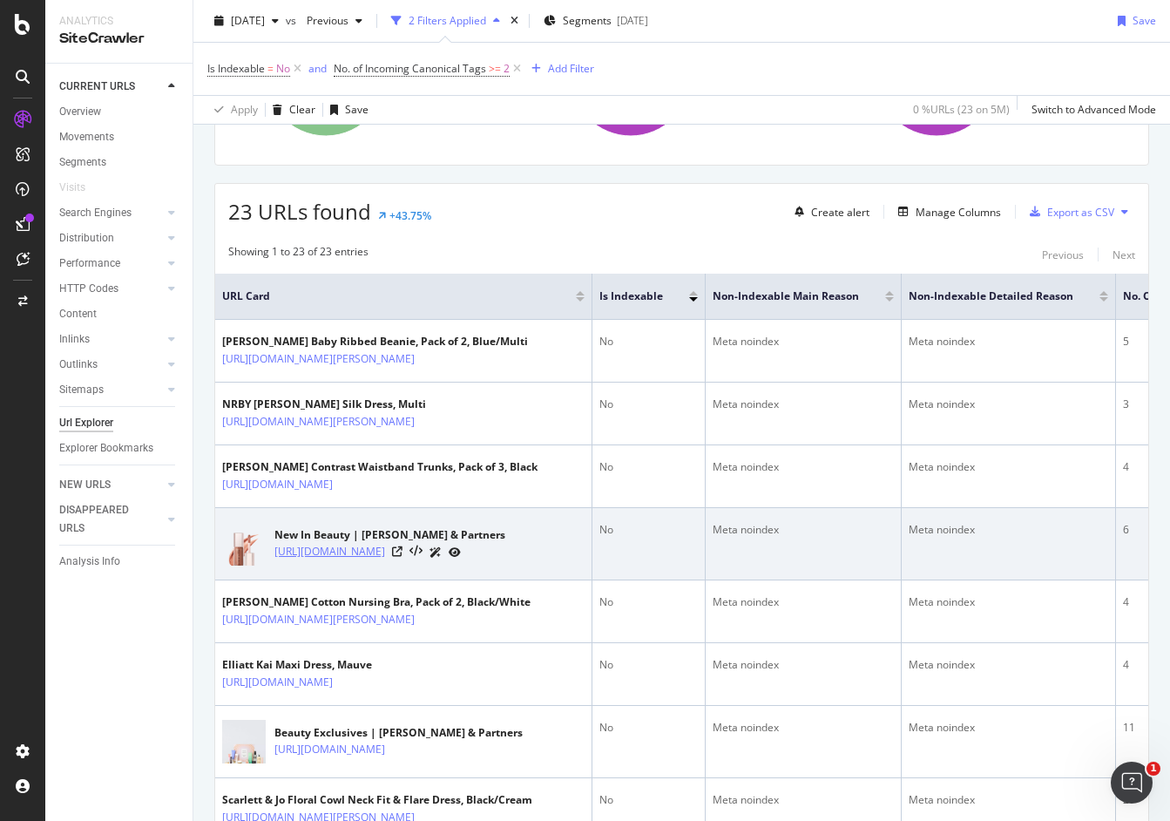
drag, startPoint x: 272, startPoint y: 586, endPoint x: 393, endPoint y: 622, distance: 126.2
click at [393, 565] on div "New In Beauty | [PERSON_NAME] & Partners [URL][DOMAIN_NAME]" at bounding box center [403, 544] width 362 height 44
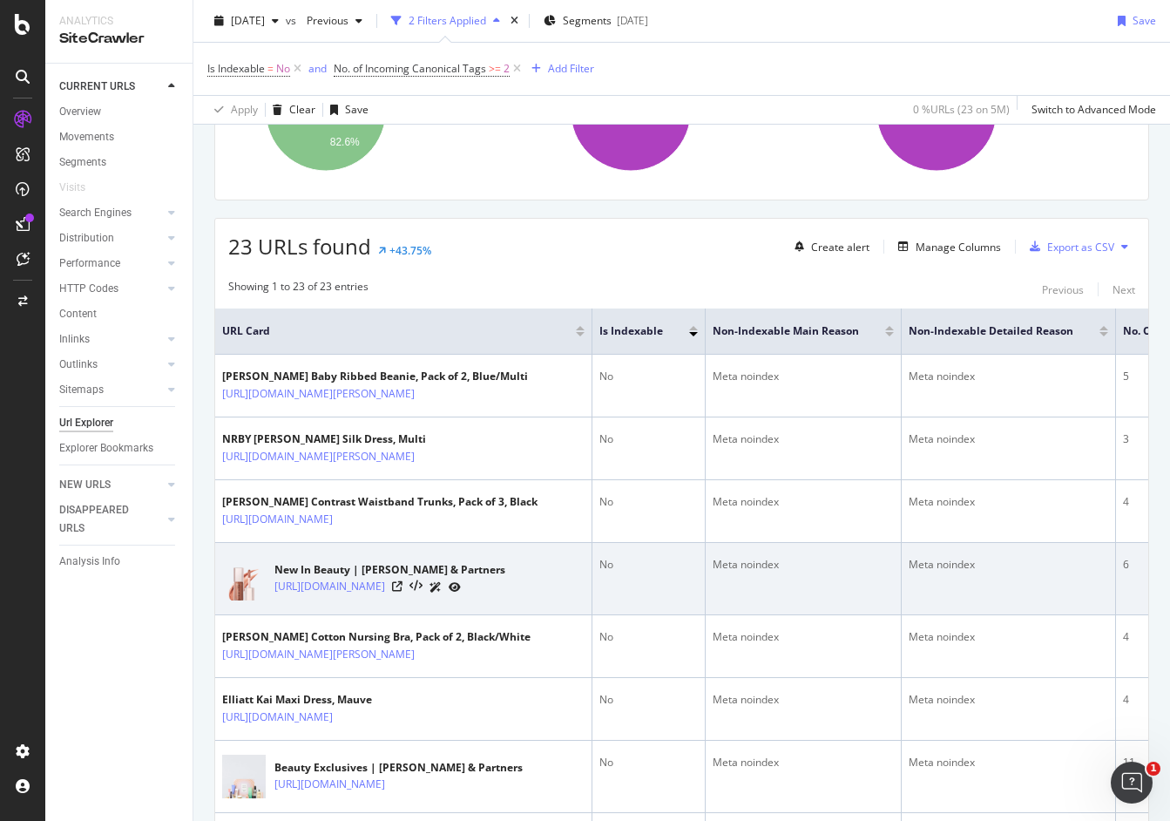
click at [406, 598] on td "New In Beauty | [PERSON_NAME] & Partners [URL][DOMAIN_NAME]" at bounding box center [403, 579] width 377 height 72
drag, startPoint x: 266, startPoint y: 630, endPoint x: 322, endPoint y: 645, distance: 58.5
click at [322, 600] on div "New In Beauty | [PERSON_NAME] & Partners [URL][DOMAIN_NAME]" at bounding box center [403, 579] width 362 height 44
click at [402, 591] on icon at bounding box center [397, 586] width 10 height 10
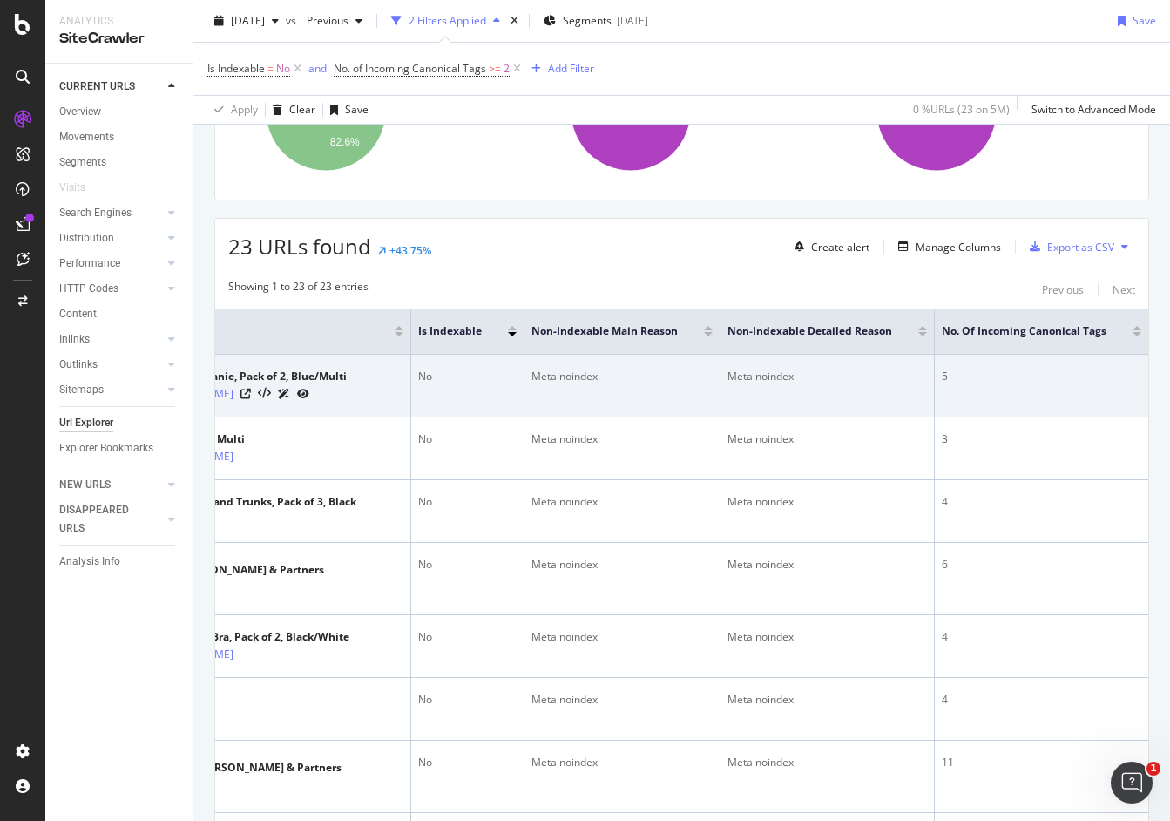
scroll to position [0, 0]
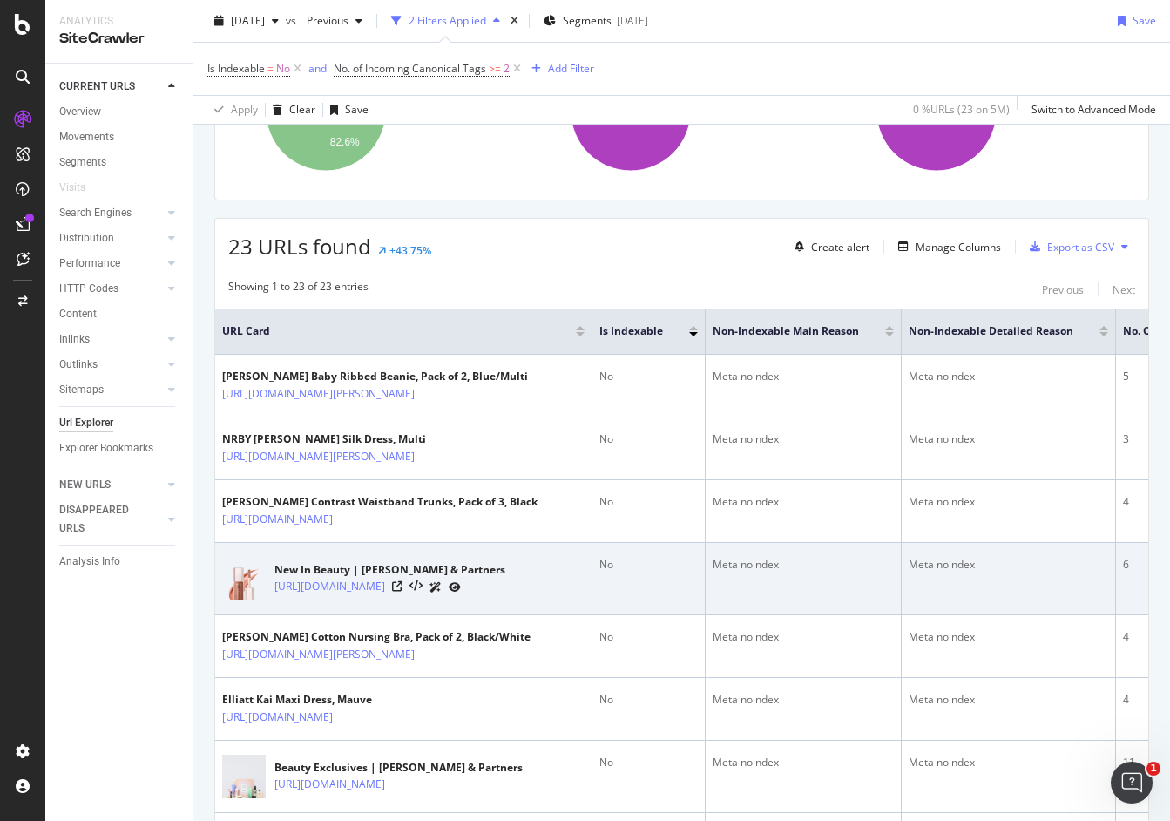
click at [442, 592] on icon at bounding box center [435, 587] width 12 height 10
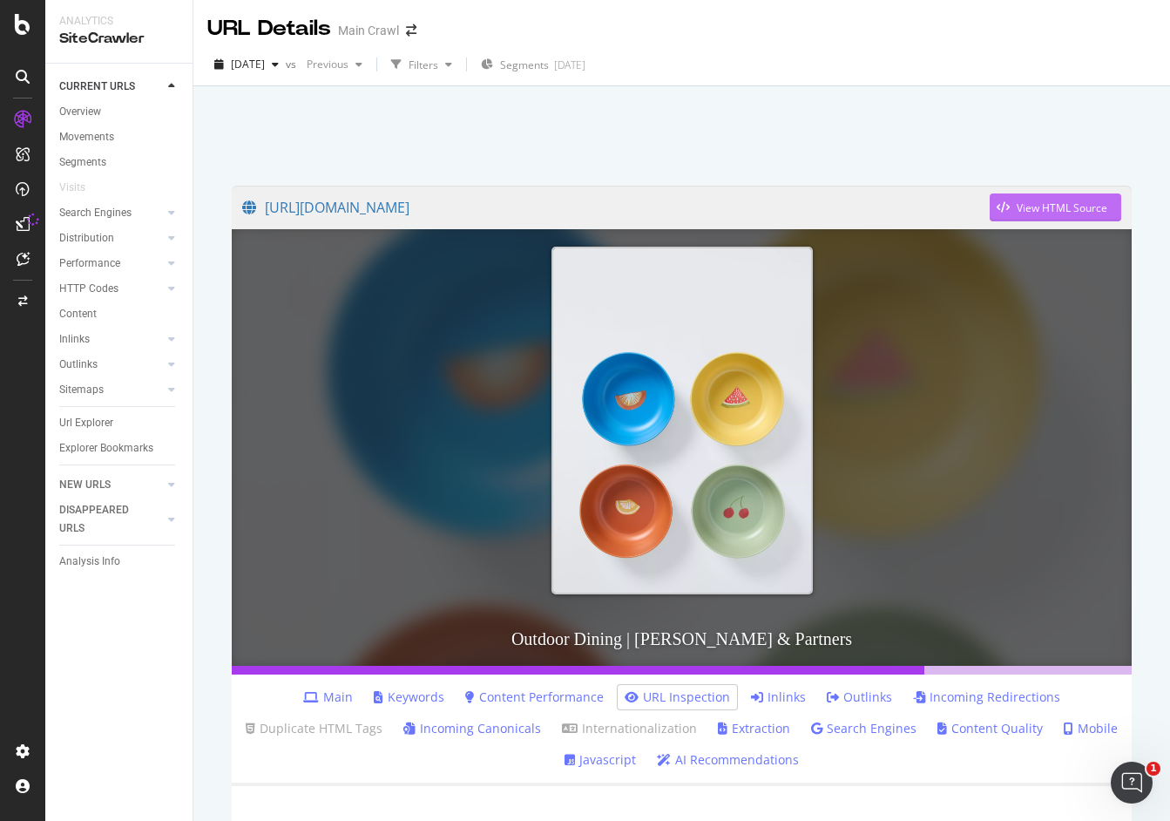
click at [1030, 210] on div "View HTML Source" at bounding box center [1062, 207] width 91 height 15
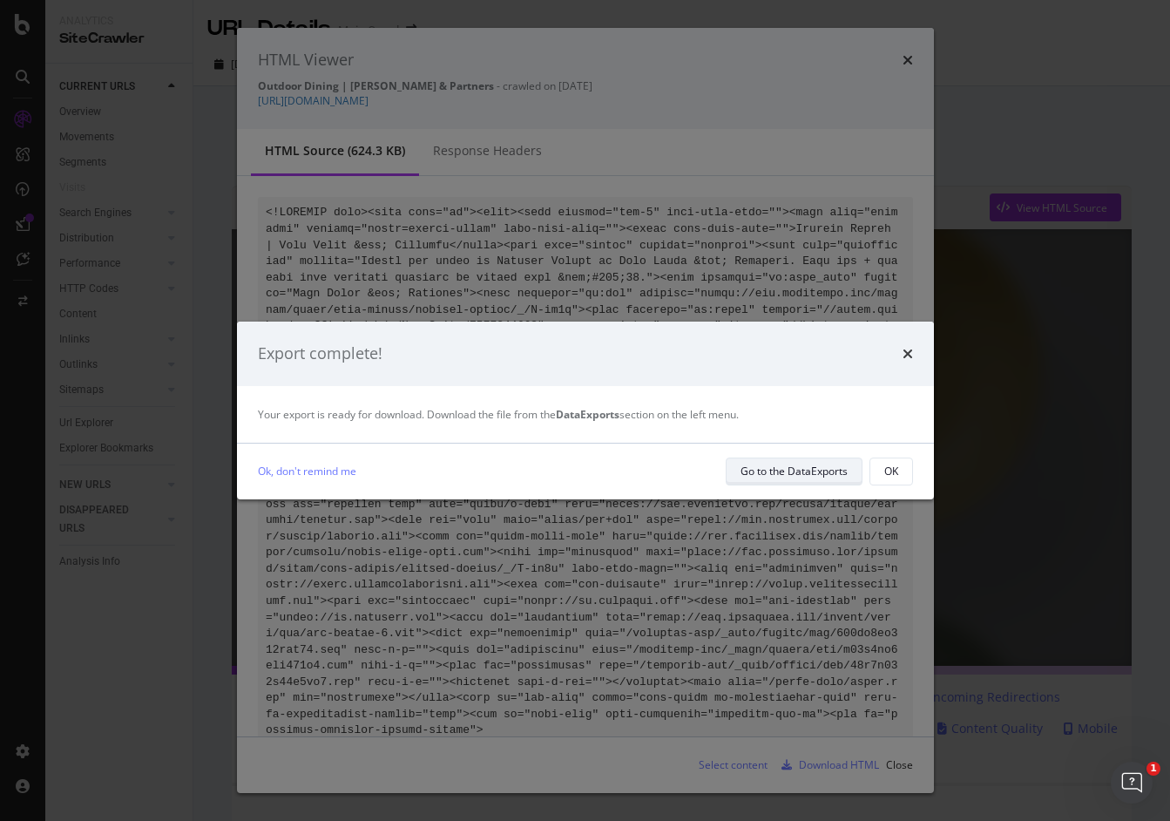
click at [816, 472] on div "Go to the DataExports" at bounding box center [793, 470] width 107 height 15
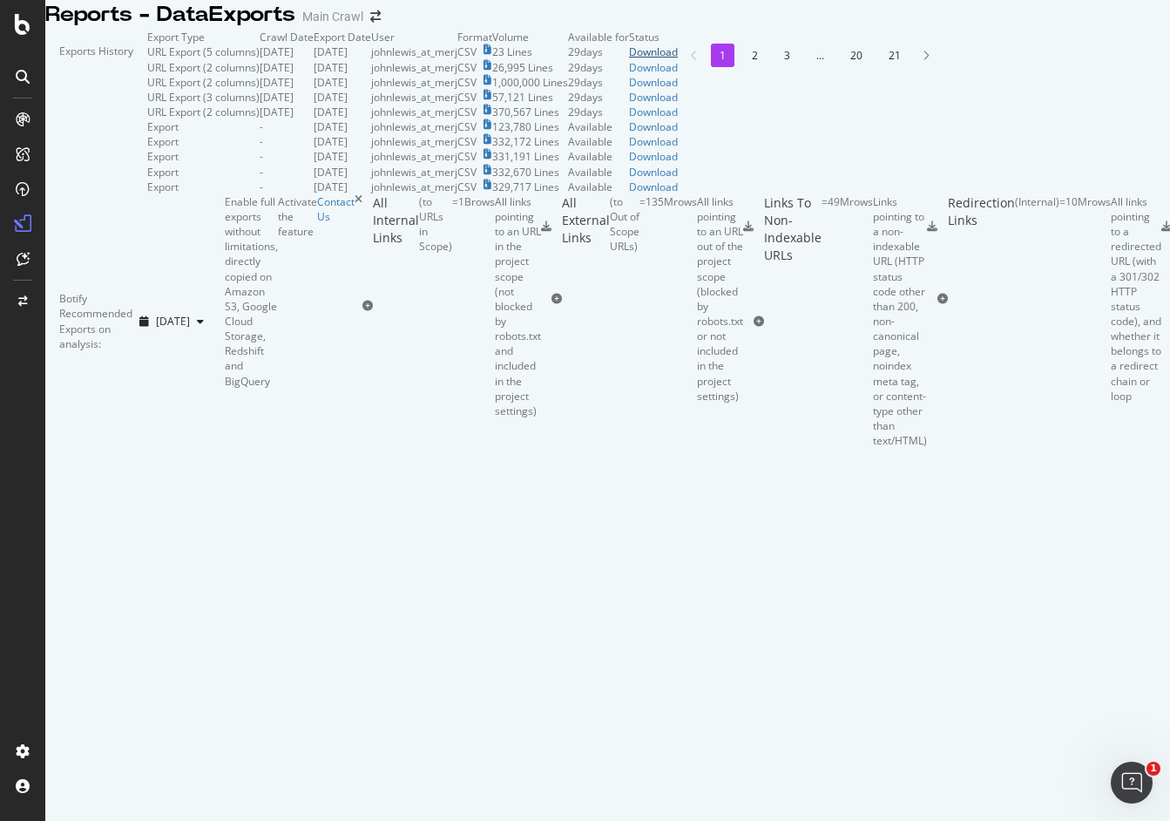
click at [678, 59] on div "Download" at bounding box center [653, 51] width 49 height 15
click at [147, 84] on div "Exports History" at bounding box center [96, 112] width 102 height 165
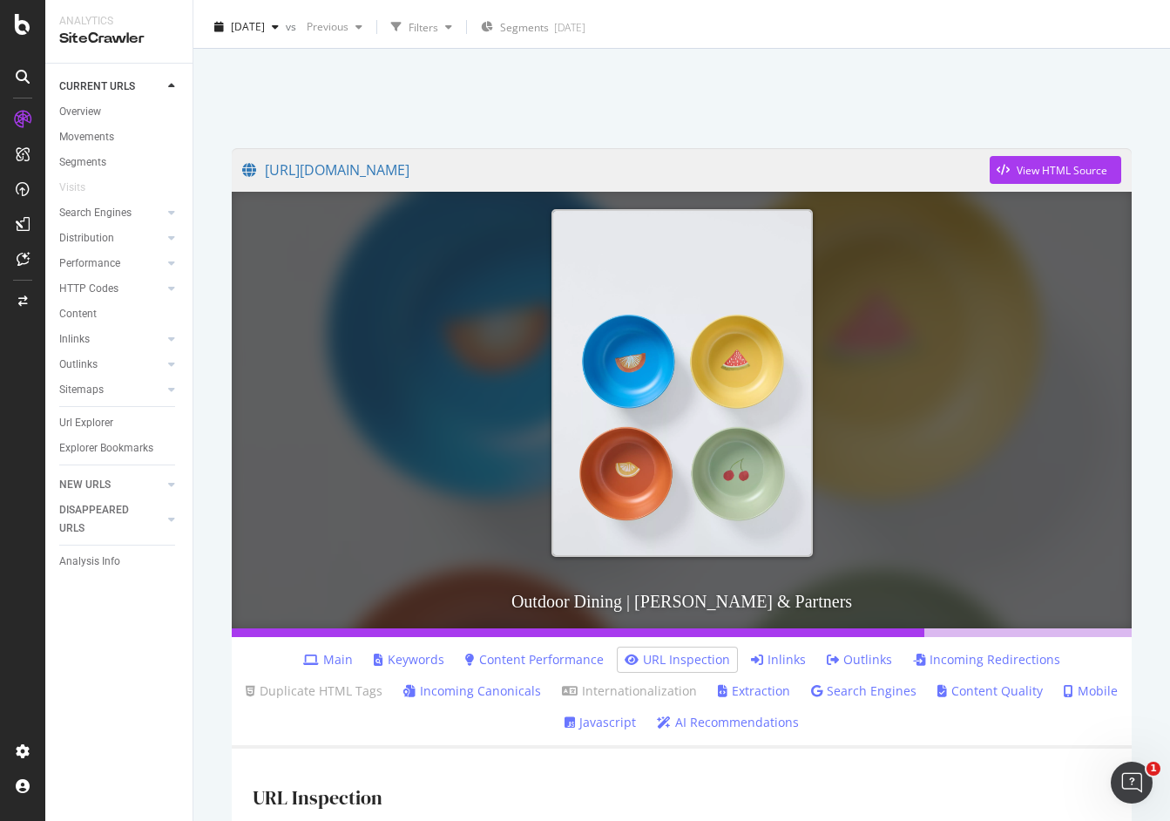
scroll to position [129, 0]
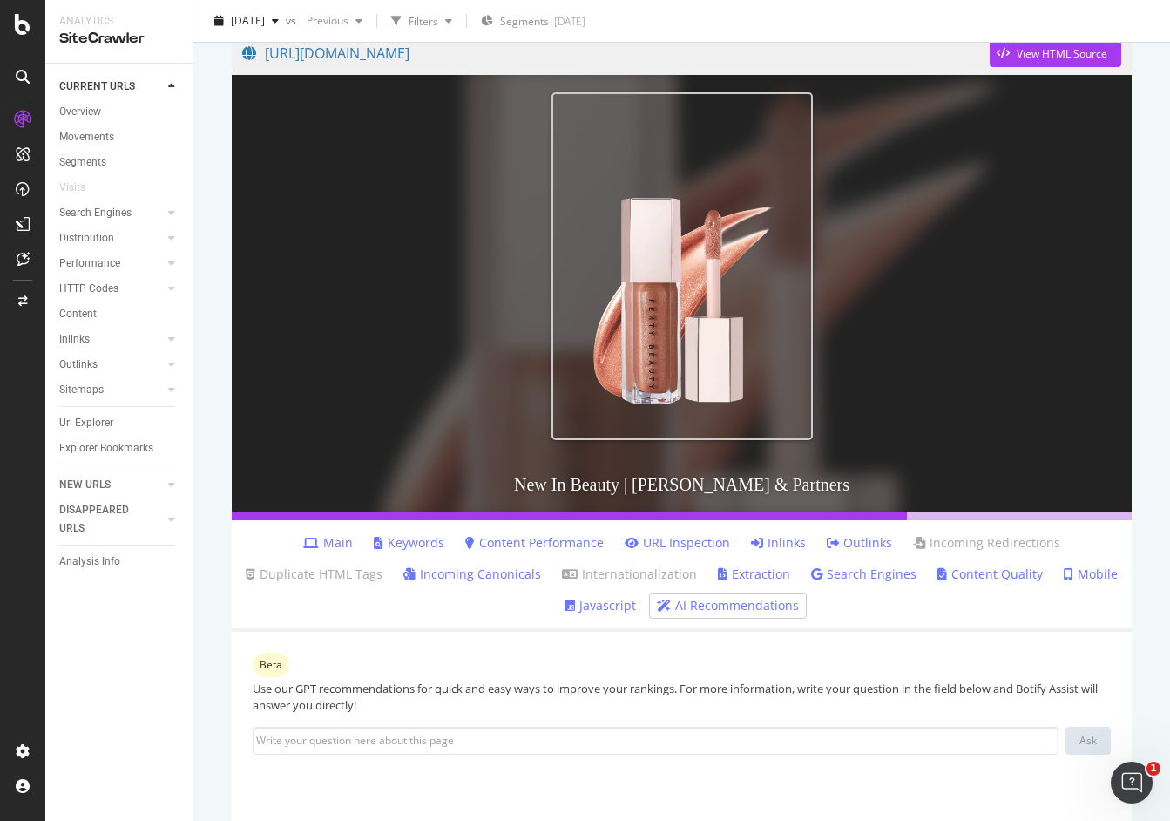
scroll to position [155, 0]
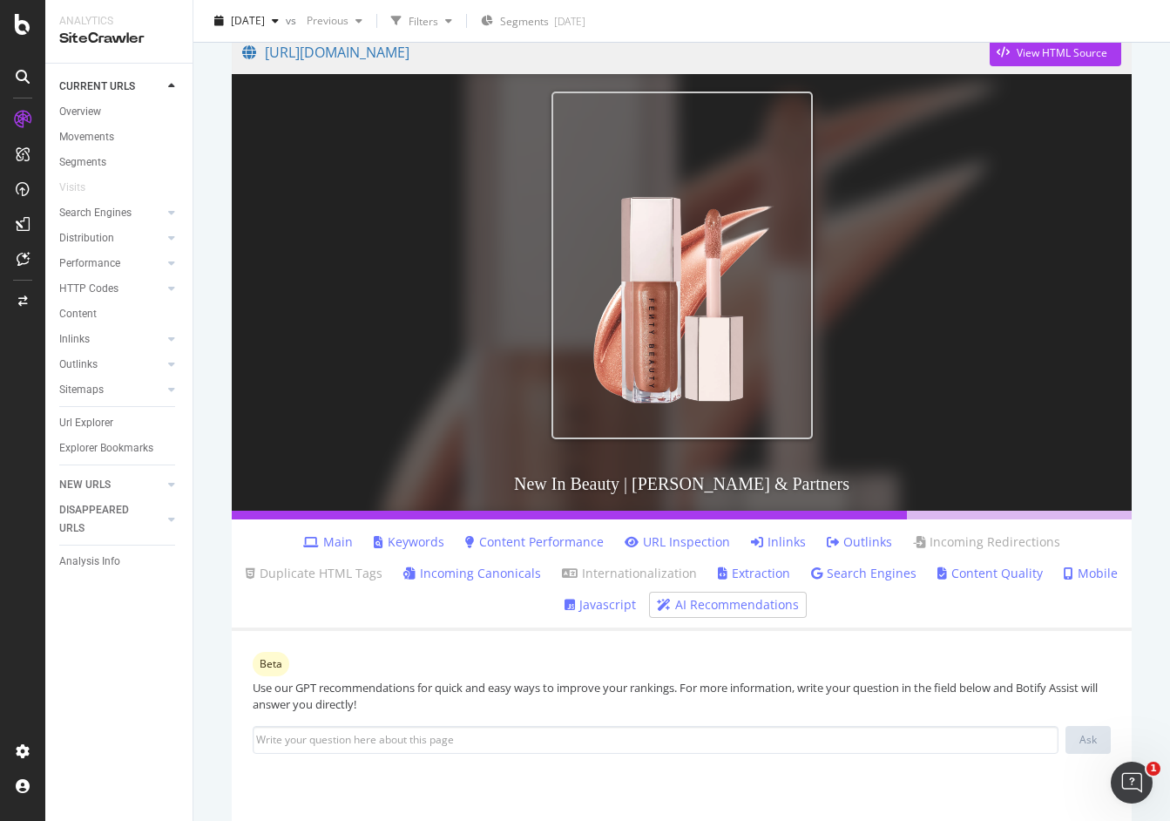
click at [509, 577] on link "Incoming Canonicals" at bounding box center [472, 572] width 138 height 17
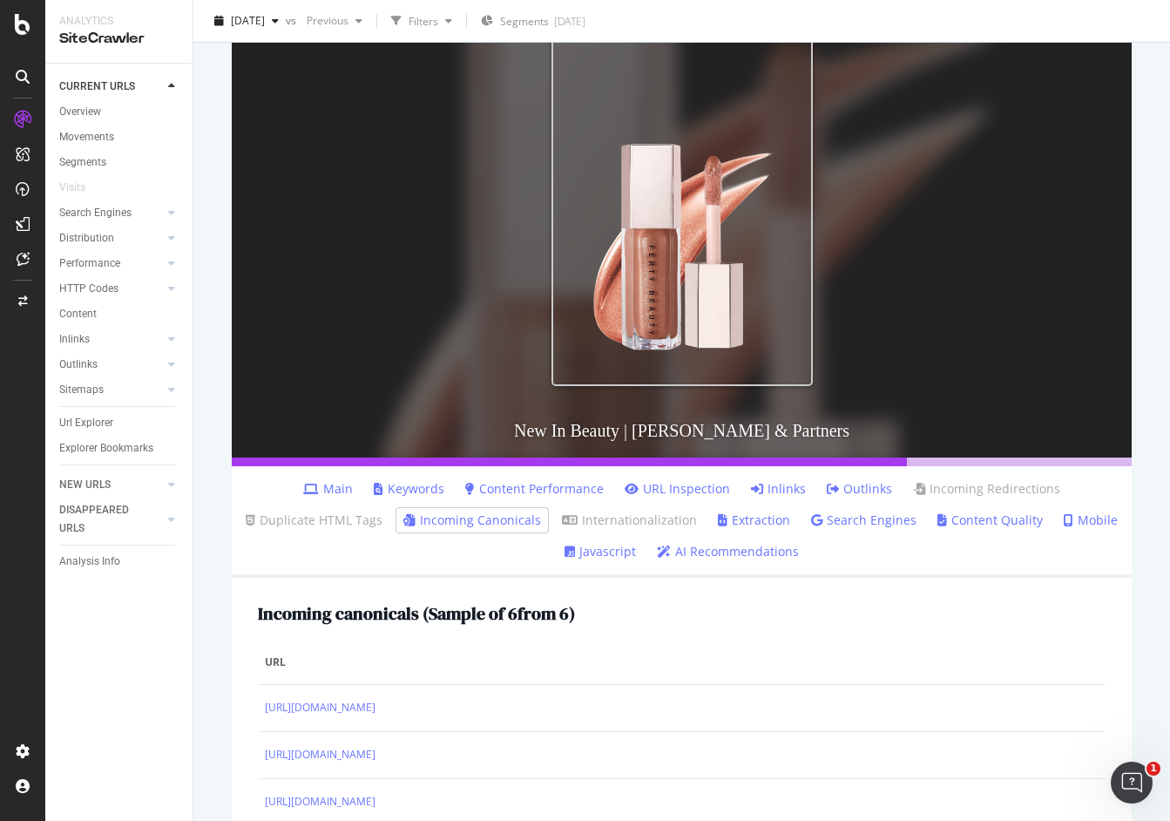
scroll to position [419, 0]
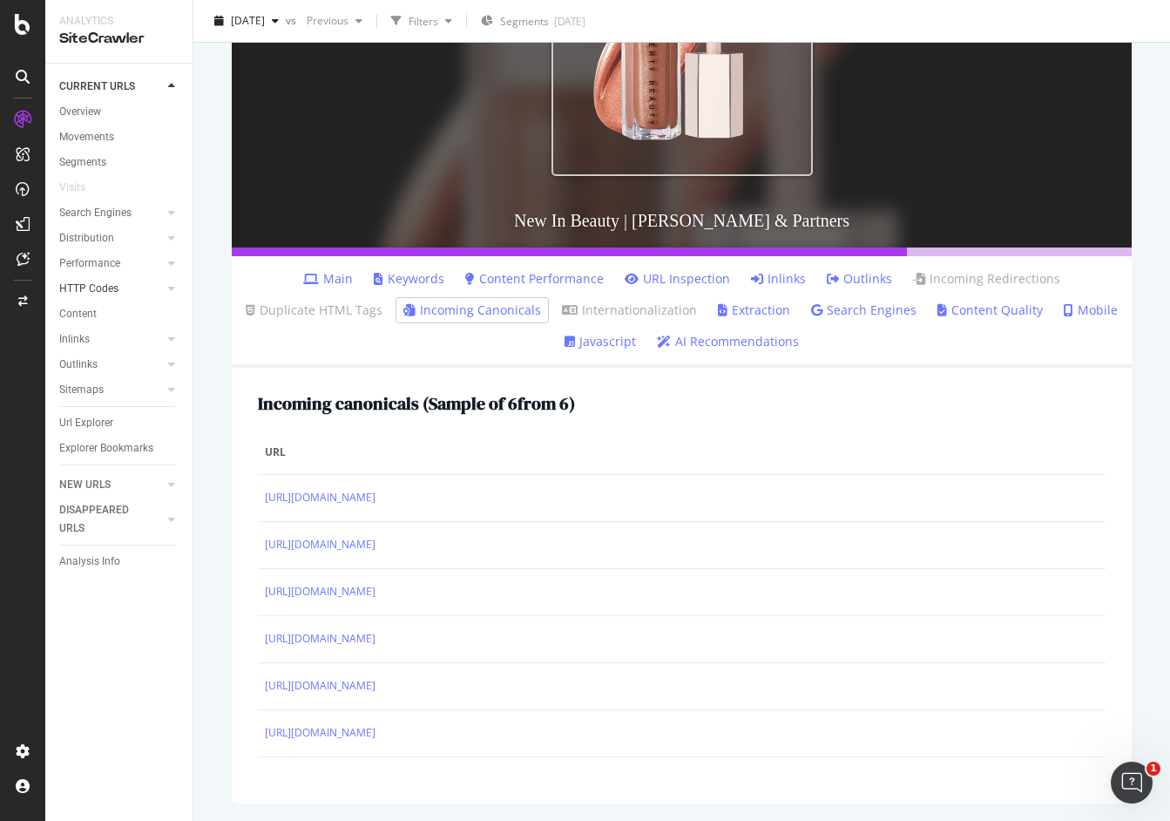
click at [160, 290] on div at bounding box center [153, 288] width 17 height 17
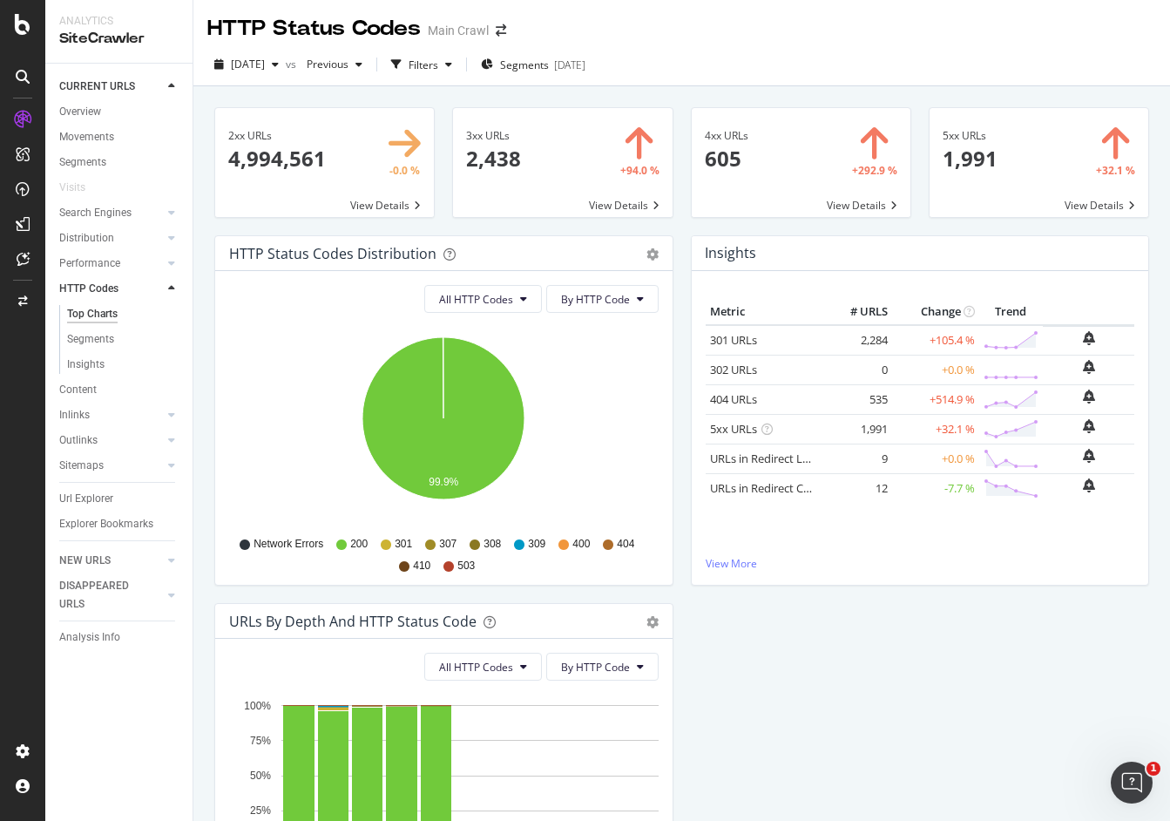
click at [744, 169] on span at bounding box center [801, 162] width 219 height 109
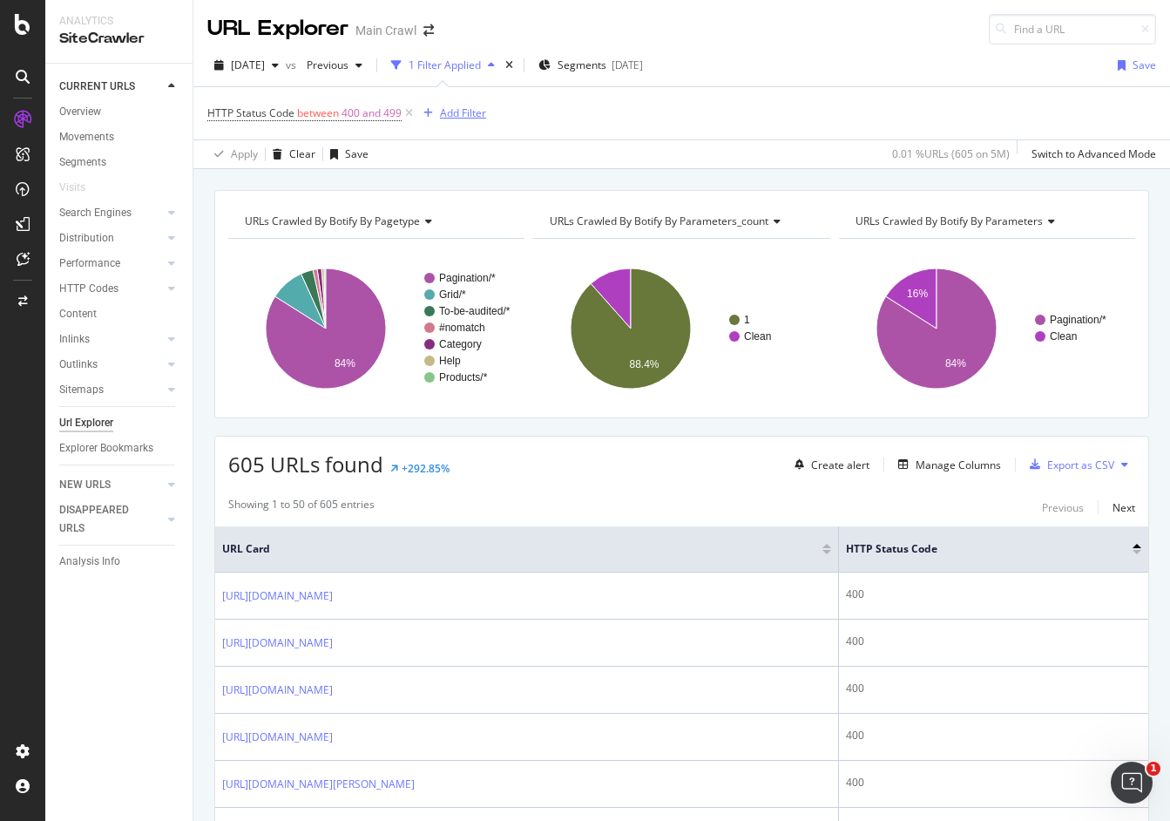
click at [473, 114] on div "Add Filter" at bounding box center [463, 112] width 46 height 15
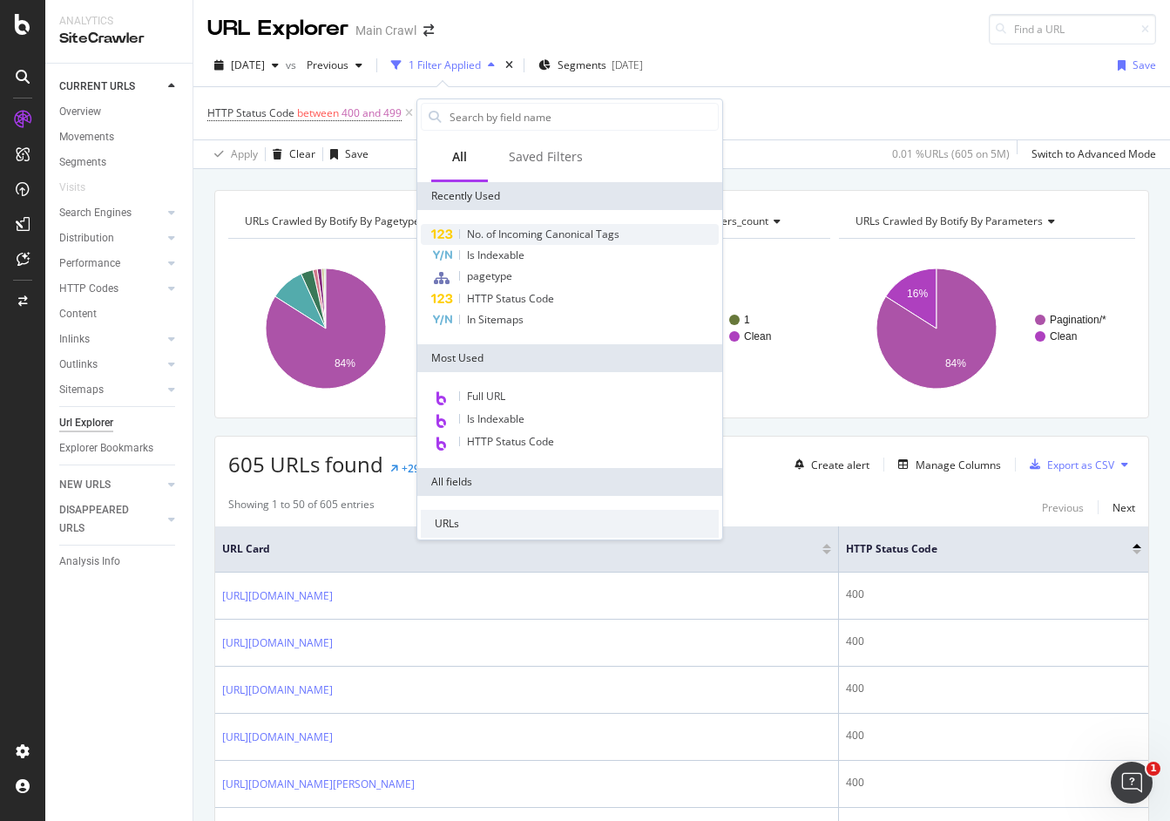
click at [537, 237] on span "No. of Incoming Canonical Tags" at bounding box center [543, 233] width 152 height 15
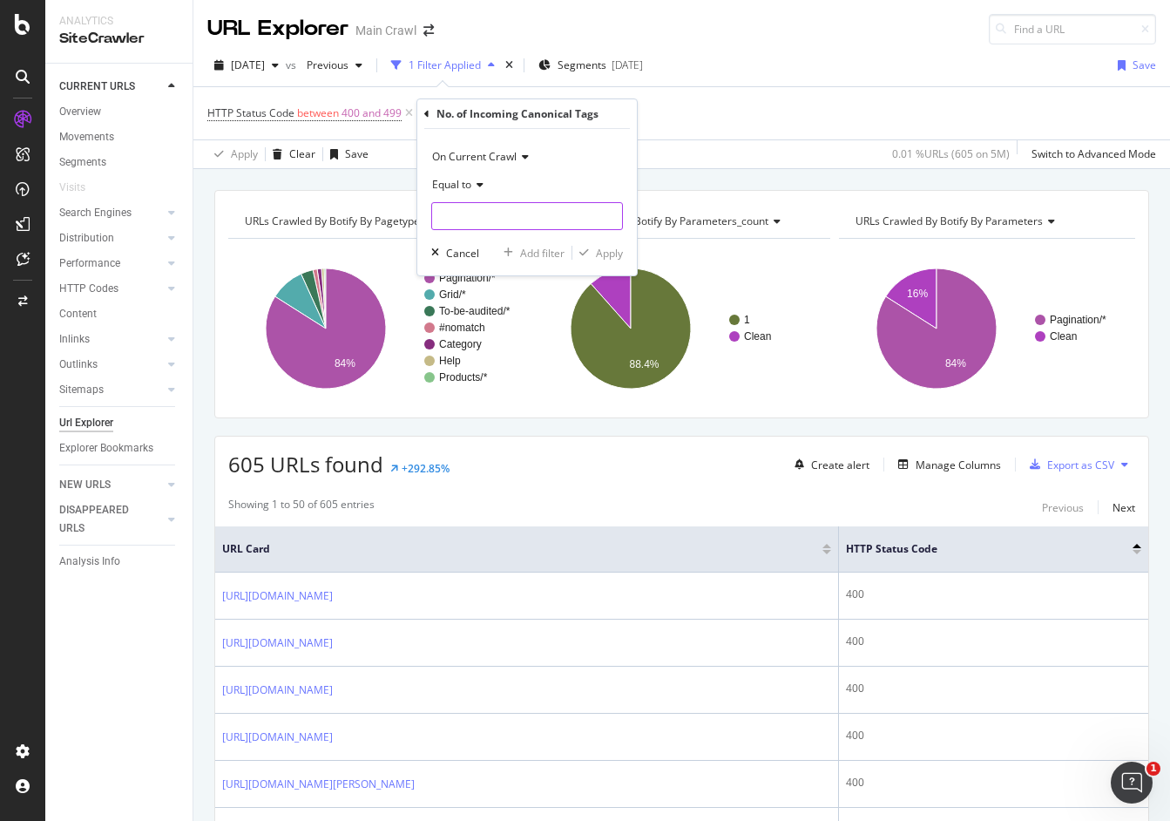
click at [488, 211] on input "number" at bounding box center [527, 216] width 192 height 28
click at [470, 187] on span "Equal to" at bounding box center [451, 184] width 39 height 15
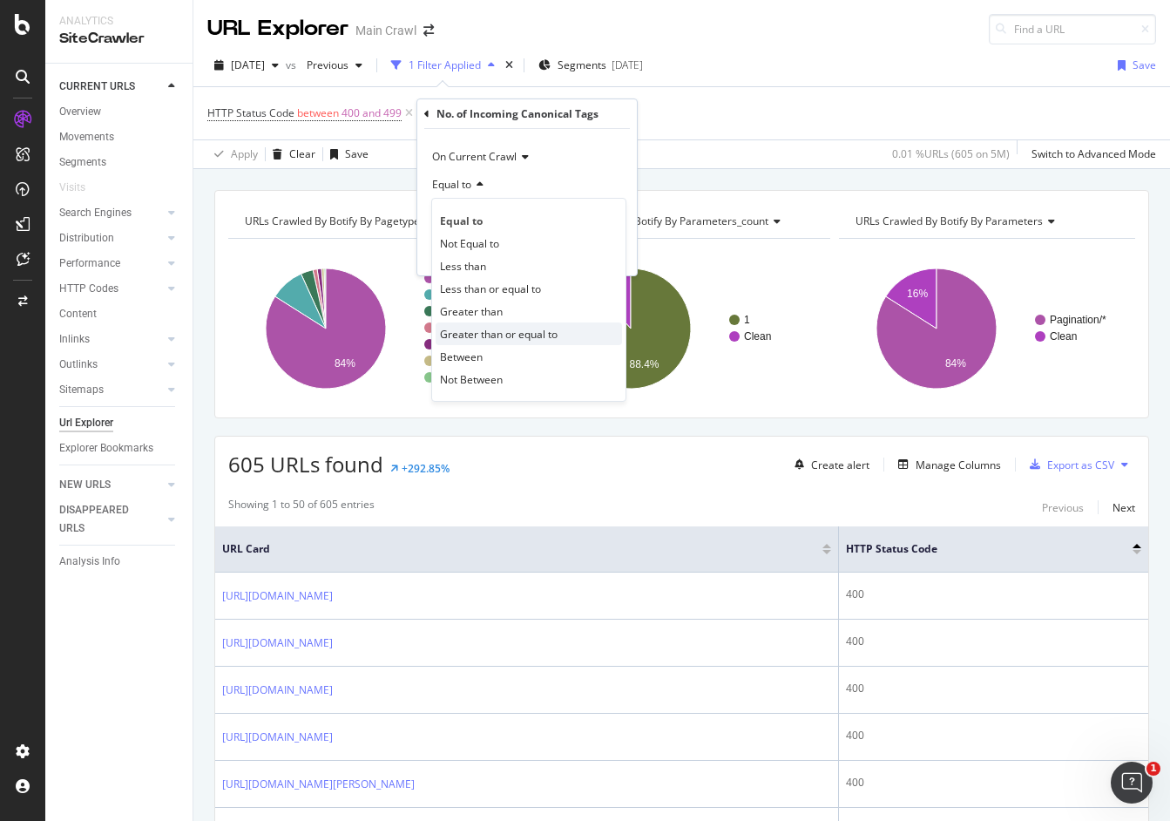
click at [482, 328] on span "Greater than or equal to" at bounding box center [499, 334] width 118 height 15
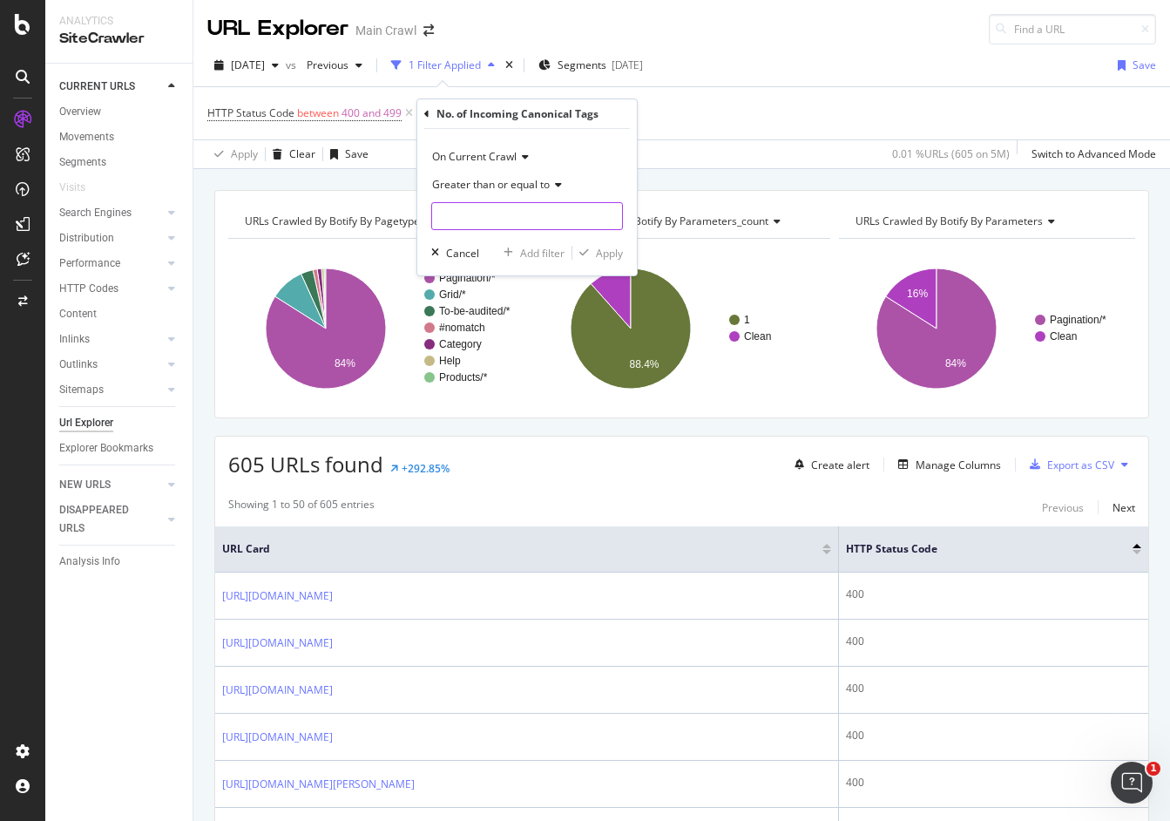
click at [463, 215] on input "number" at bounding box center [527, 216] width 192 height 28
type input "1"
click at [609, 259] on div "Apply" at bounding box center [609, 253] width 27 height 15
